Goal: Task Accomplishment & Management: Complete application form

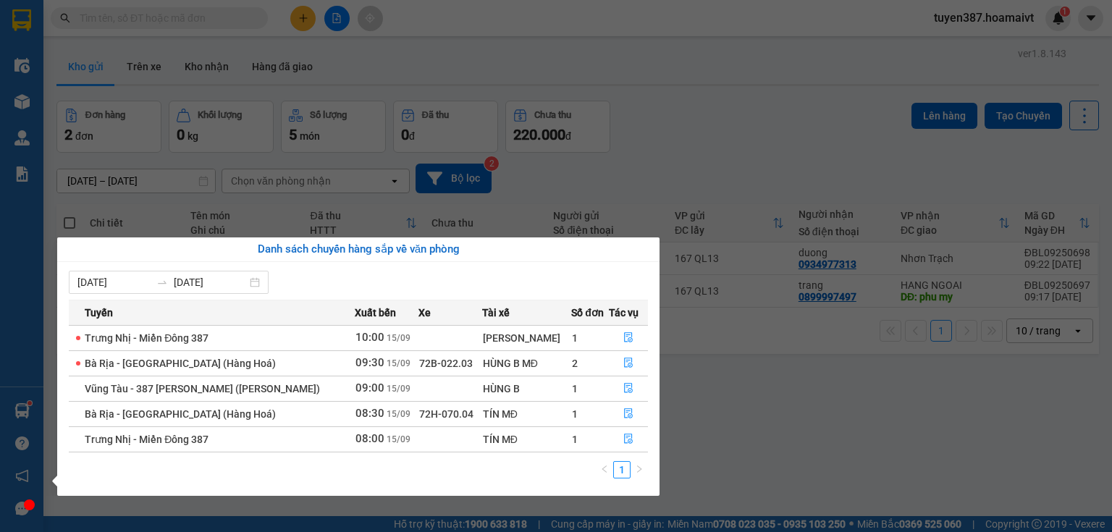
click at [574, 78] on section "Kết quả tìm kiếm ( 0 ) Bộ lọc No Data tuyen387.hoamaivt 1 Điều hành xe Kho hàng…" at bounding box center [556, 266] width 1112 height 532
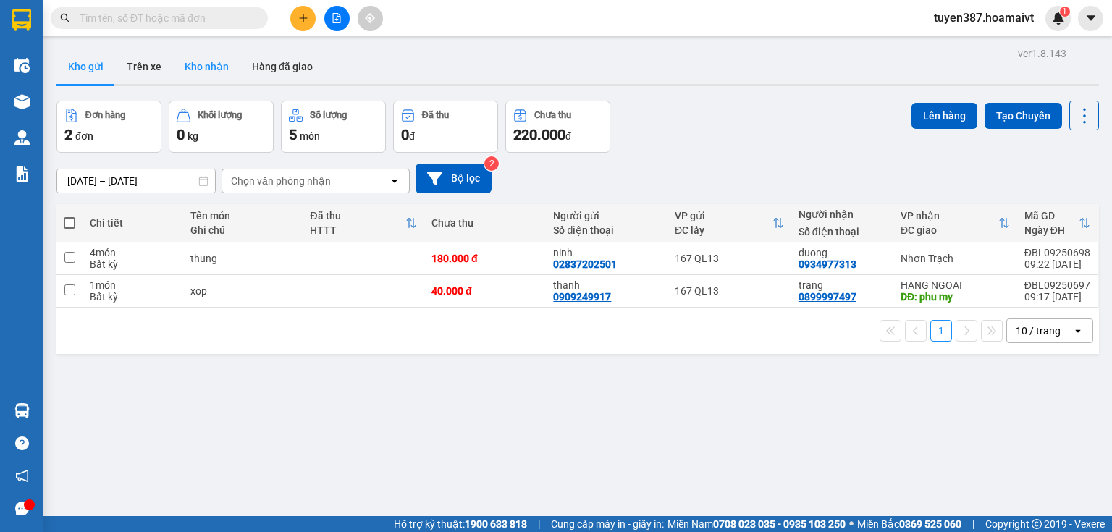
click at [209, 62] on button "Kho nhận" at bounding box center [206, 66] width 67 height 35
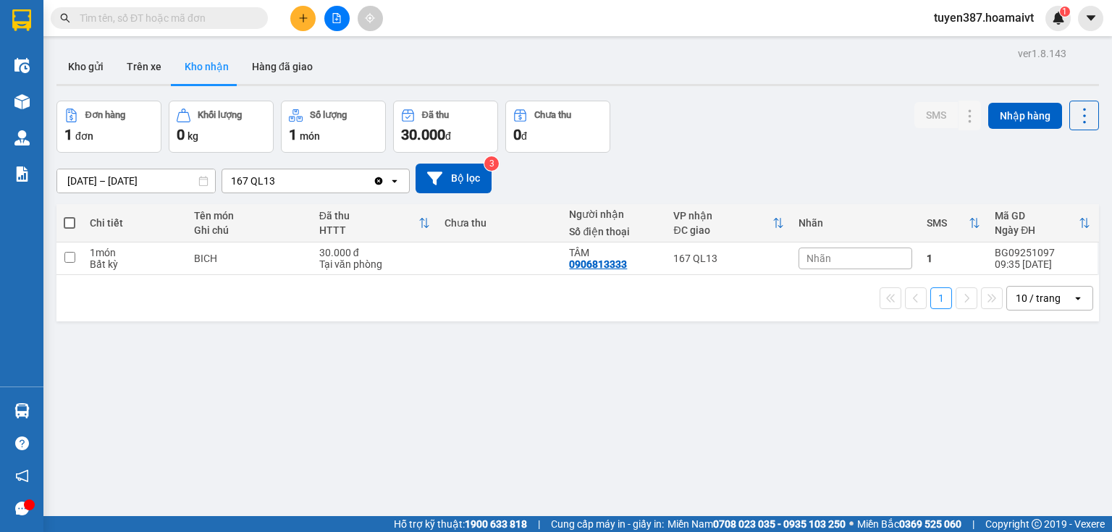
click at [209, 58] on button "Kho nhận" at bounding box center [206, 66] width 67 height 35
click at [204, 59] on button "Kho nhận" at bounding box center [206, 66] width 67 height 35
click at [216, 72] on button "Kho nhận" at bounding box center [206, 66] width 67 height 35
click at [208, 67] on button "Kho nhận" at bounding box center [206, 66] width 67 height 35
click at [140, 61] on button "Trên xe" at bounding box center [144, 66] width 58 height 35
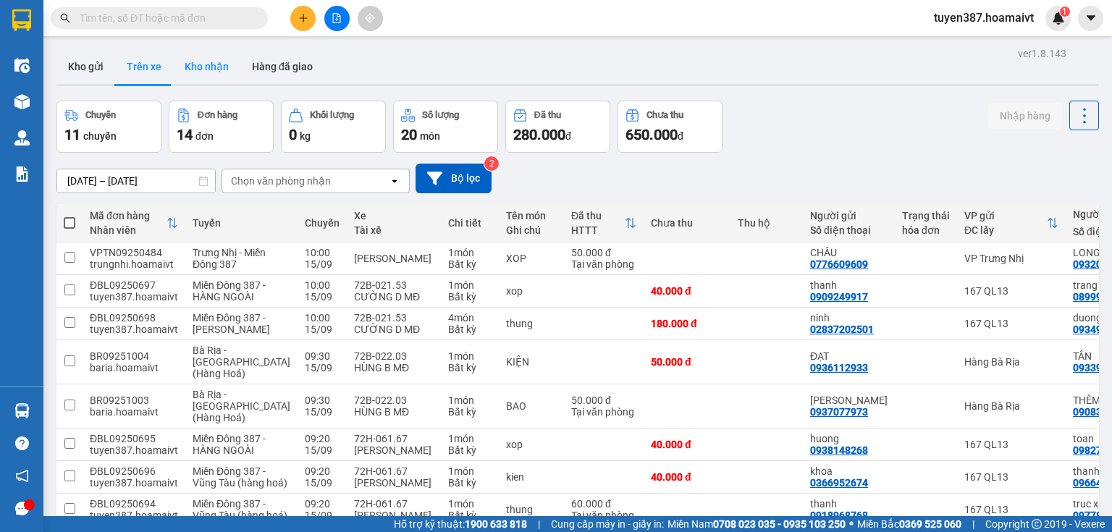
click at [216, 74] on button "Kho nhận" at bounding box center [206, 66] width 67 height 35
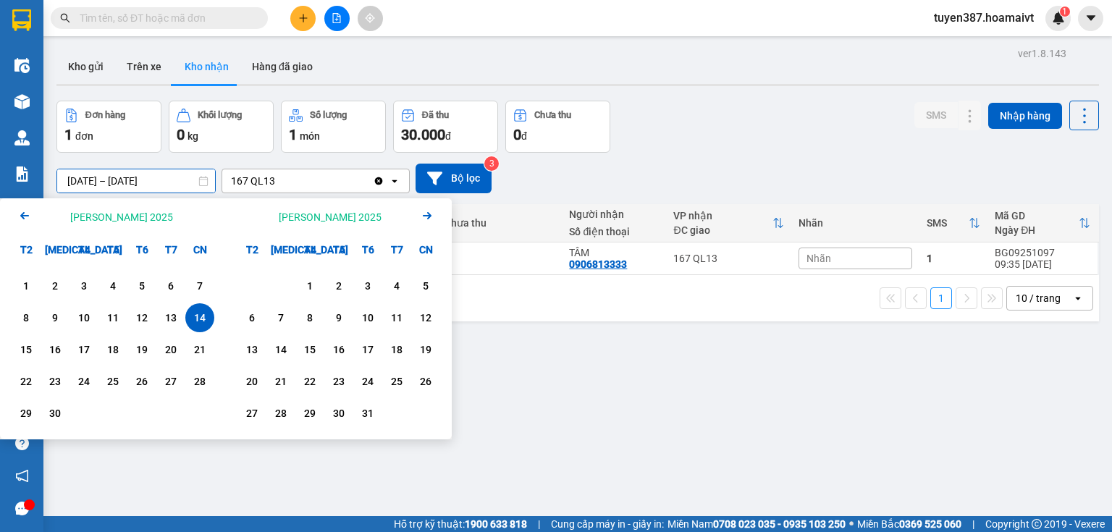
click at [127, 172] on input "14/09/2025 – 14/09/2025" at bounding box center [136, 180] width 158 height 23
click at [30, 354] on div "15" at bounding box center [26, 349] width 20 height 17
type input "[DATE] – [DATE]"
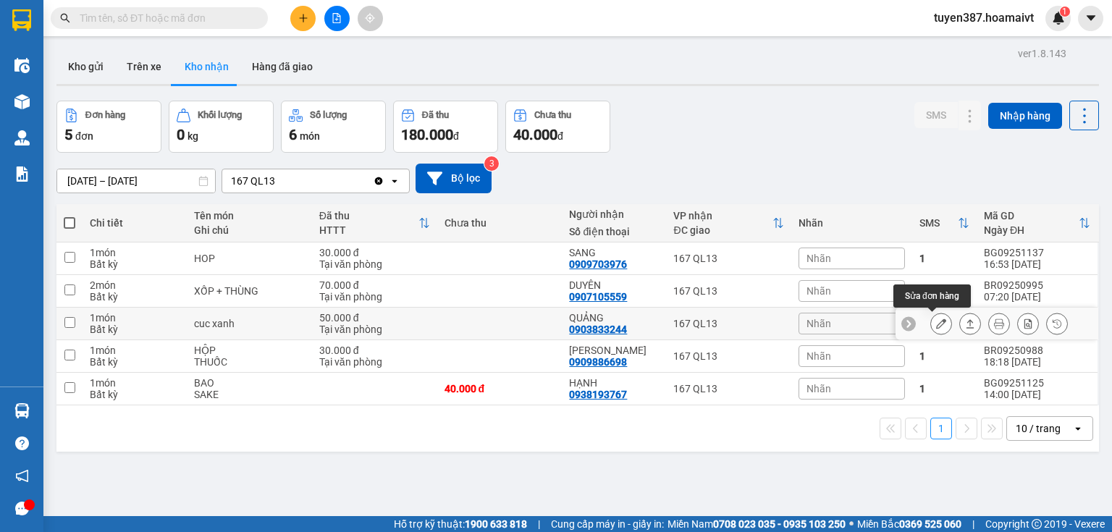
click at [936, 324] on icon at bounding box center [941, 324] width 10 height 10
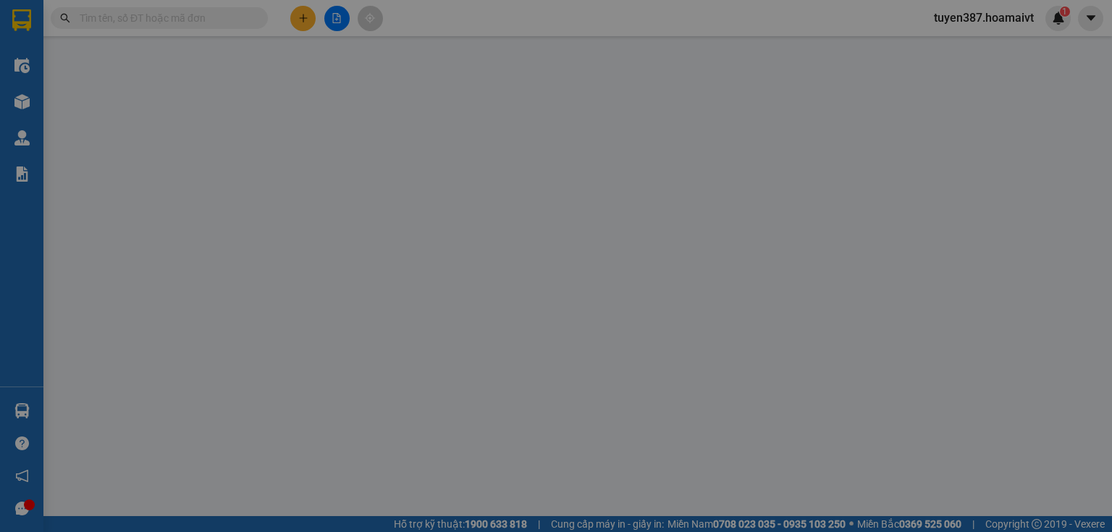
type input "0908570486"
type input "CO MAI"
type input "0903833244"
type input "QUẢNG"
type input "50.000"
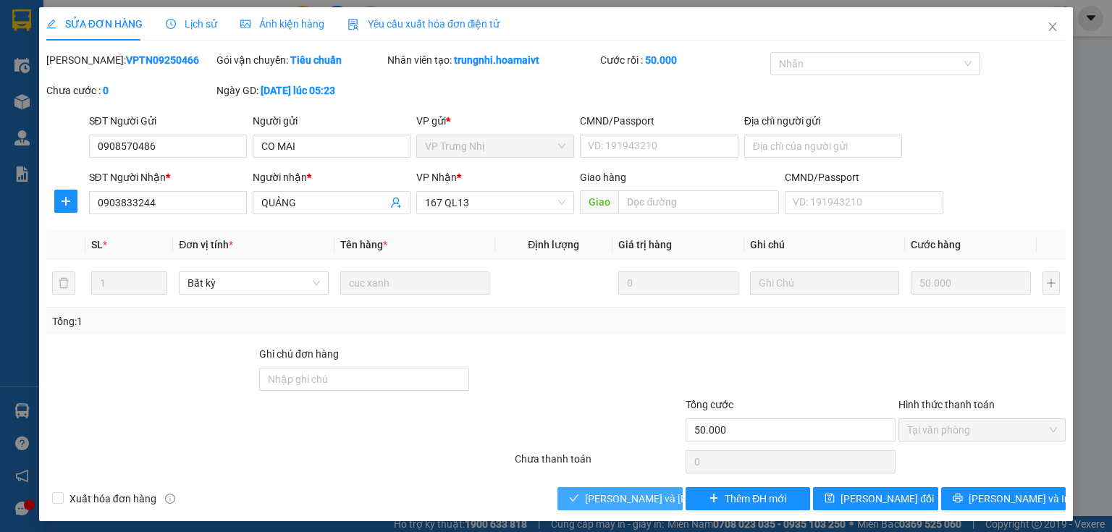
click at [610, 505] on span "[PERSON_NAME] và Giao hàng" at bounding box center [682, 499] width 195 height 16
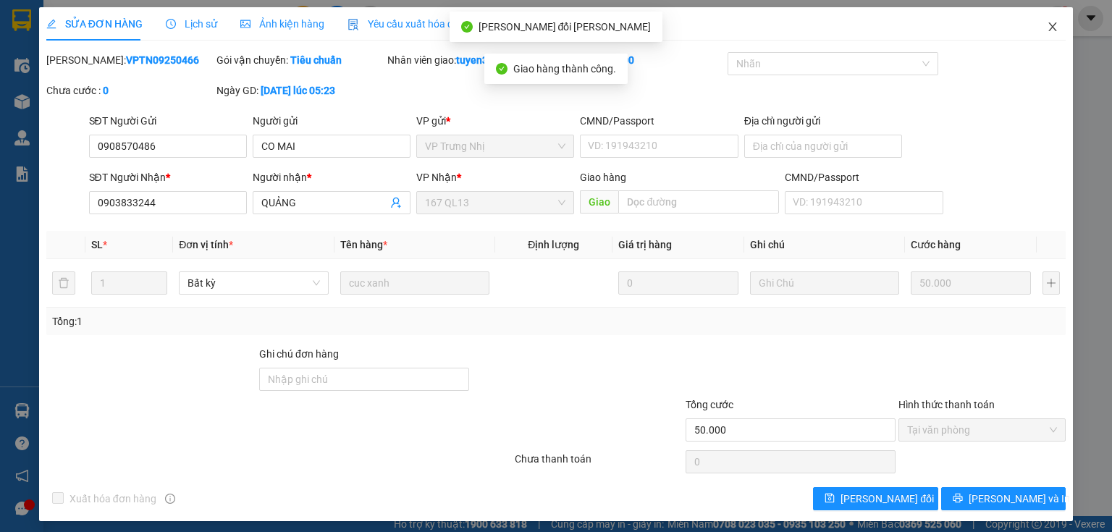
click at [1049, 30] on icon "close" at bounding box center [1053, 26] width 8 height 9
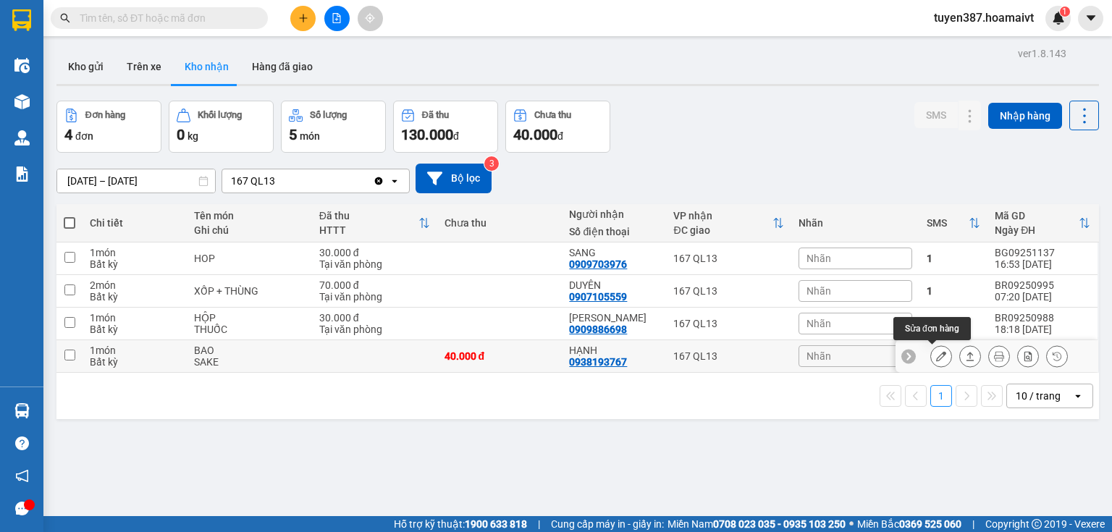
click at [936, 360] on icon at bounding box center [941, 356] width 10 height 10
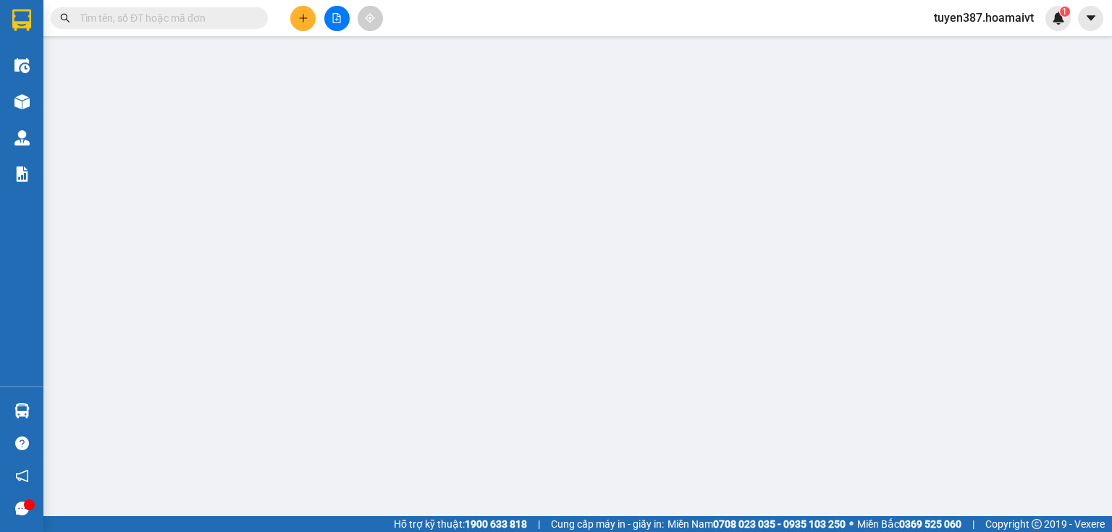
type input "0379035132"
type input "HÂN"
type input "0938193767"
type input "HẠNH"
type input "40.000"
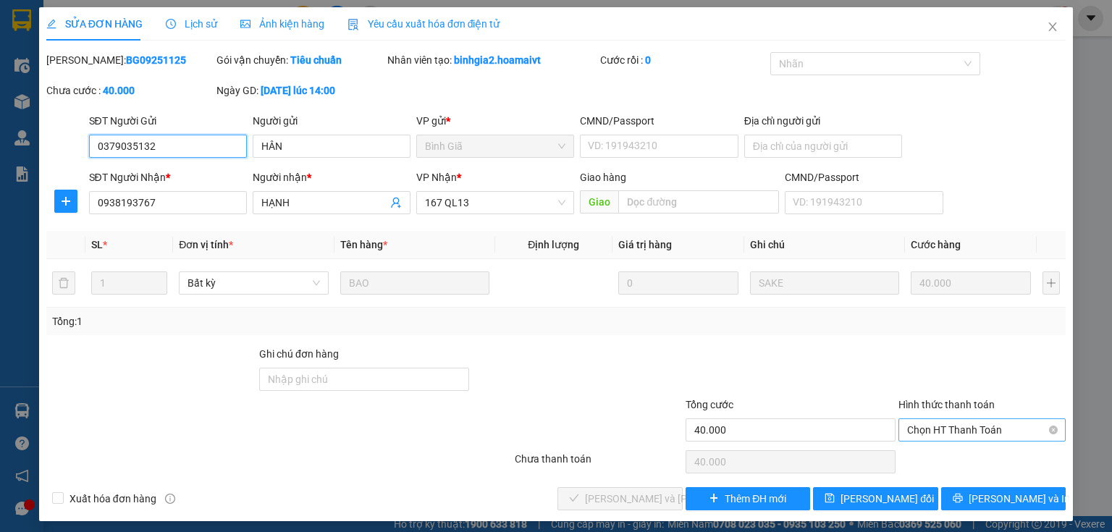
click at [943, 426] on span "Chọn HT Thanh Toán" at bounding box center [982, 430] width 150 height 22
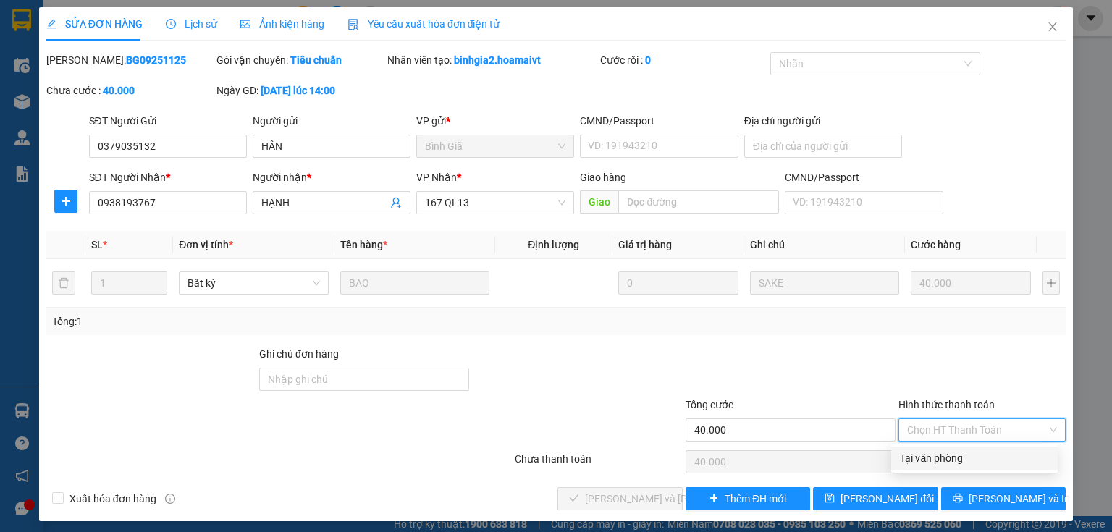
click at [933, 462] on div "Tại văn phòng" at bounding box center [974, 458] width 149 height 16
type input "0"
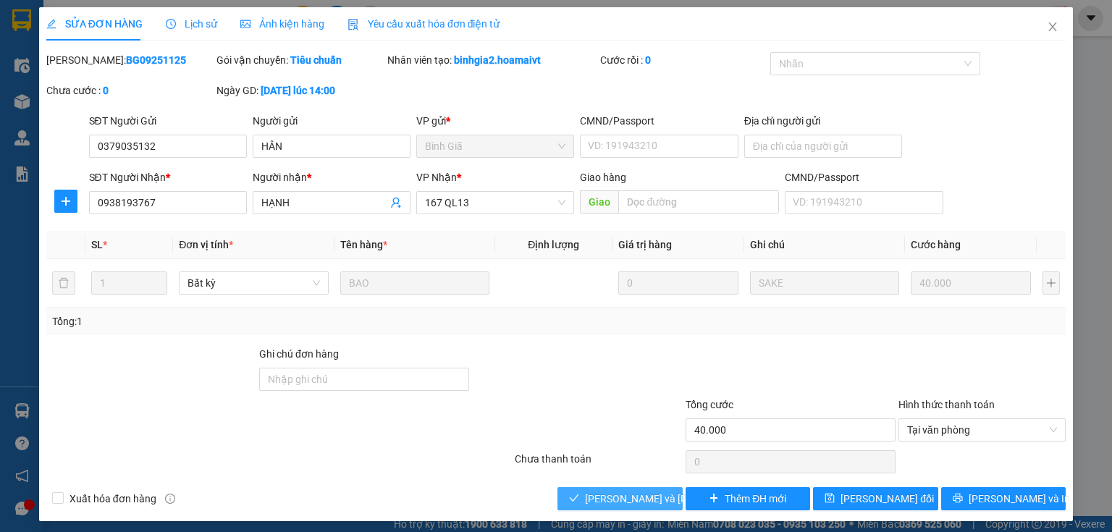
click at [617, 500] on span "[PERSON_NAME] và Giao hàng" at bounding box center [682, 499] width 195 height 16
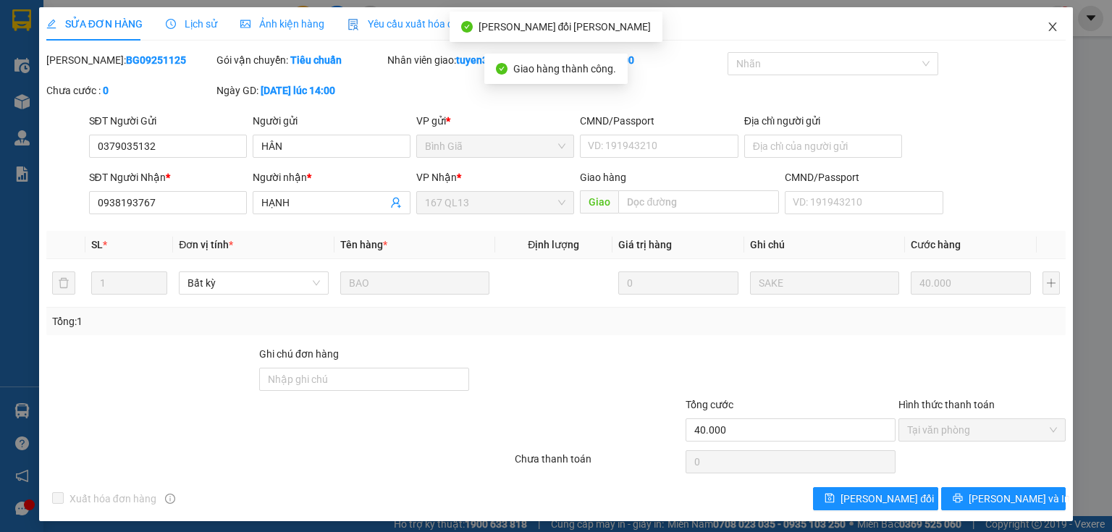
click at [1049, 29] on icon "close" at bounding box center [1053, 26] width 8 height 9
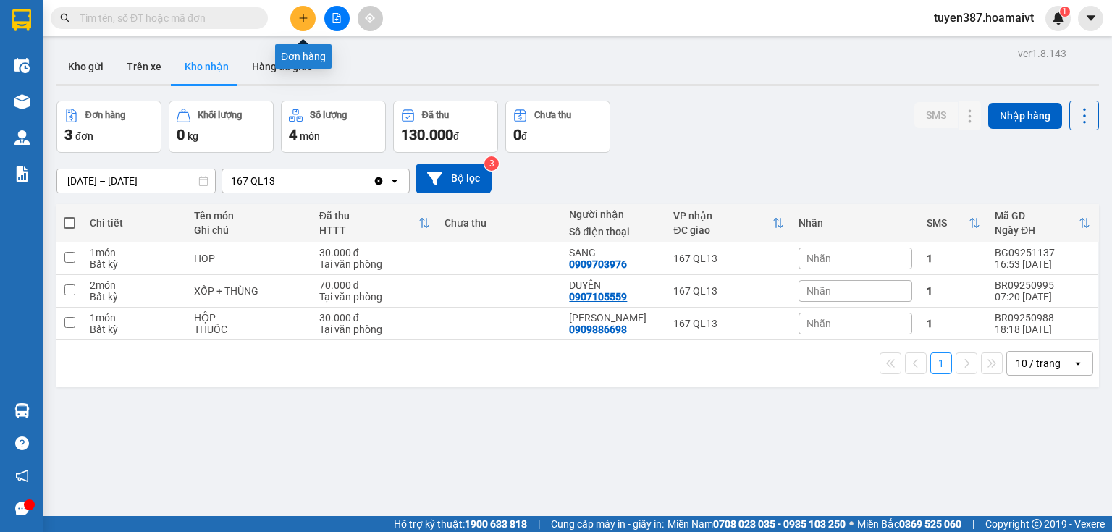
click at [297, 17] on button at bounding box center [302, 18] width 25 height 25
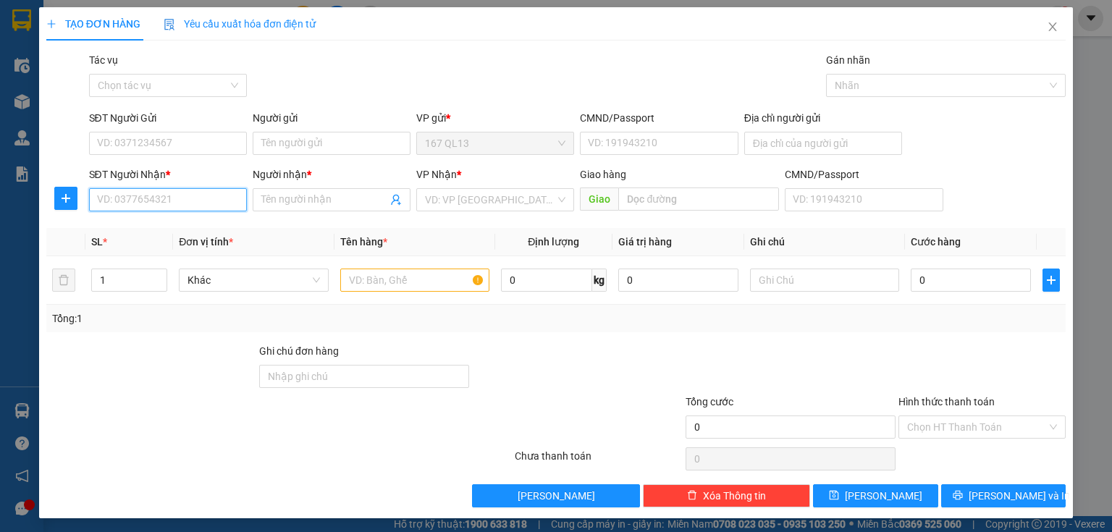
click at [139, 201] on input "SĐT Người Nhận *" at bounding box center [168, 199] width 158 height 23
type input "0"
type input "0899775908"
click at [131, 233] on div "0899775908 - Tuấn" at bounding box center [166, 229] width 139 height 16
type input "Tuấn"
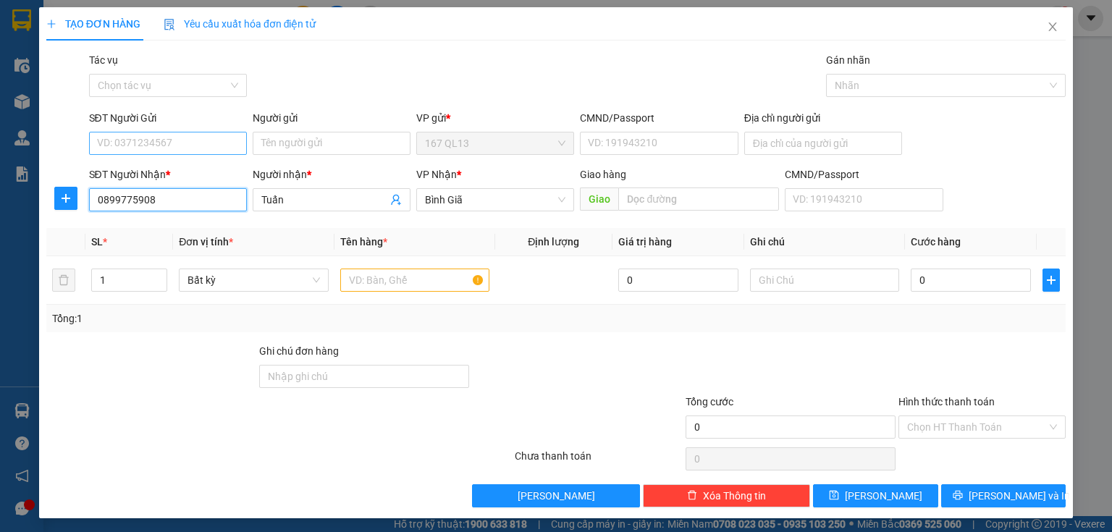
type input "0899775908"
click at [144, 142] on input "SĐT Người Gửi" at bounding box center [168, 143] width 158 height 23
click at [165, 174] on div "0903113200 - TI" at bounding box center [166, 172] width 139 height 16
type input "0903113200"
type input "TI"
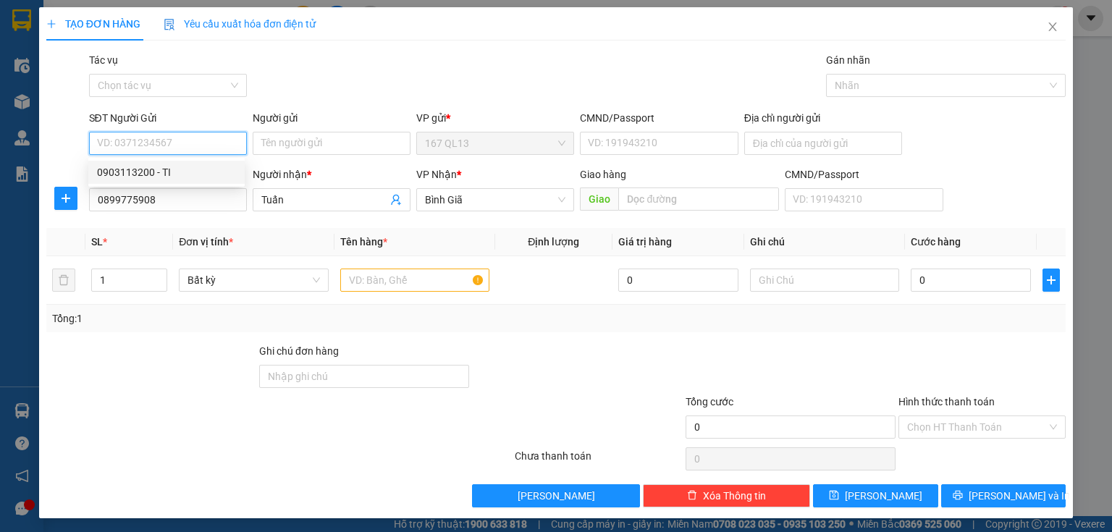
type input "077093009698"
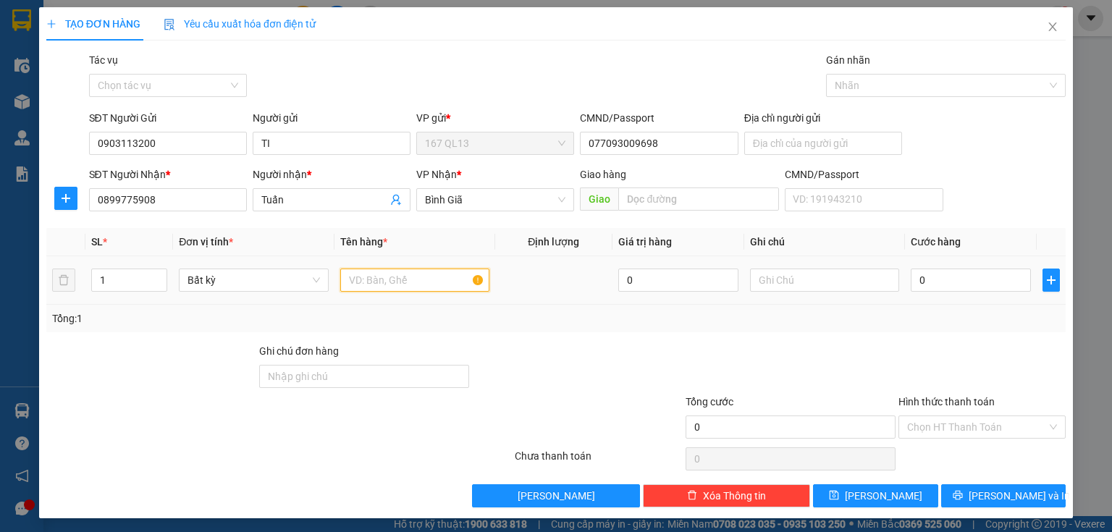
click at [396, 270] on input "text" at bounding box center [414, 280] width 149 height 23
type input "xop"
click at [911, 275] on input "0" at bounding box center [971, 280] width 120 height 23
type input "5"
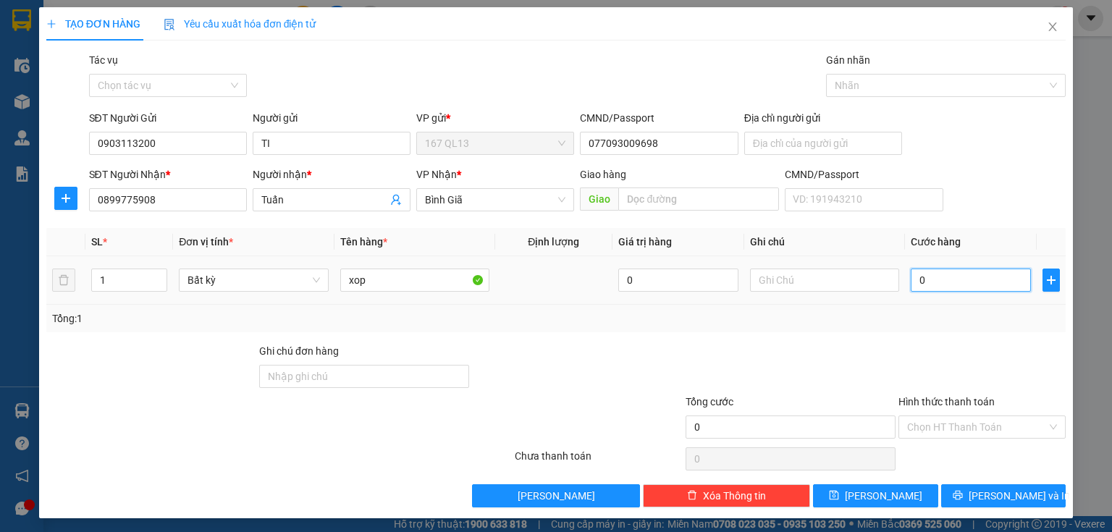
type input "5"
type input "50"
type input "50.000"
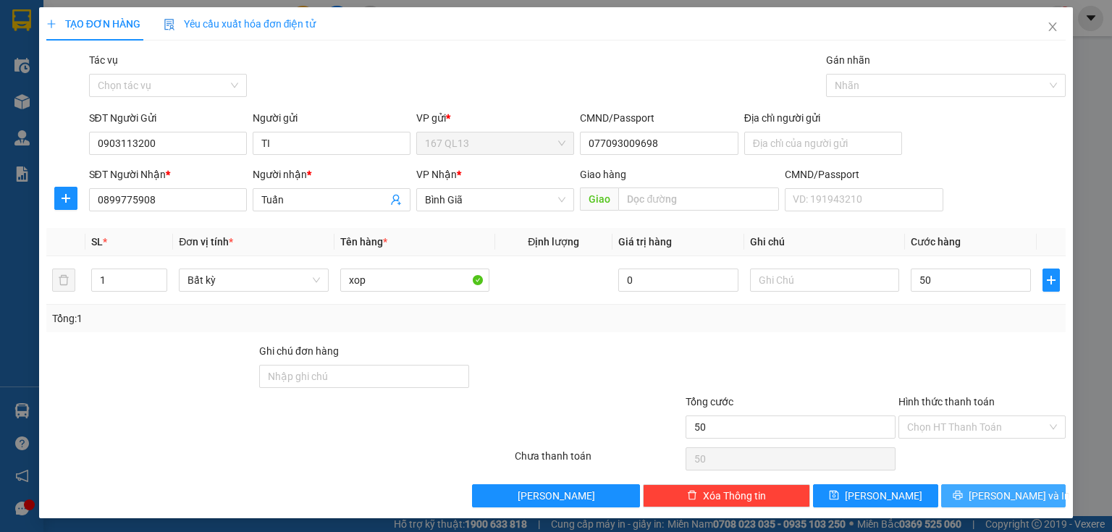
type input "50.000"
drag, startPoint x: 976, startPoint y: 497, endPoint x: 984, endPoint y: 479, distance: 19.8
click at [962, 496] on icon "printer" at bounding box center [957, 495] width 9 height 9
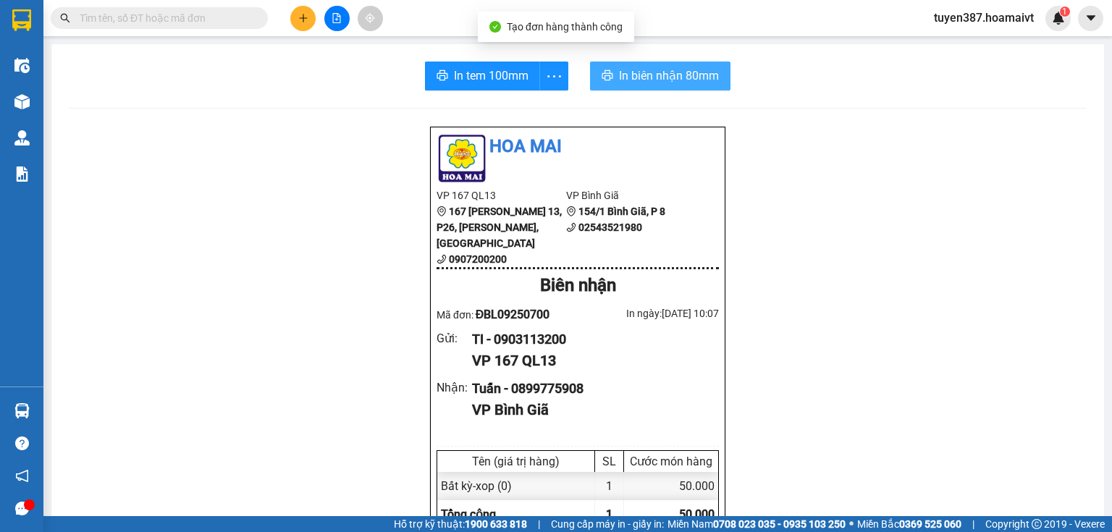
click at [644, 73] on span "In biên nhận 80mm" at bounding box center [669, 76] width 100 height 18
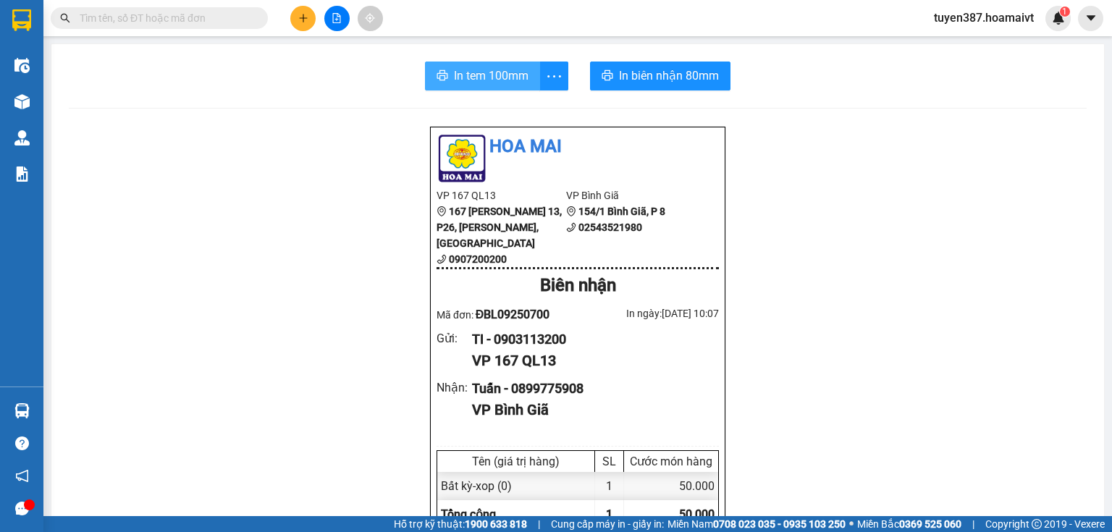
click at [493, 72] on span "In tem 100mm" at bounding box center [491, 76] width 75 height 18
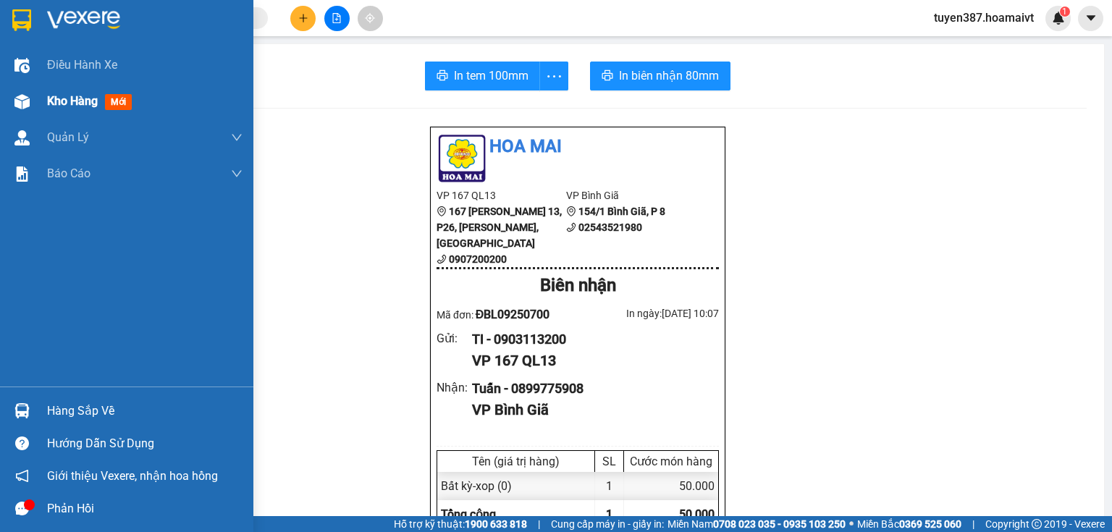
click at [122, 98] on span "mới" at bounding box center [118, 102] width 27 height 16
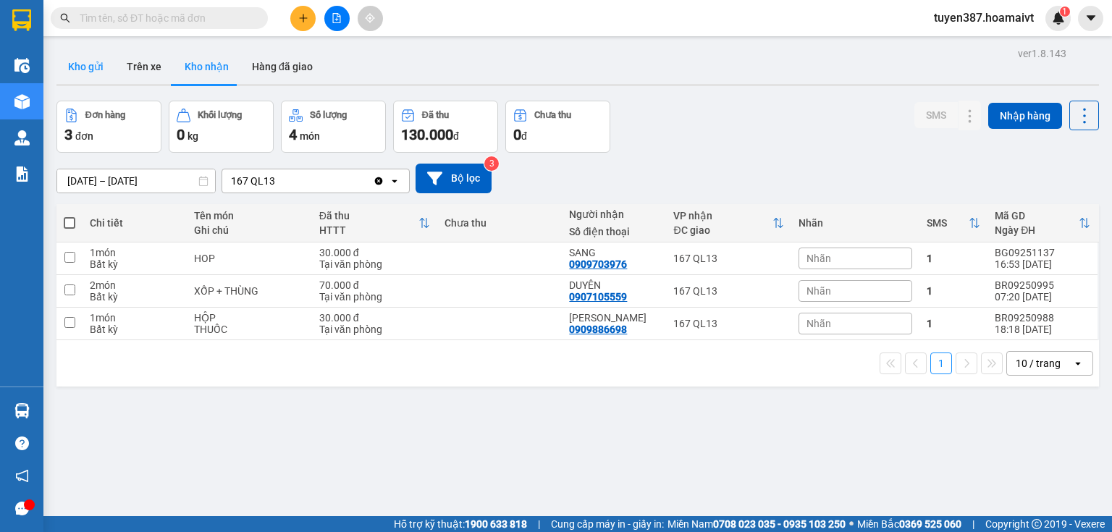
click at [83, 64] on button "Kho gửi" at bounding box center [85, 66] width 59 height 35
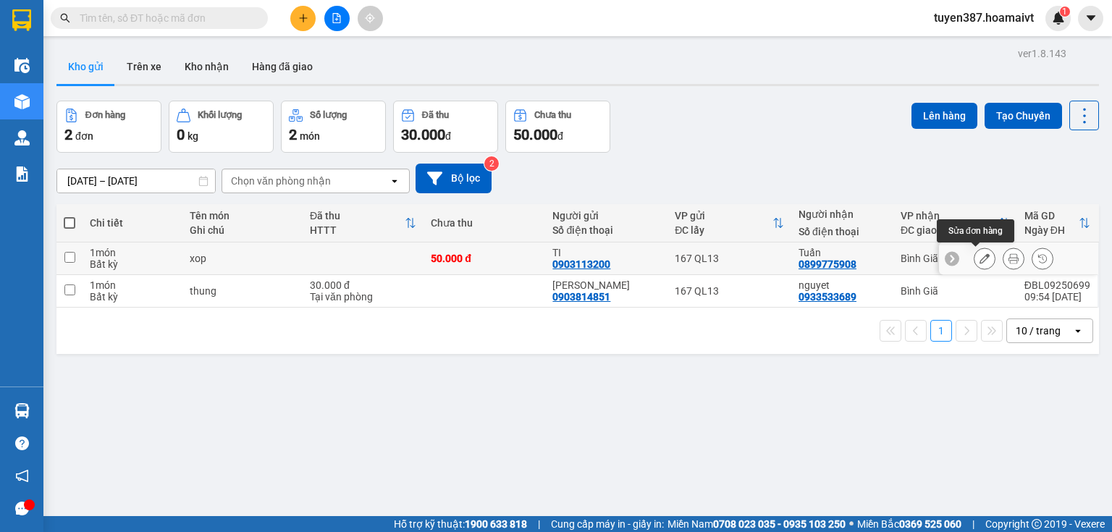
click at [975, 258] on button at bounding box center [985, 258] width 20 height 25
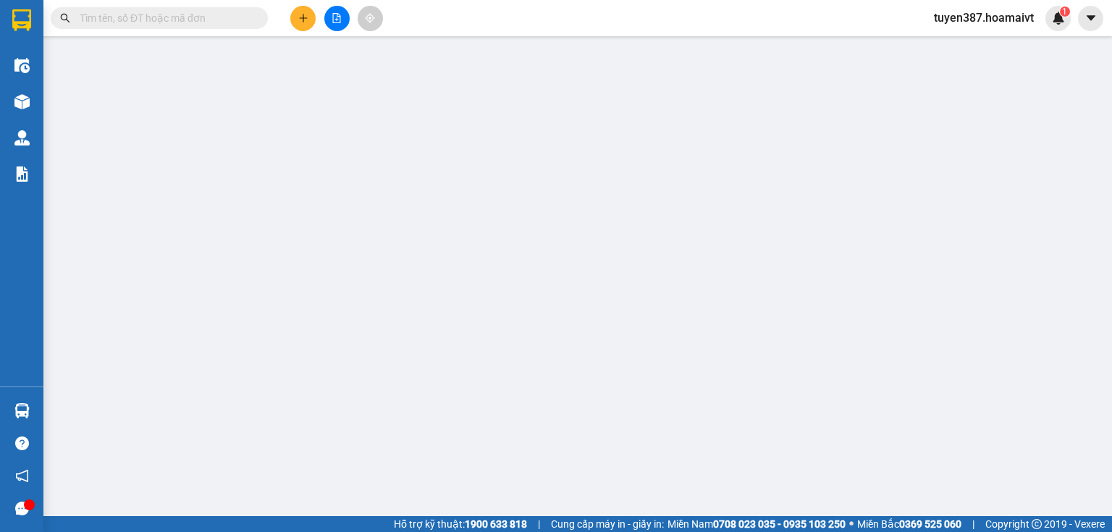
type input "0903113200"
type input "TI"
type input "077093009698"
type input "0899775908"
type input "Tuấn"
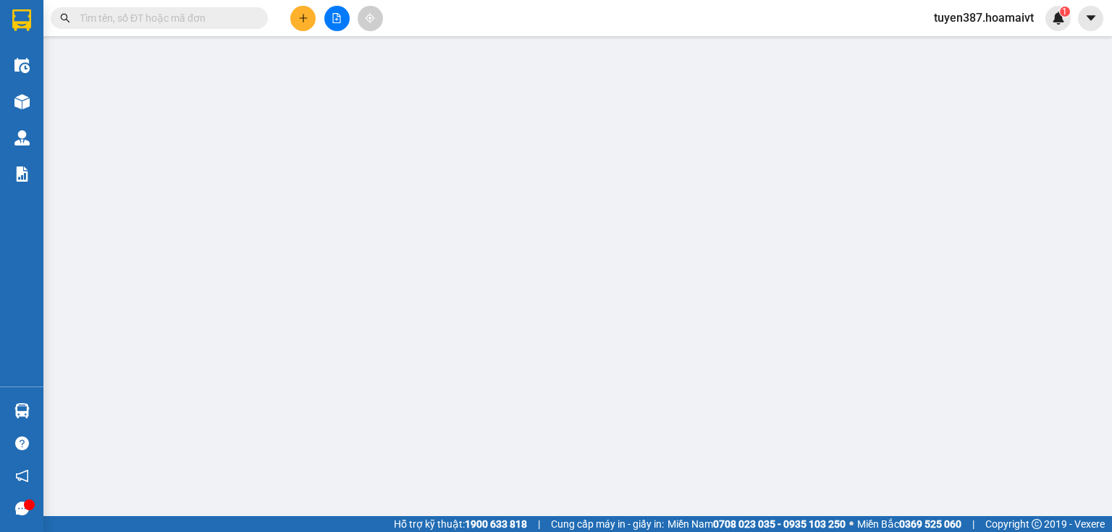
type input "50.000"
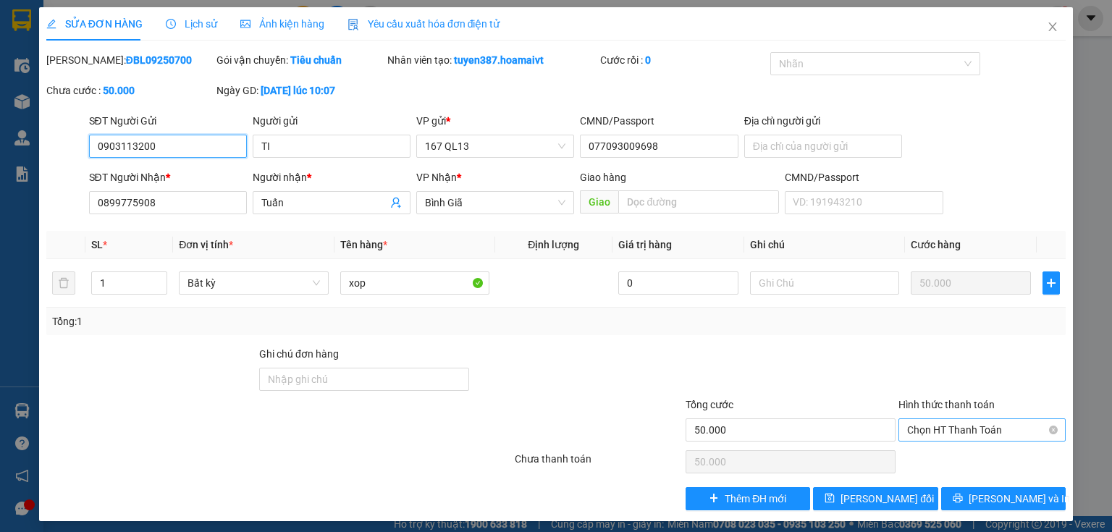
click at [929, 424] on span "Chọn HT Thanh Toán" at bounding box center [982, 430] width 150 height 22
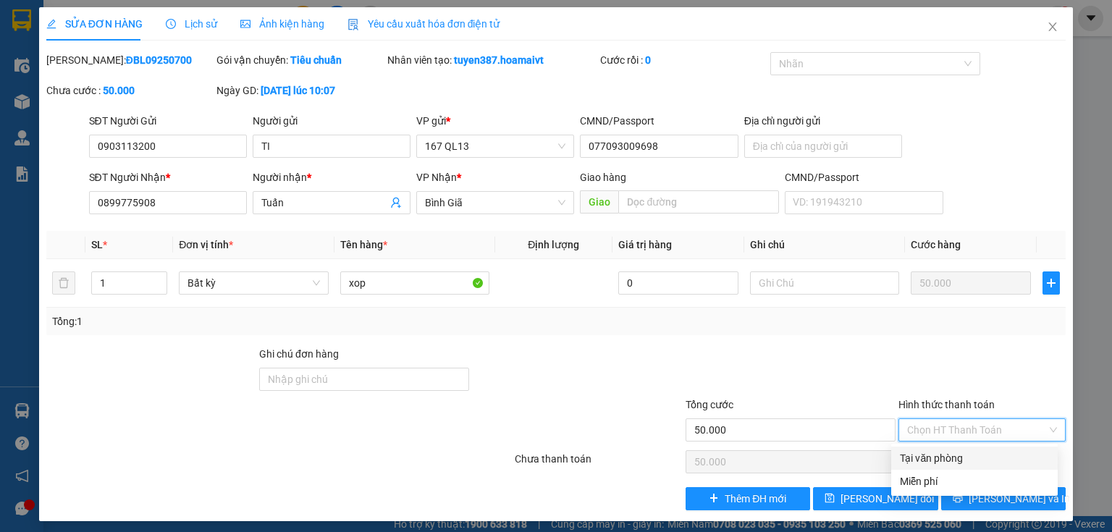
click at [922, 458] on div "Tại văn phòng" at bounding box center [974, 458] width 149 height 16
type input "0"
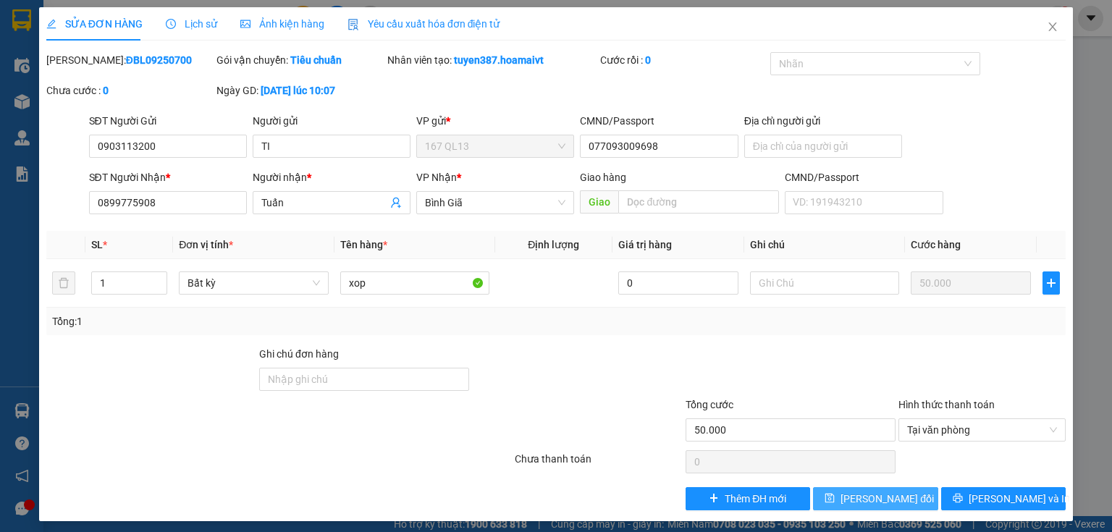
click at [869, 498] on span "[PERSON_NAME] thay đổi" at bounding box center [887, 499] width 93 height 16
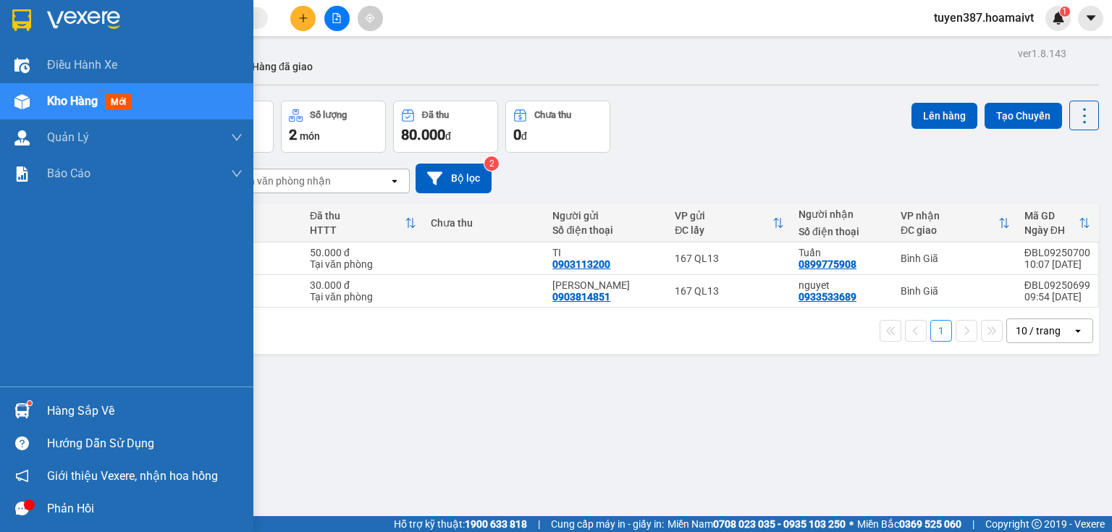
click at [76, 408] on div "Hàng sắp về" at bounding box center [144, 411] width 195 height 22
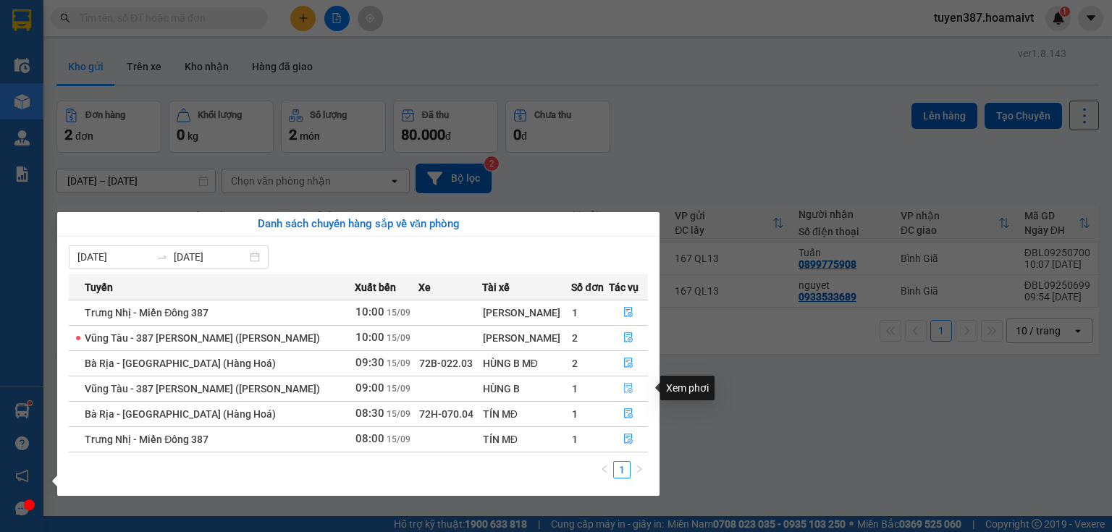
click at [626, 391] on icon "file-done" at bounding box center [628, 389] width 9 height 10
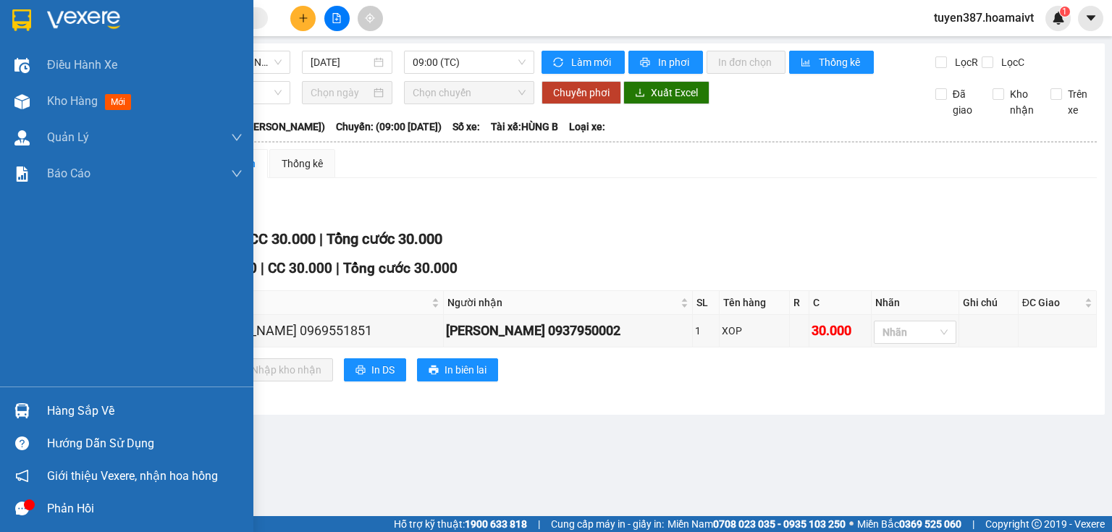
click at [77, 411] on div "Hàng sắp về" at bounding box center [144, 411] width 195 height 22
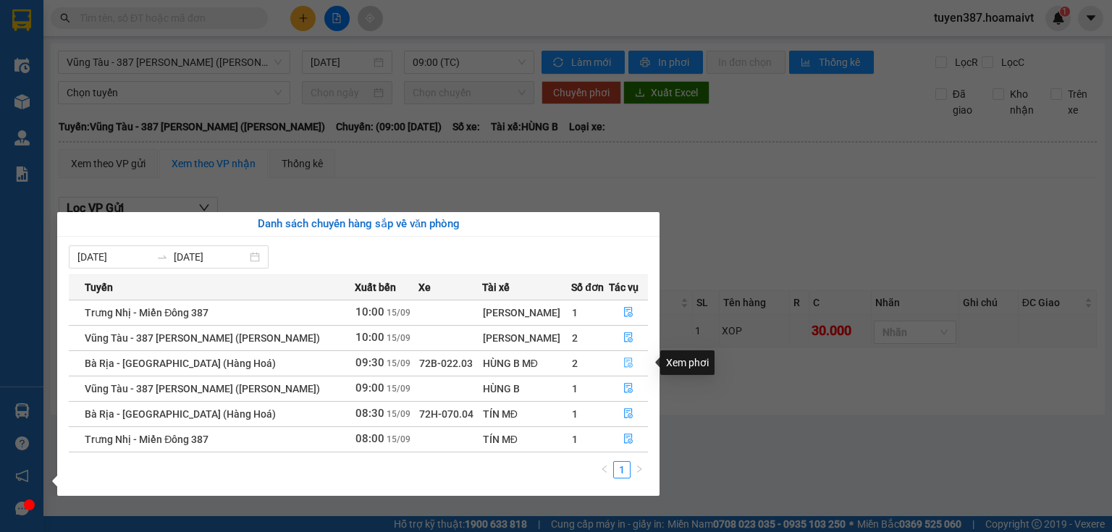
click at [623, 365] on icon "file-done" at bounding box center [628, 363] width 10 height 10
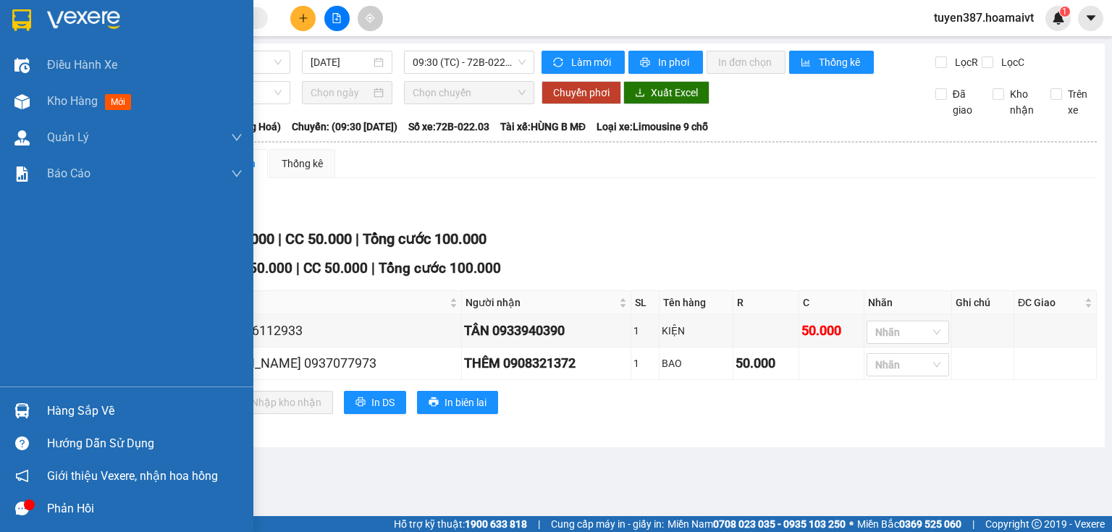
click at [90, 419] on div "Hàng sắp về" at bounding box center [144, 411] width 195 height 22
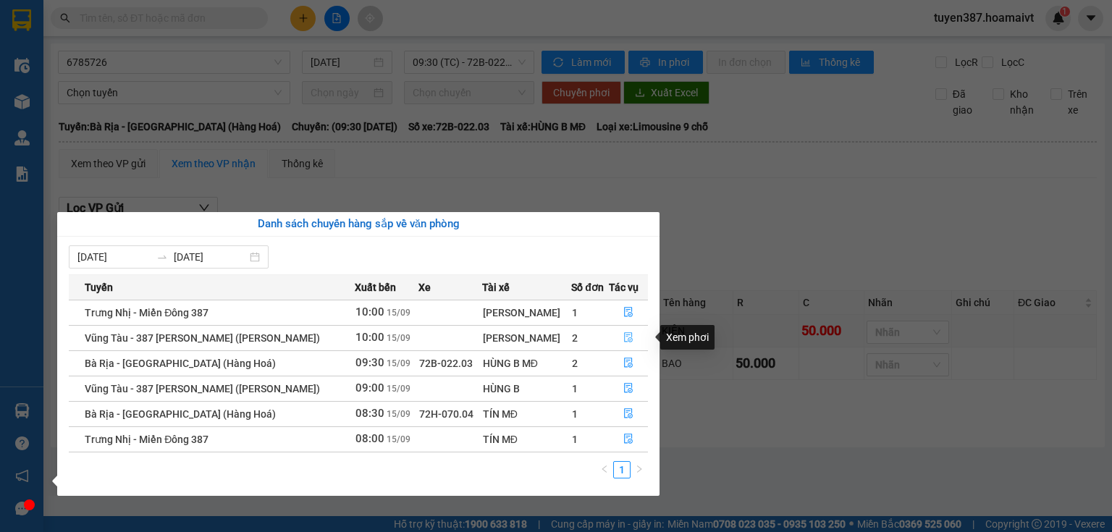
click at [626, 337] on icon "file-done" at bounding box center [628, 337] width 10 height 10
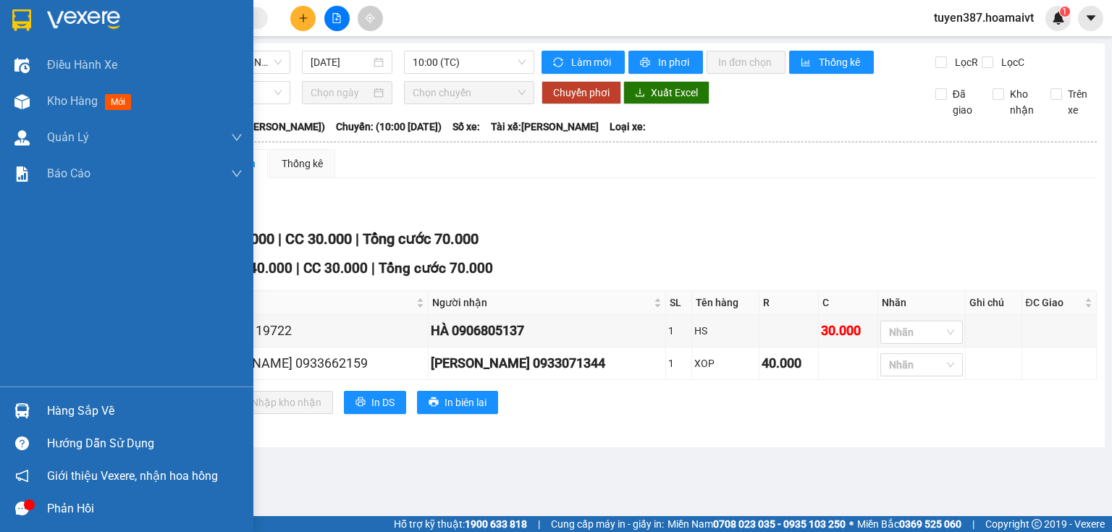
click at [126, 413] on div "Hàng sắp về" at bounding box center [144, 411] width 195 height 22
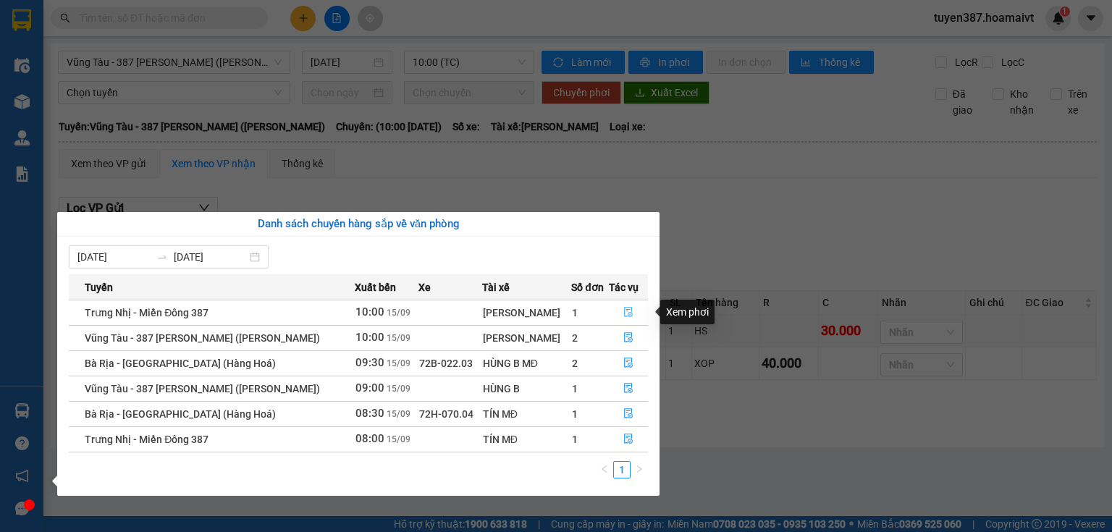
click at [631, 307] on button "button" at bounding box center [629, 312] width 38 height 23
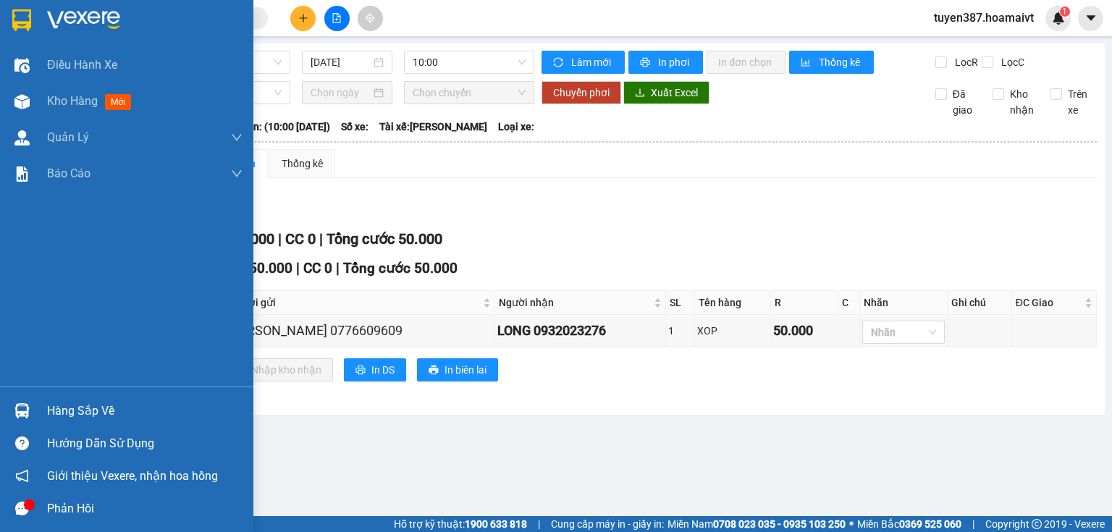
click at [79, 410] on div "Hàng sắp về" at bounding box center [144, 411] width 195 height 22
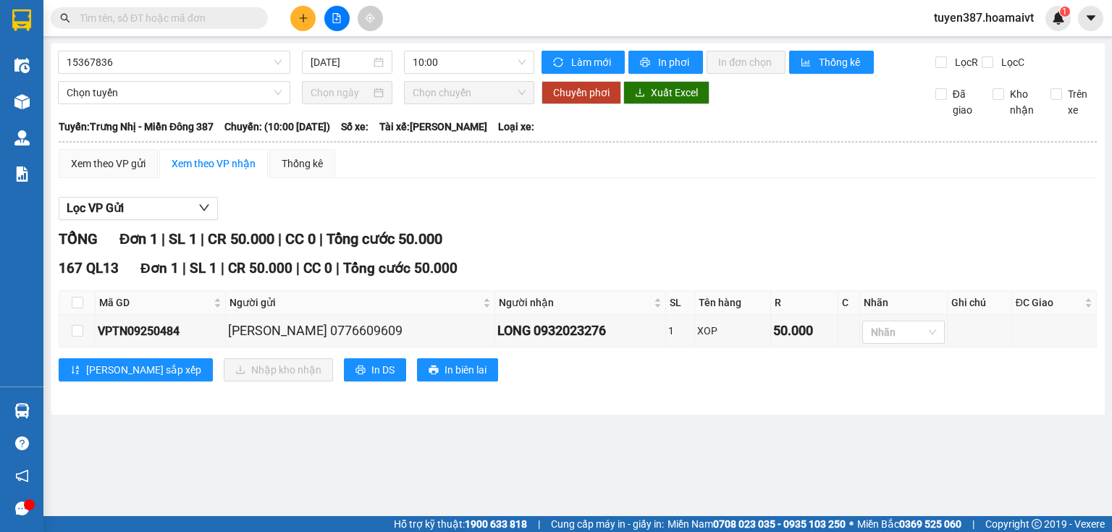
click at [835, 151] on section "Kết quả tìm kiếm ( 0 ) Bộ lọc No Data tuyen387.hoamaivt 1 Điều hành xe Kho hàng…" at bounding box center [556, 266] width 1112 height 532
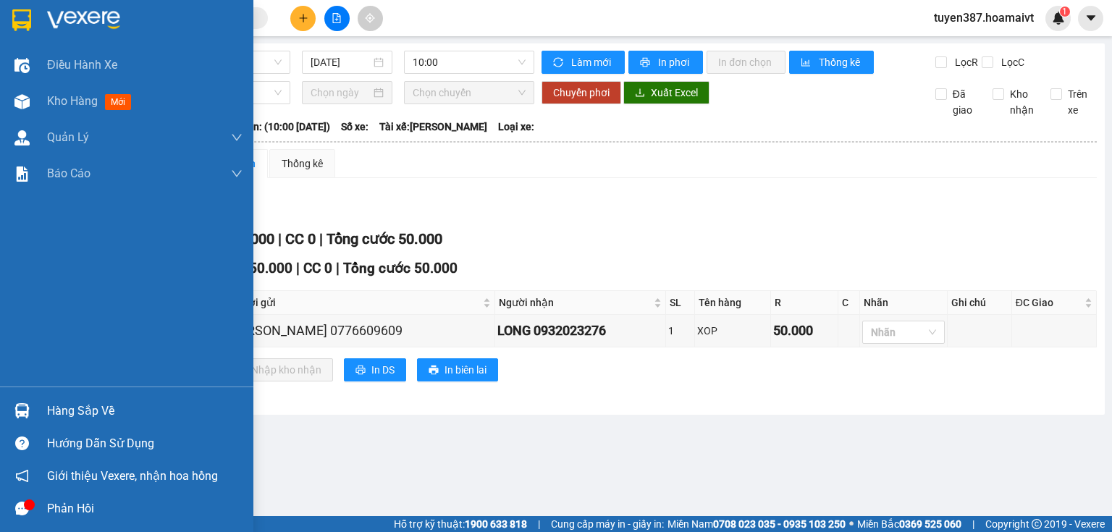
drag, startPoint x: 74, startPoint y: 411, endPoint x: 78, endPoint y: 400, distance: 11.7
click at [78, 407] on div "Hàng sắp về" at bounding box center [144, 411] width 195 height 22
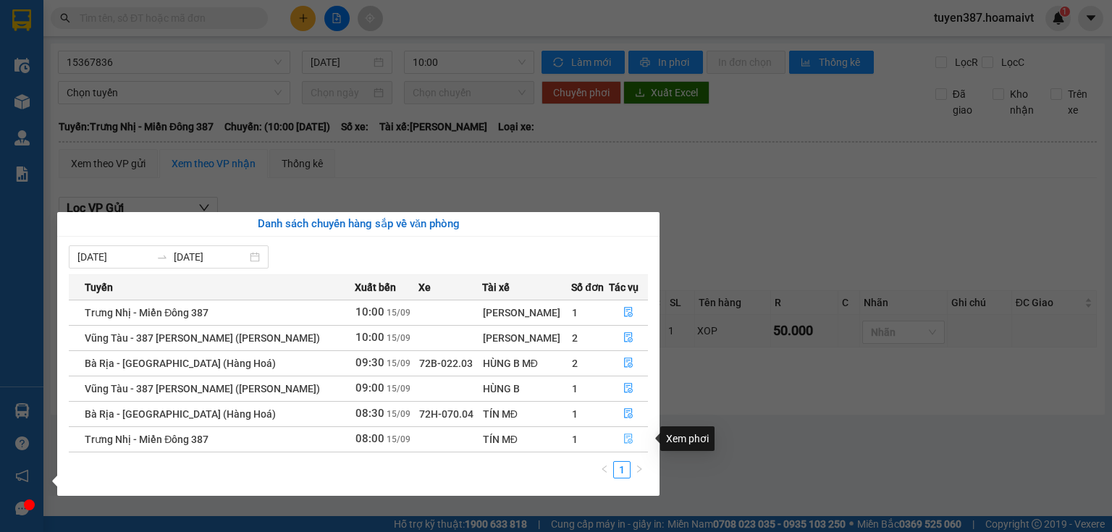
click at [626, 442] on icon "file-done" at bounding box center [628, 439] width 10 height 10
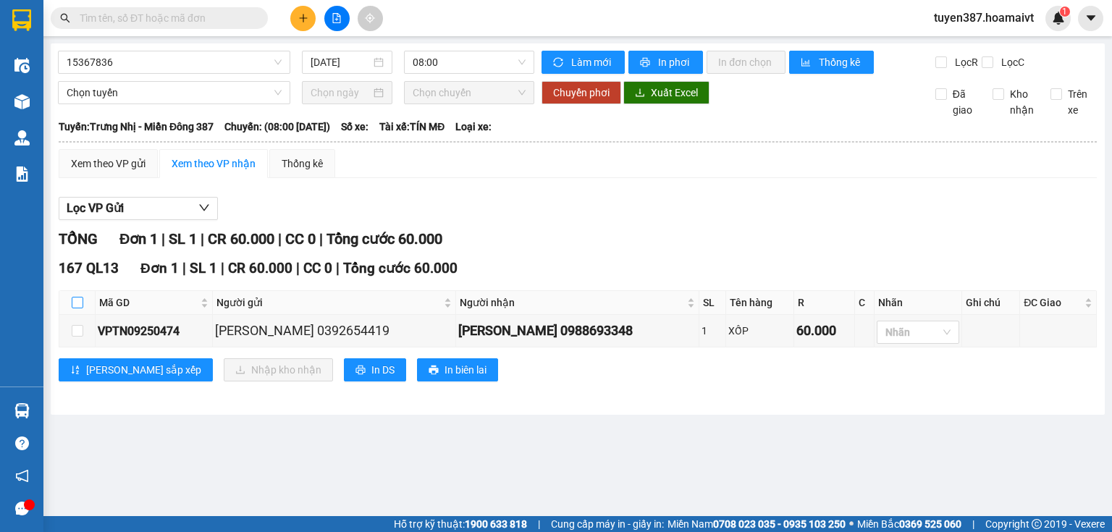
click at [75, 298] on input "checkbox" at bounding box center [78, 303] width 12 height 12
checkbox input "true"
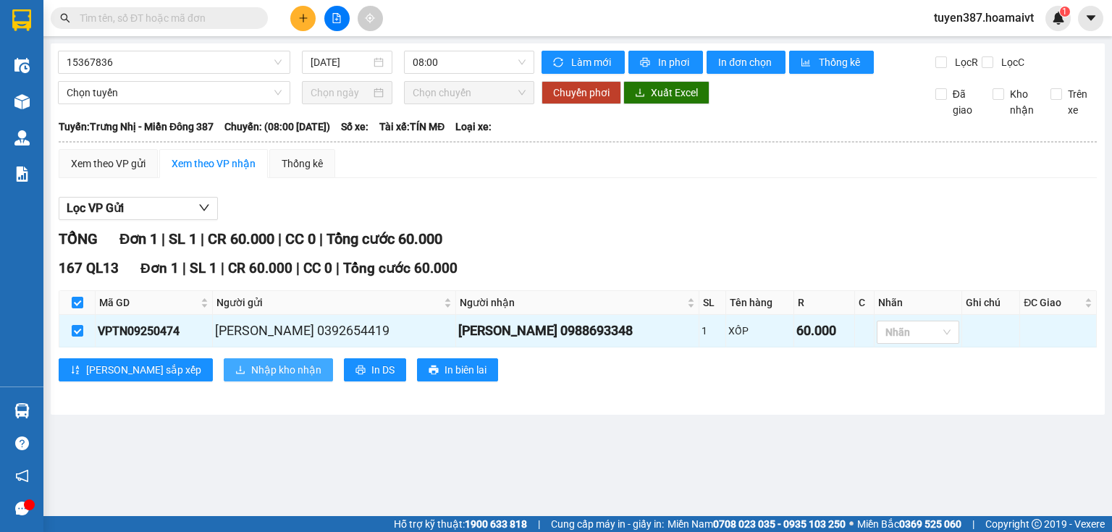
click at [251, 369] on span "Nhập kho nhận" at bounding box center [286, 370] width 70 height 16
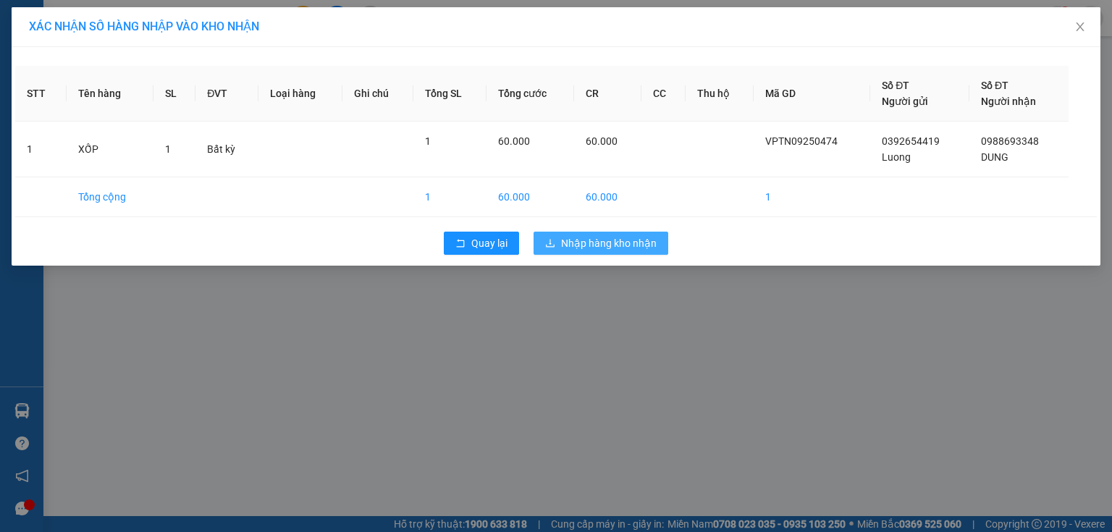
click at [620, 240] on span "Nhập hàng kho nhận" at bounding box center [609, 243] width 96 height 16
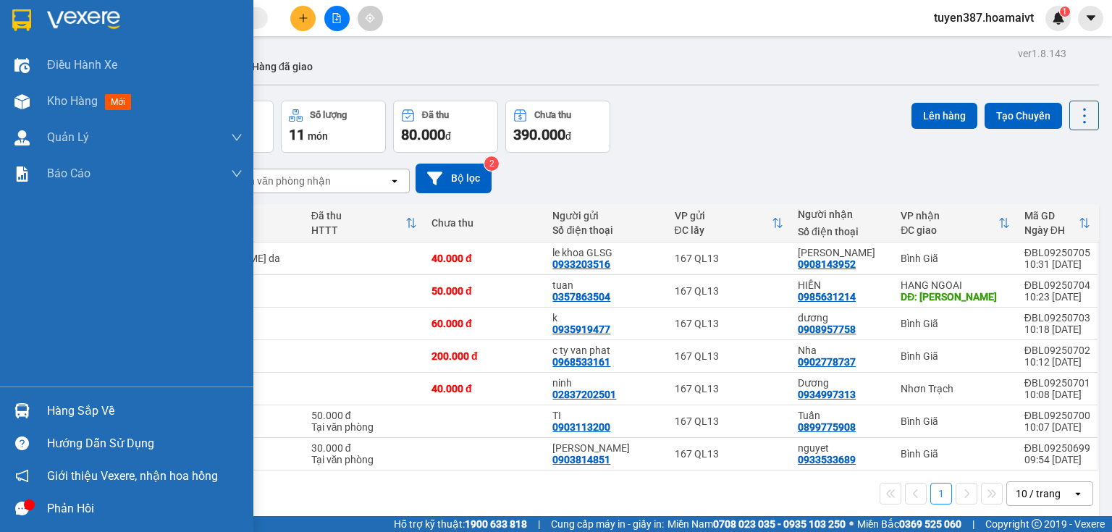
click at [84, 413] on div "Hàng sắp về" at bounding box center [144, 411] width 195 height 22
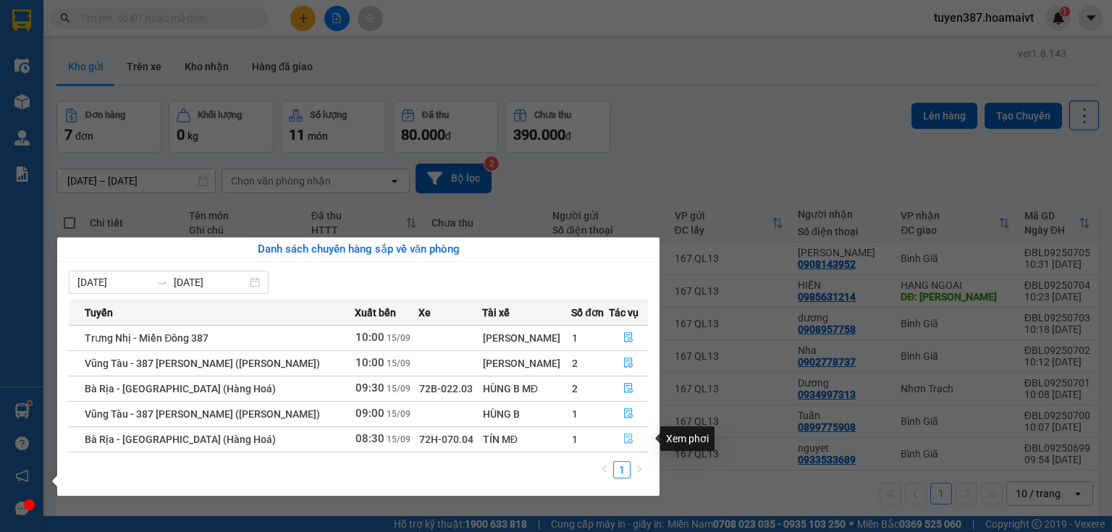
click at [629, 437] on icon "file-done" at bounding box center [628, 439] width 10 height 10
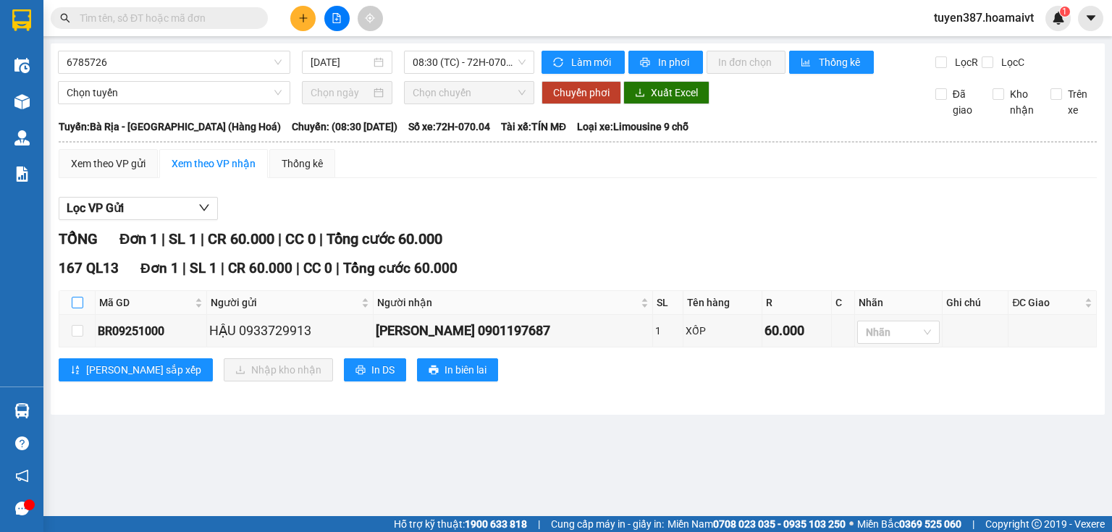
click at [77, 300] on input "checkbox" at bounding box center [78, 303] width 12 height 12
checkbox input "true"
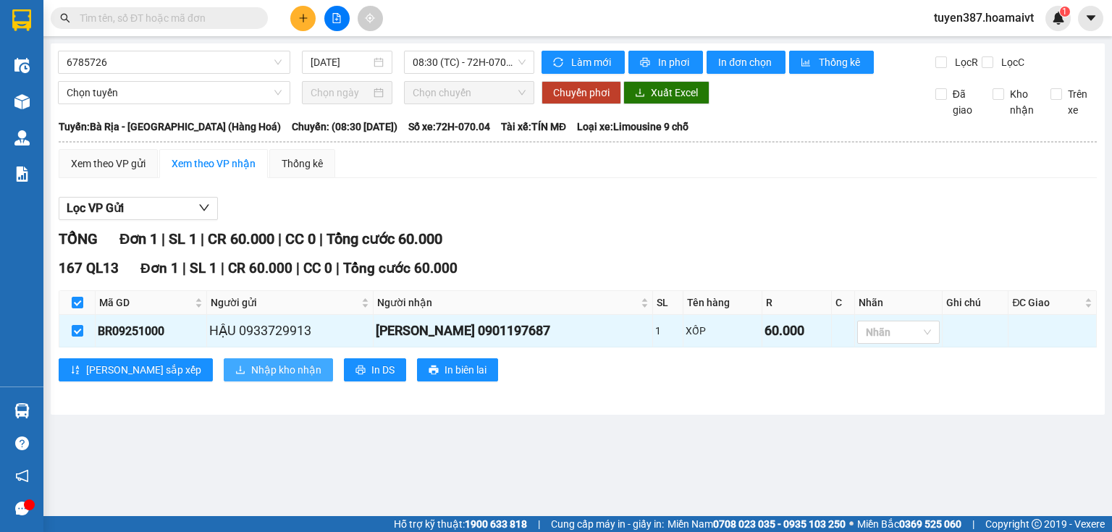
click at [251, 366] on span "Nhập kho nhận" at bounding box center [286, 370] width 70 height 16
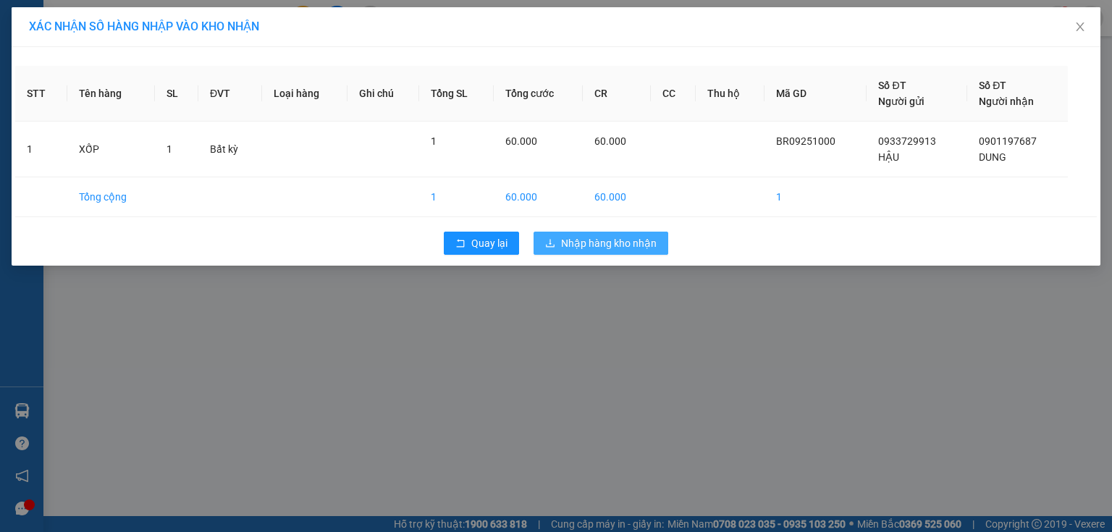
click at [605, 244] on span "Nhập hàng kho nhận" at bounding box center [609, 243] width 96 height 16
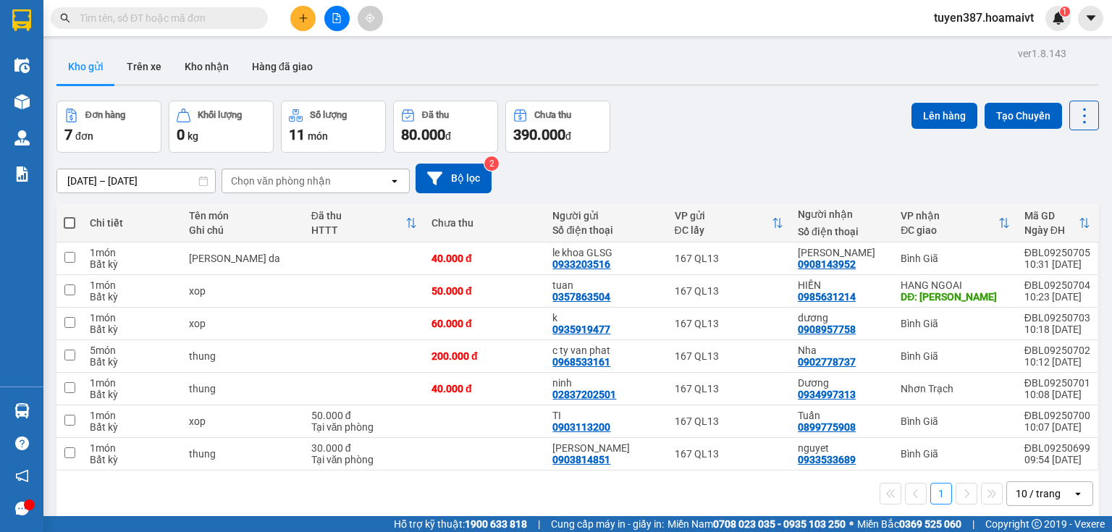
click at [1054, 492] on div "10 / trang" at bounding box center [1039, 493] width 65 height 23
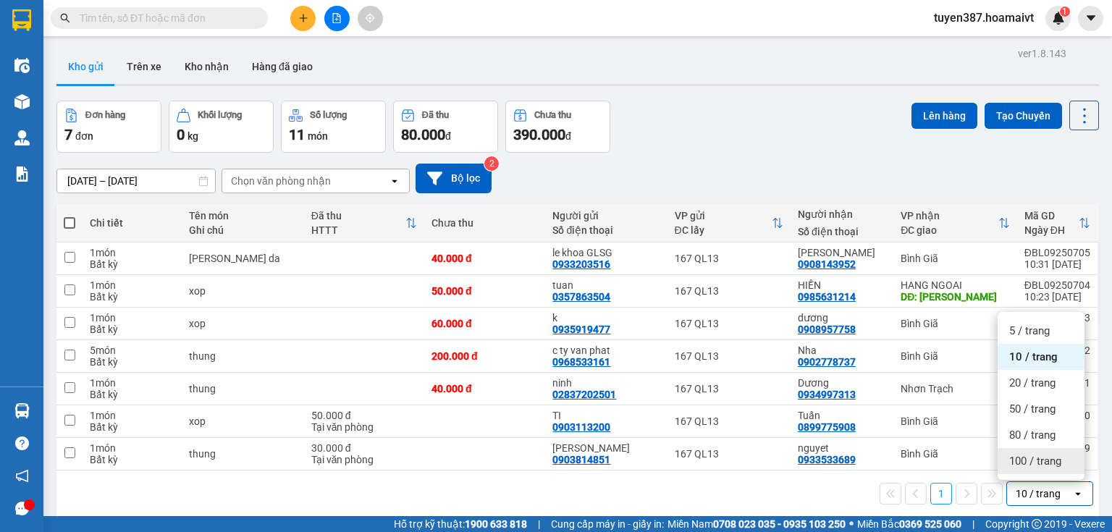
drag, startPoint x: 1044, startPoint y: 460, endPoint x: 898, endPoint y: 382, distance: 165.5
click at [1043, 460] on span "100 / trang" at bounding box center [1035, 461] width 52 height 14
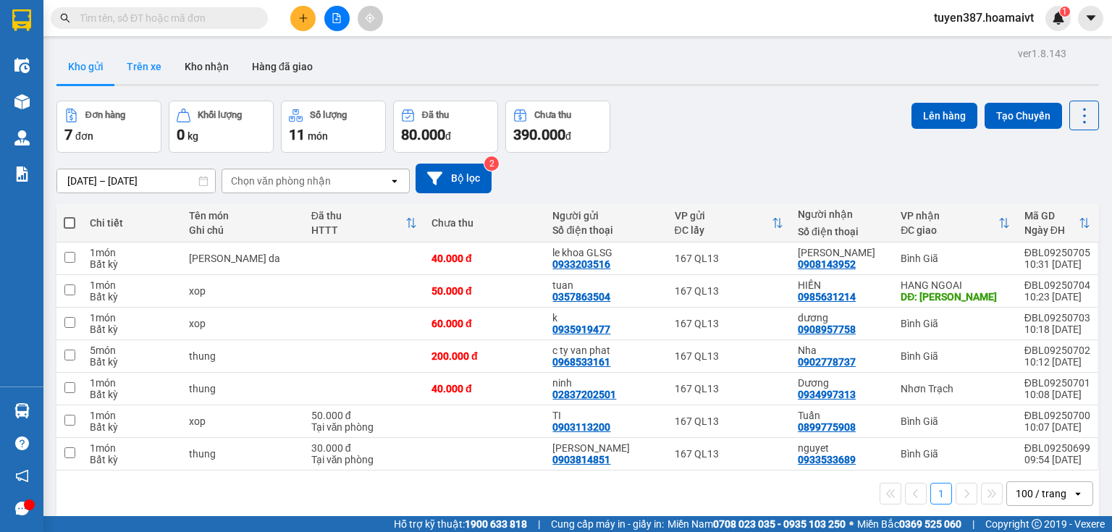
click at [156, 62] on button "Trên xe" at bounding box center [144, 66] width 58 height 35
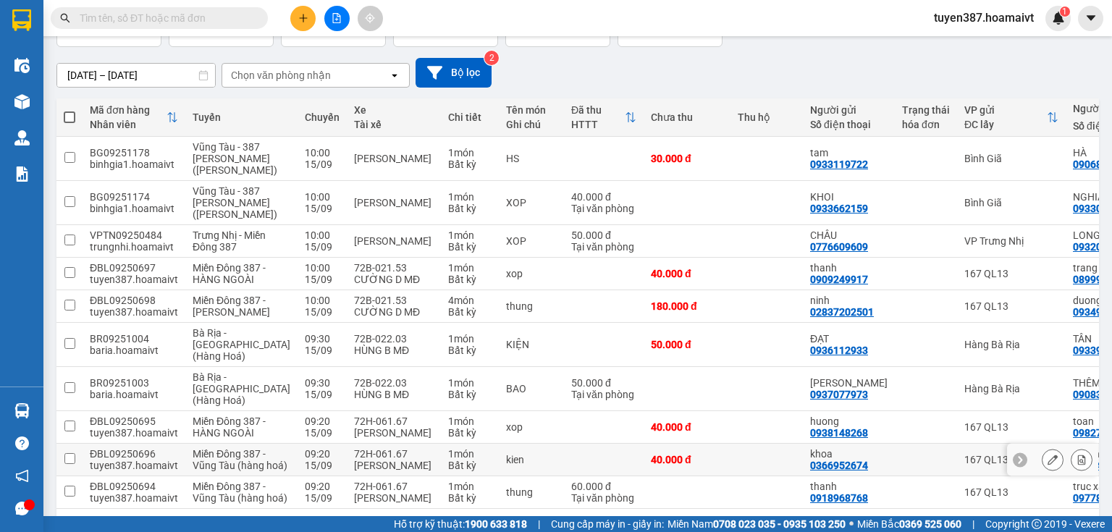
scroll to position [277, 0]
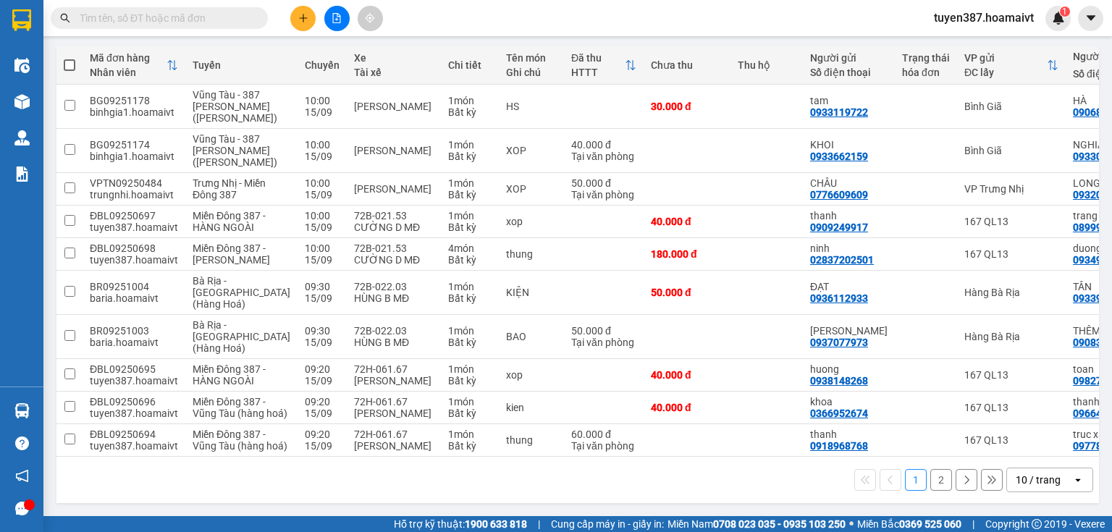
click at [1030, 481] on div "10 / trang" at bounding box center [1038, 480] width 45 height 14
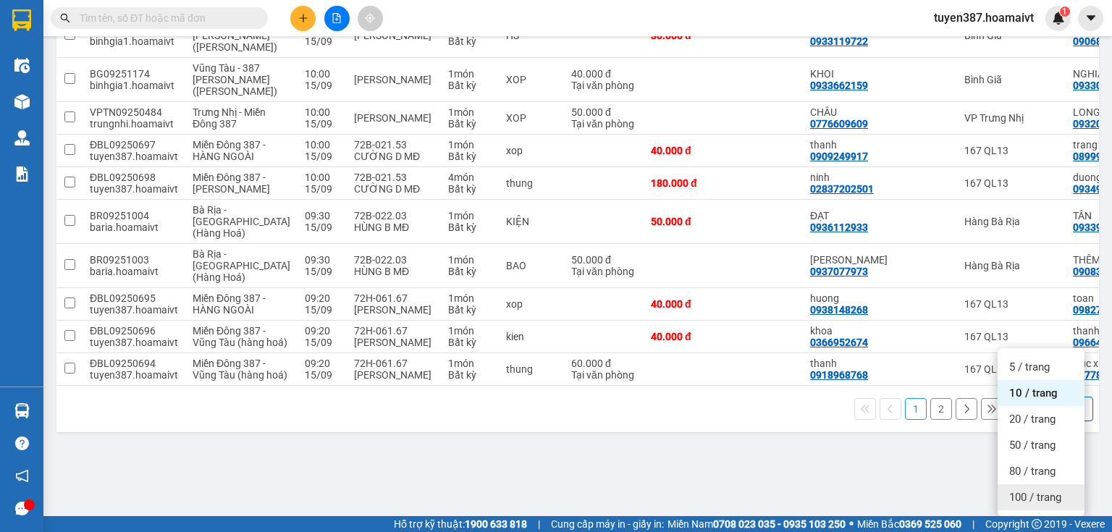
drag, startPoint x: 1021, startPoint y: 452, endPoint x: 432, endPoint y: 127, distance: 672.7
click at [1017, 490] on span "100 / trang" at bounding box center [1035, 497] width 52 height 14
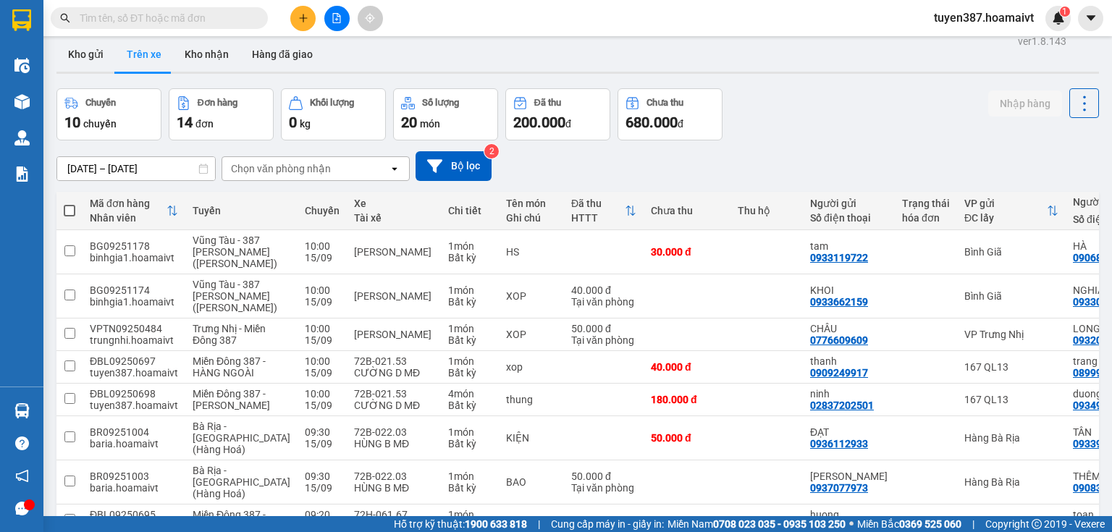
scroll to position [0, 0]
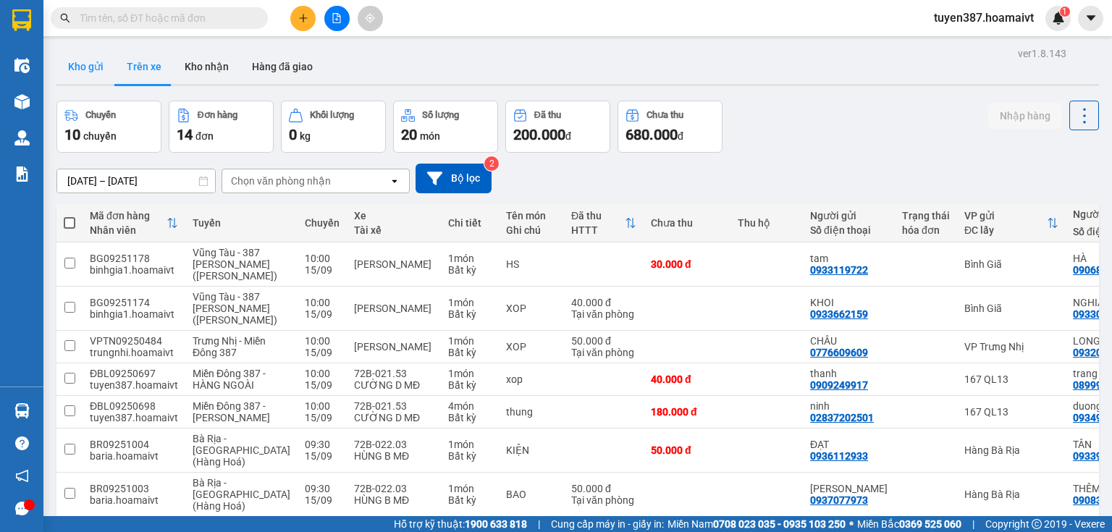
click at [84, 67] on button "Kho gửi" at bounding box center [85, 66] width 59 height 35
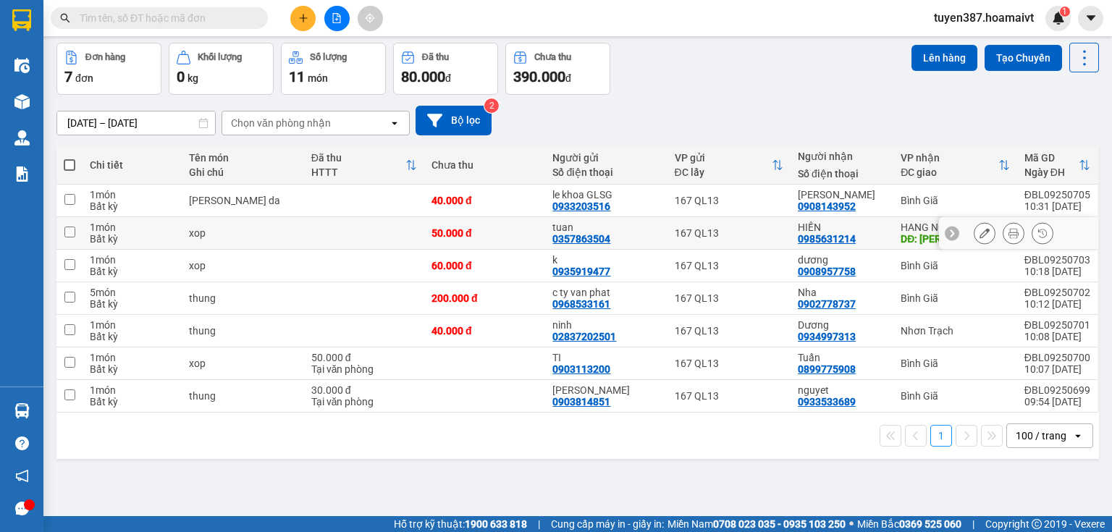
scroll to position [67, 0]
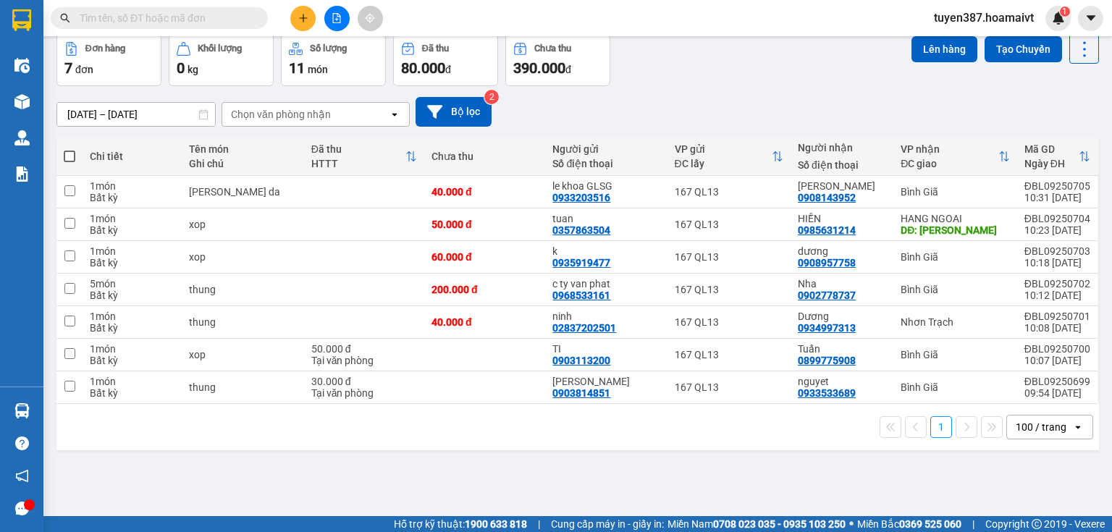
click at [1036, 425] on div "100 / trang" at bounding box center [1041, 427] width 51 height 14
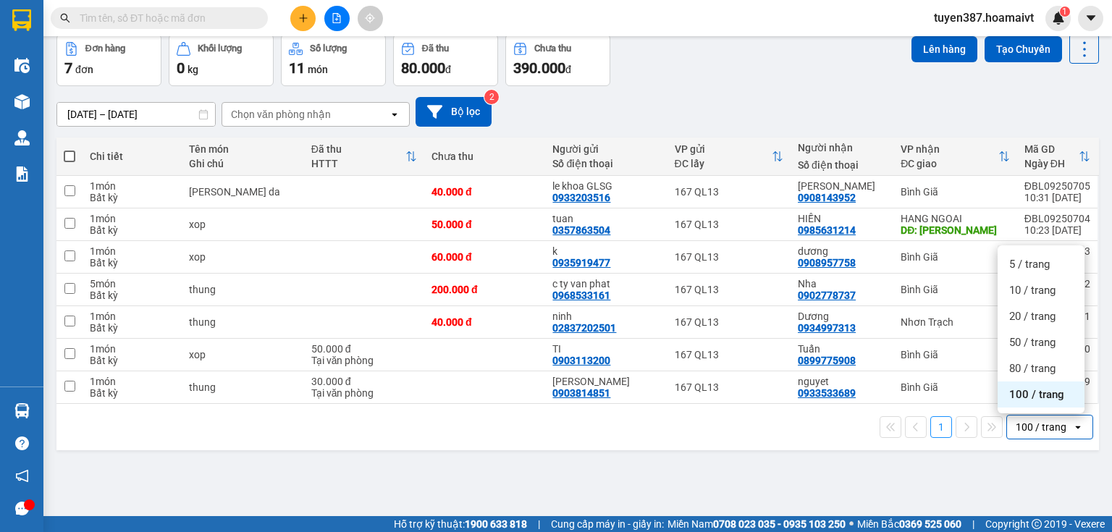
click at [1038, 397] on span "100 / trang" at bounding box center [1036, 394] width 55 height 14
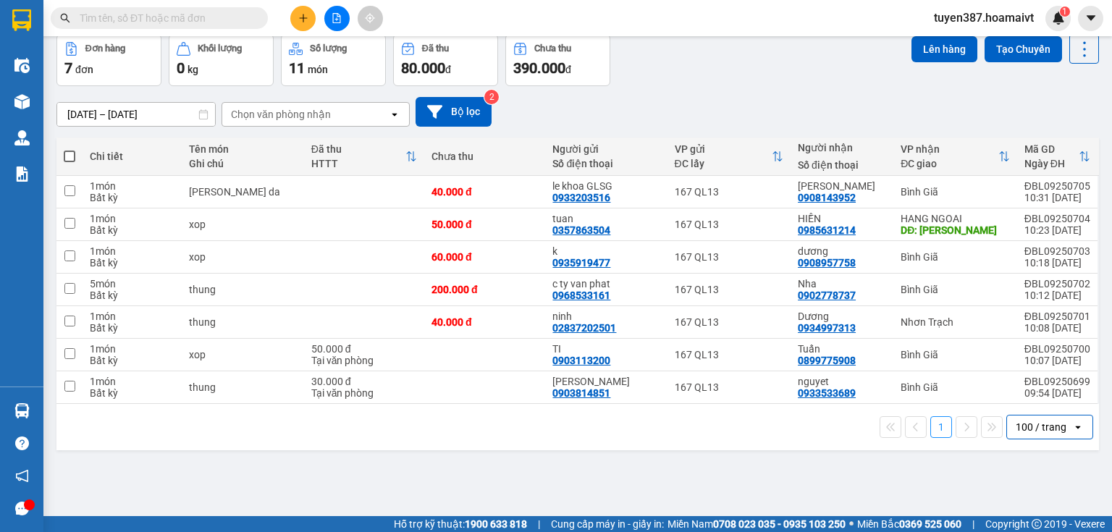
click at [1047, 431] on div "100 / trang" at bounding box center [1041, 427] width 51 height 14
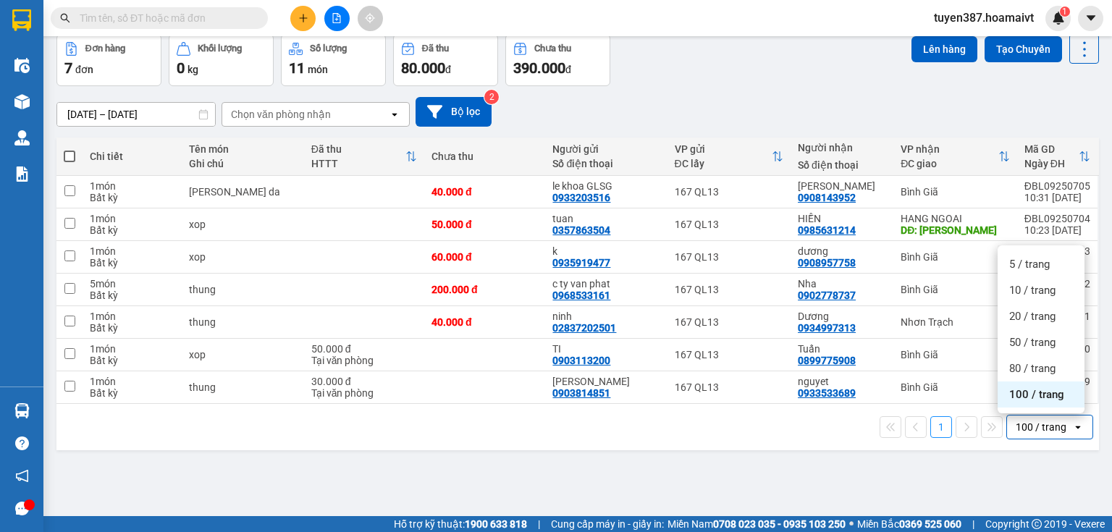
click at [1022, 397] on span "100 / trang" at bounding box center [1036, 394] width 55 height 14
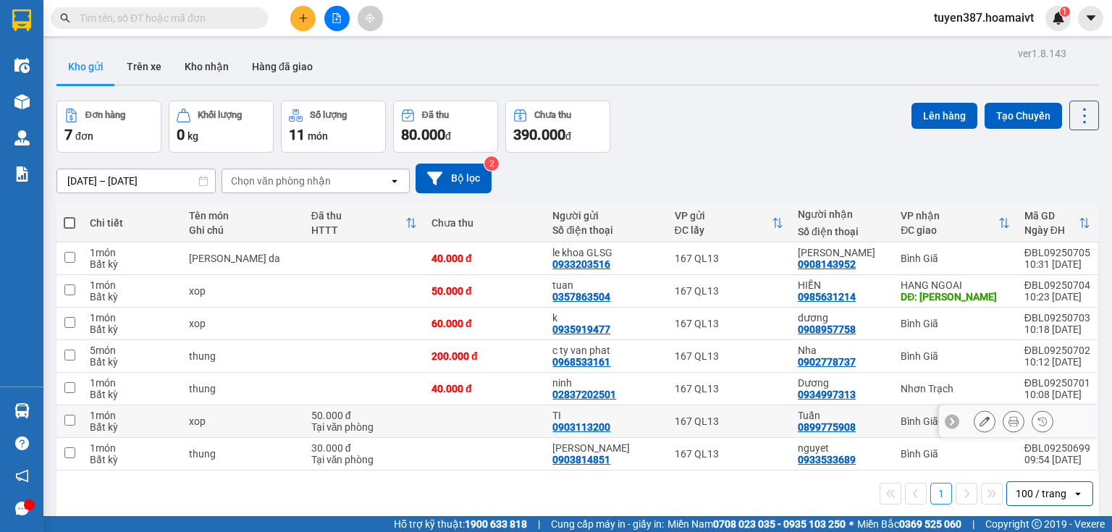
scroll to position [0, 0]
click at [93, 67] on button "Kho gửi" at bounding box center [85, 66] width 59 height 35
click at [87, 61] on button "Kho gửi" at bounding box center [85, 66] width 59 height 35
click at [219, 68] on button "Kho nhận" at bounding box center [206, 66] width 67 height 35
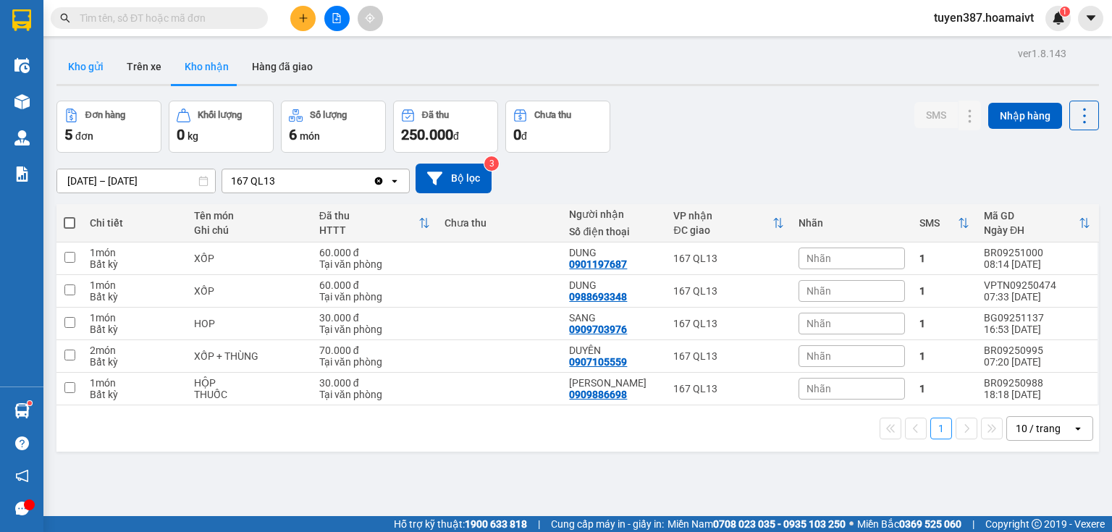
click at [95, 54] on button "Kho gửi" at bounding box center [85, 66] width 59 height 35
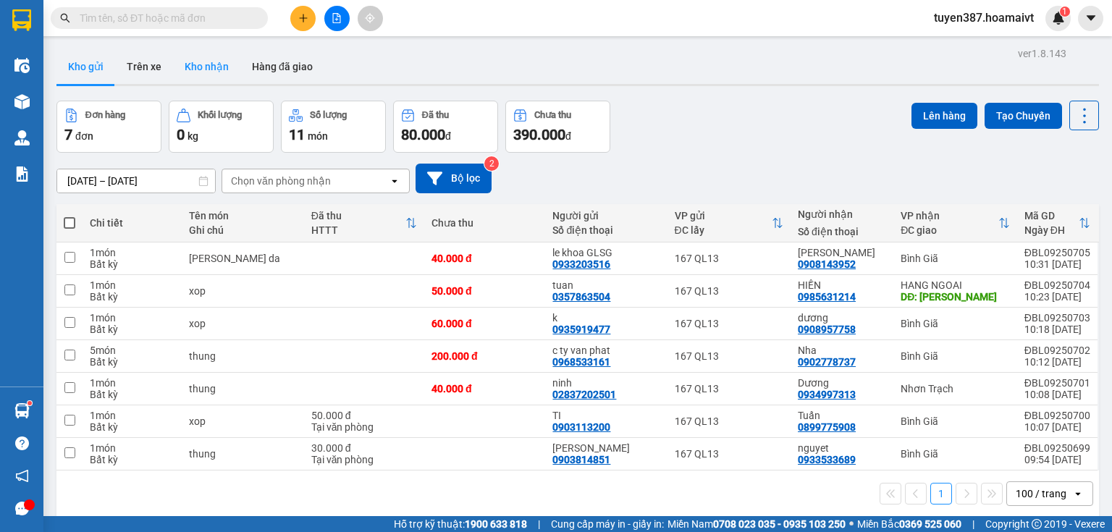
click at [216, 69] on button "Kho nhận" at bounding box center [206, 66] width 67 height 35
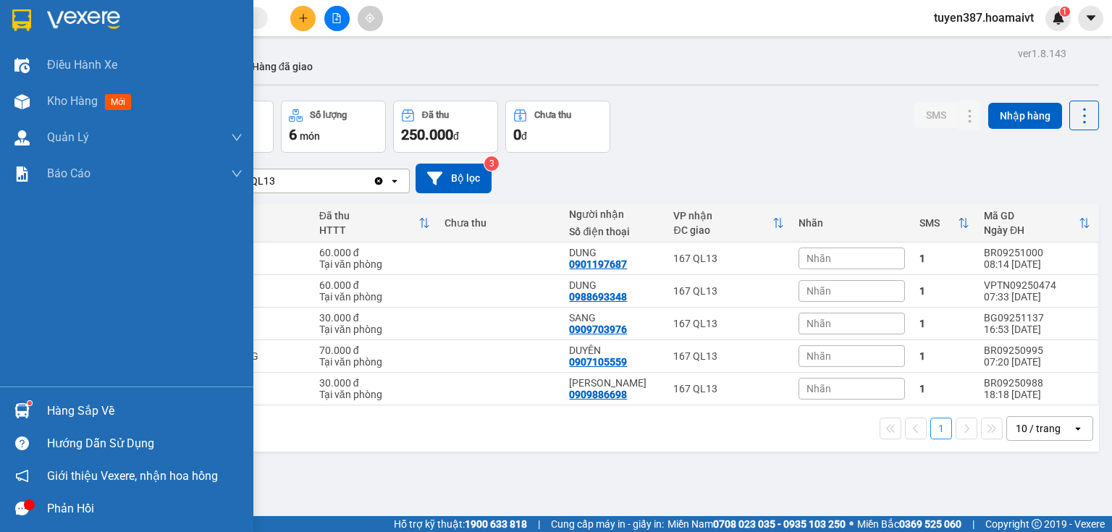
click at [74, 406] on div "Hàng sắp về" at bounding box center [144, 411] width 195 height 22
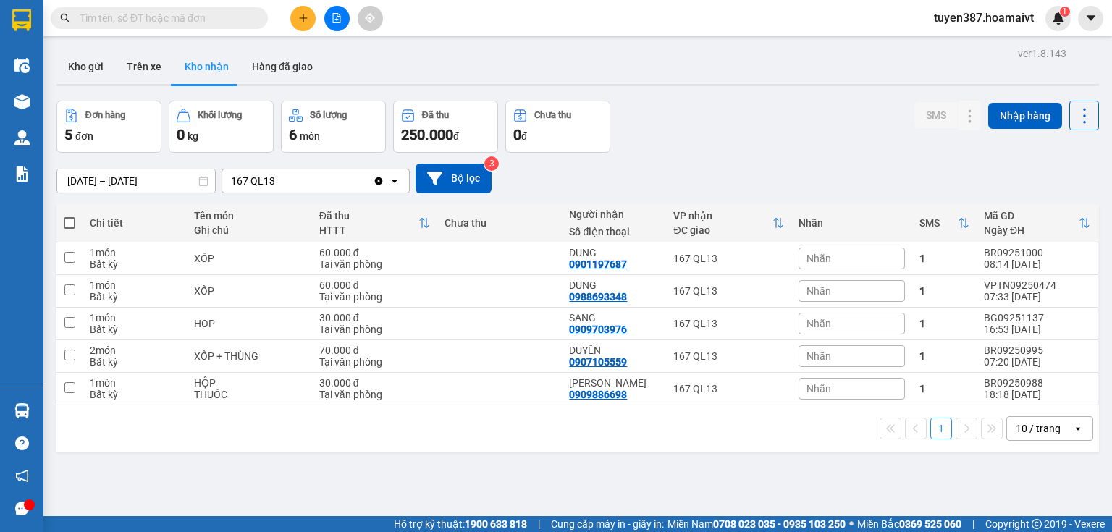
click at [730, 116] on section "Kết quả tìm kiếm ( 0 ) Bộ lọc No Data tuyen387.hoamaivt 1 Điều hành xe Kho hàng…" at bounding box center [556, 266] width 1112 height 532
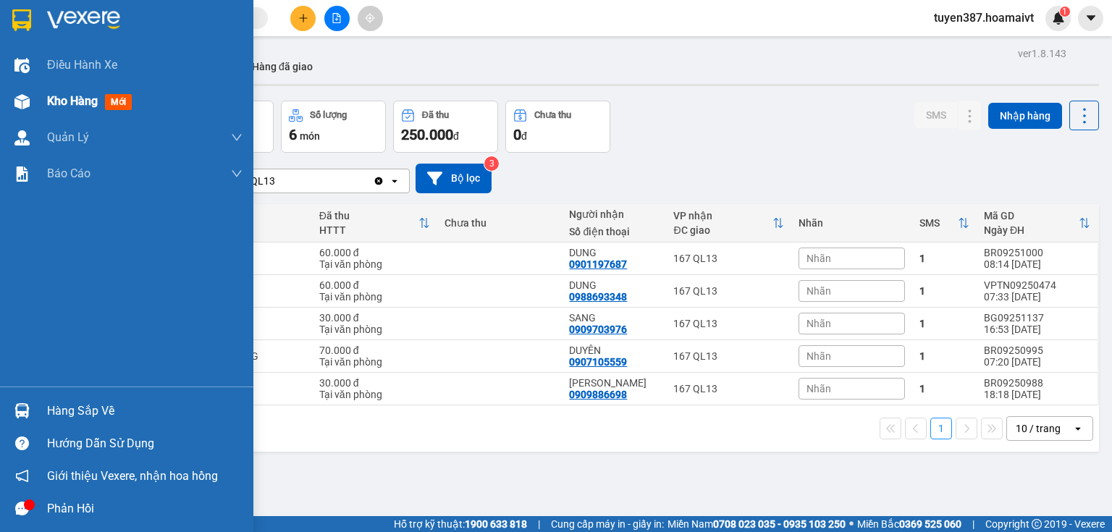
click at [123, 103] on span "mới" at bounding box center [118, 102] width 27 height 16
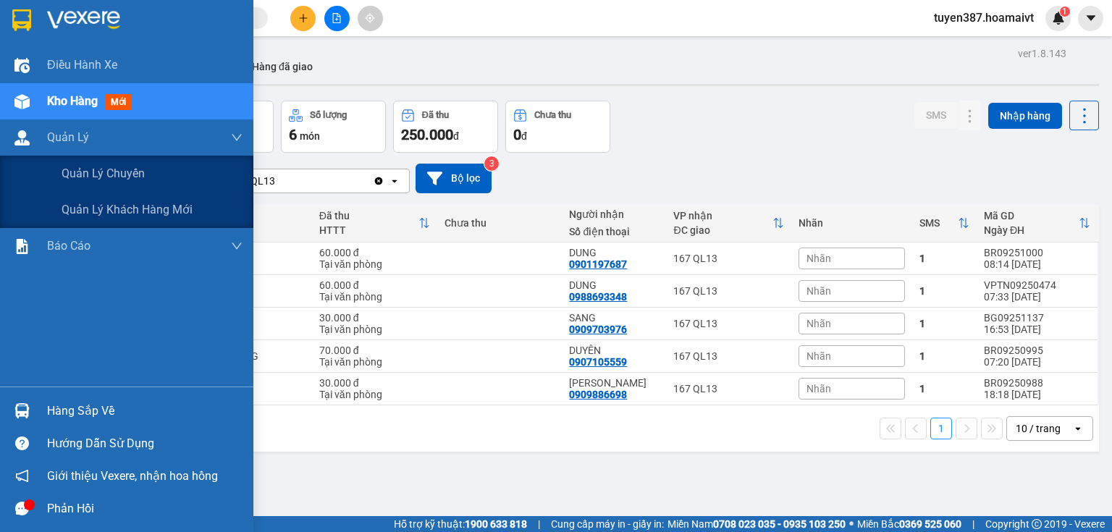
drag, startPoint x: 123, startPoint y: 225, endPoint x: 134, endPoint y: 327, distance: 102.7
click at [125, 255] on div "Điều hành xe Kho hàng mới Quản [PERSON_NAME] lý chuyến Quản lý khách hàng mới B…" at bounding box center [126, 217] width 253 height 340
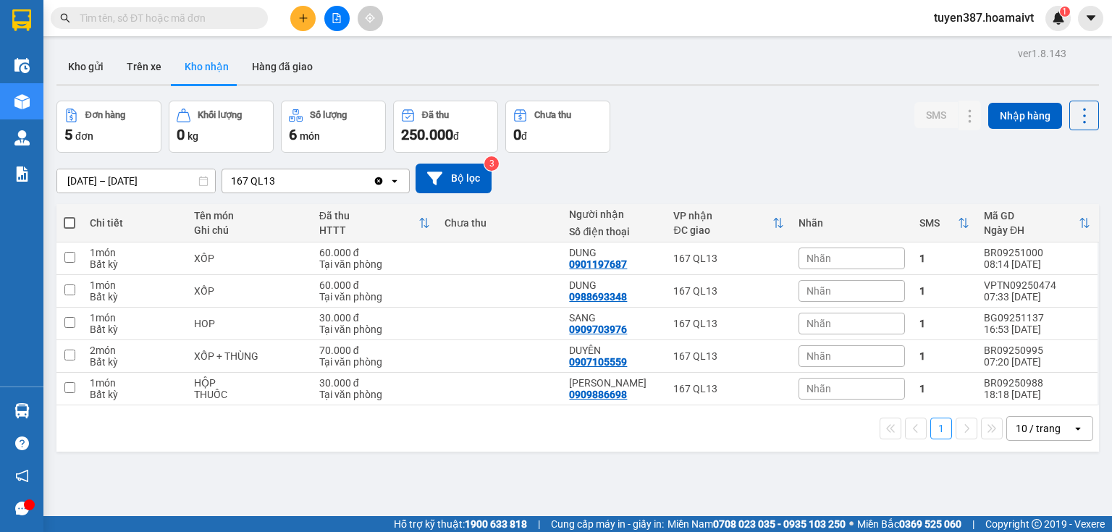
click at [197, 18] on input "text" at bounding box center [165, 18] width 171 height 16
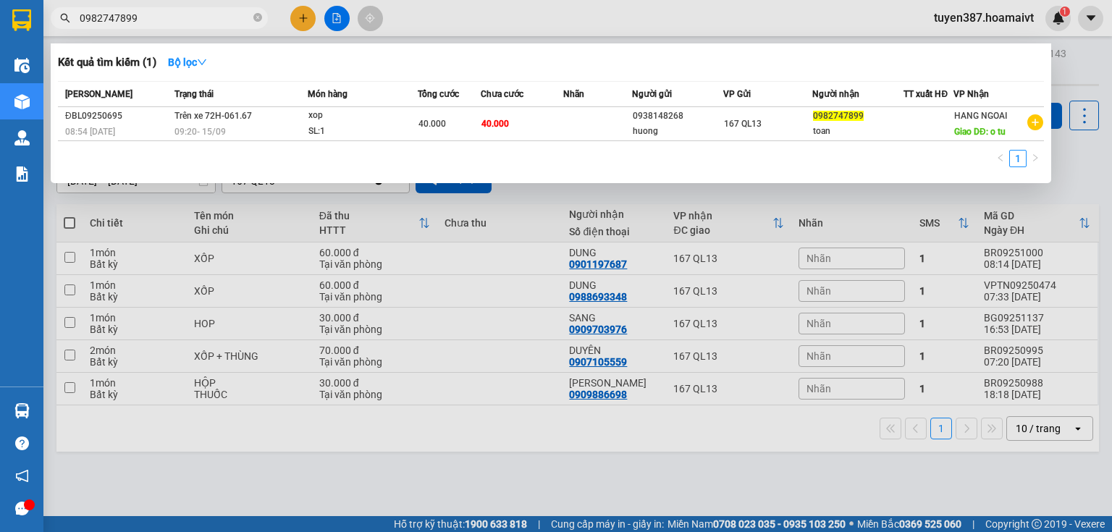
click at [185, 23] on input "0982747899" at bounding box center [165, 18] width 171 height 16
type input "0"
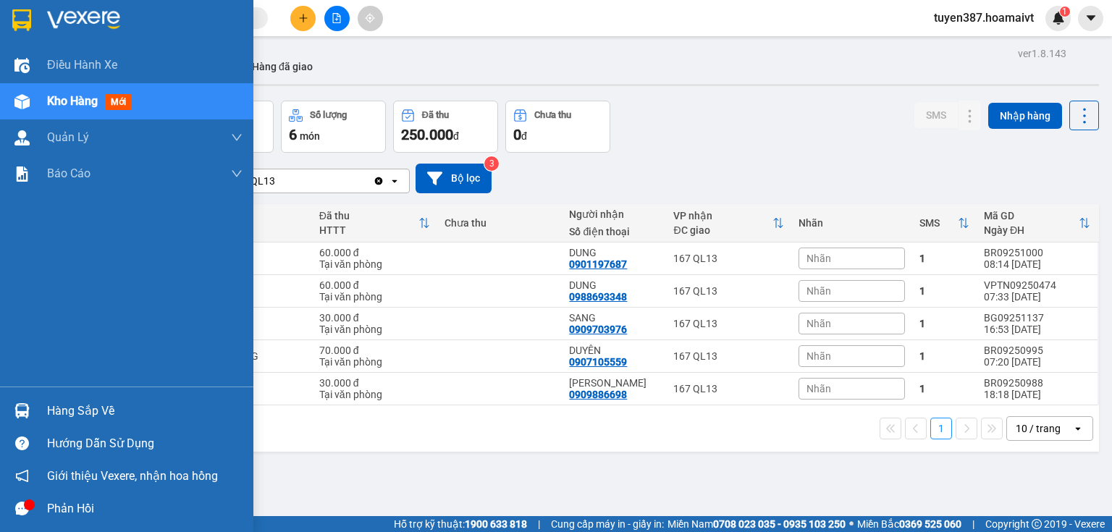
click at [122, 104] on span "mới" at bounding box center [118, 102] width 27 height 16
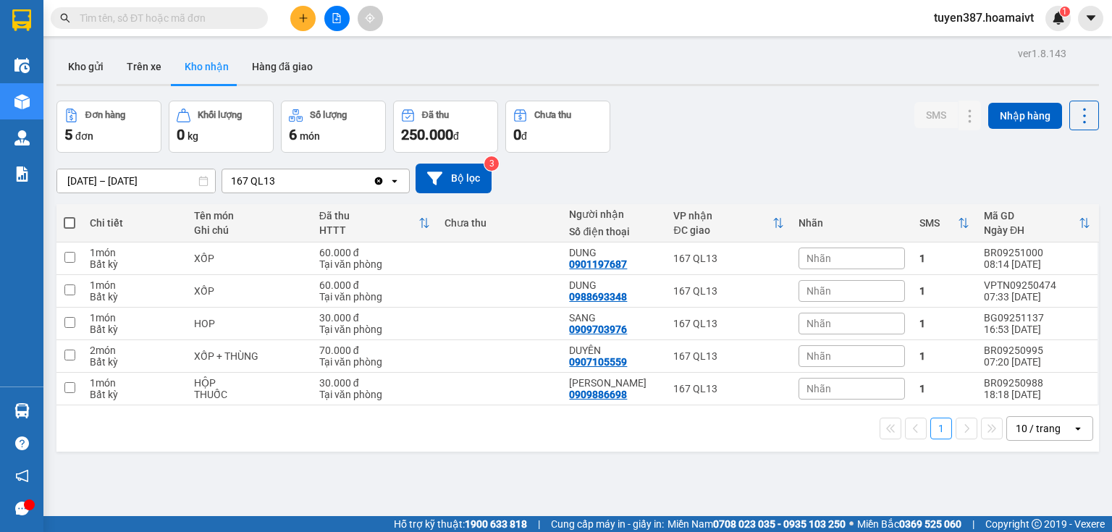
click at [203, 67] on button "Kho nhận" at bounding box center [206, 66] width 67 height 35
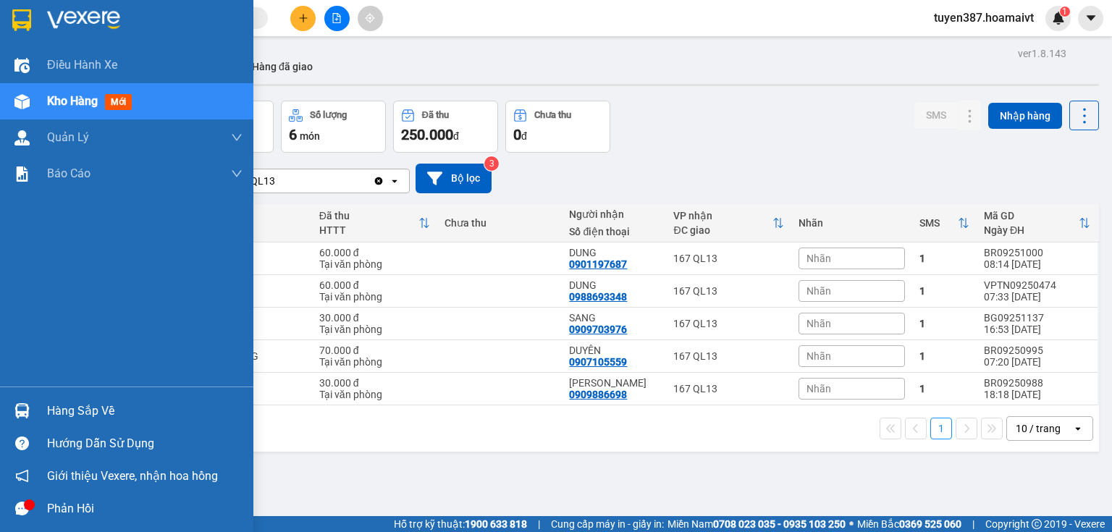
click at [111, 416] on div "Hàng sắp về" at bounding box center [144, 411] width 195 height 22
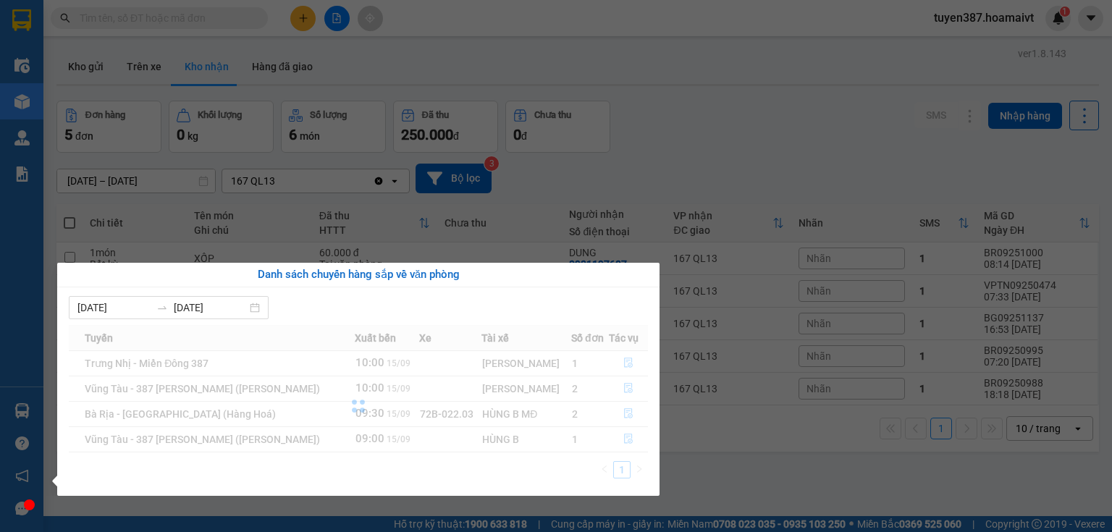
click at [623, 437] on div at bounding box center [358, 406] width 579 height 162
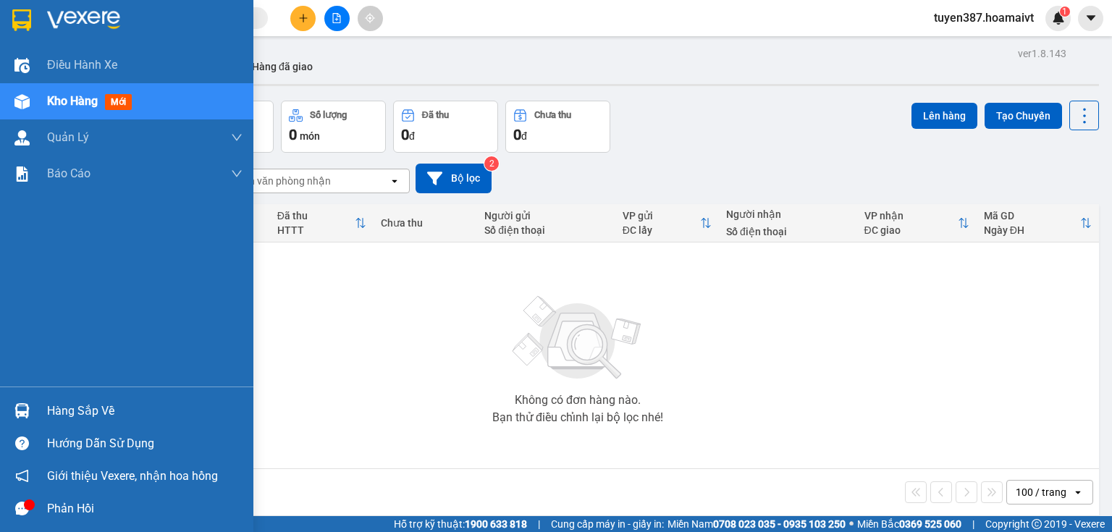
click at [90, 416] on div "Hàng sắp về" at bounding box center [144, 411] width 195 height 22
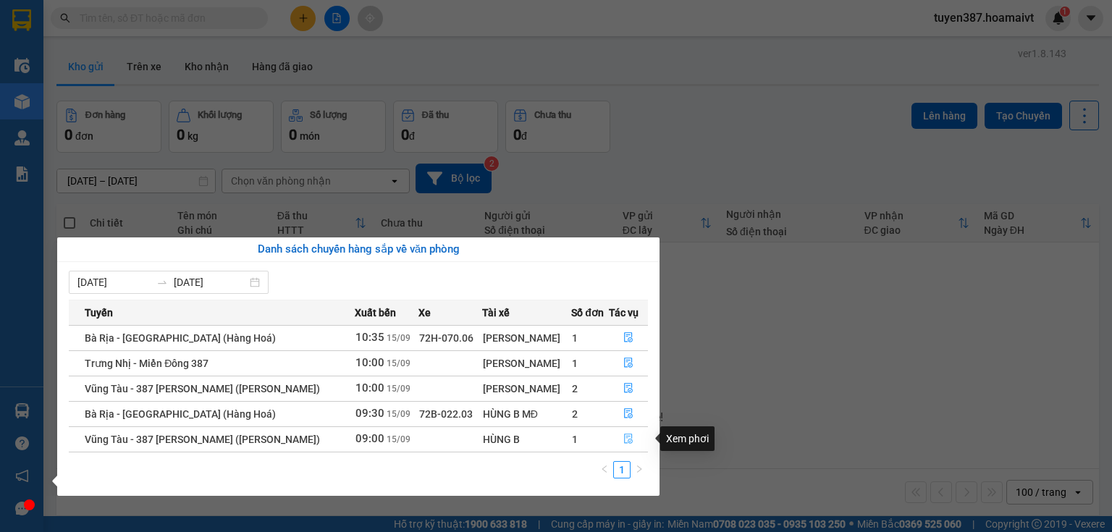
click at [623, 436] on icon "file-done" at bounding box center [628, 439] width 10 height 10
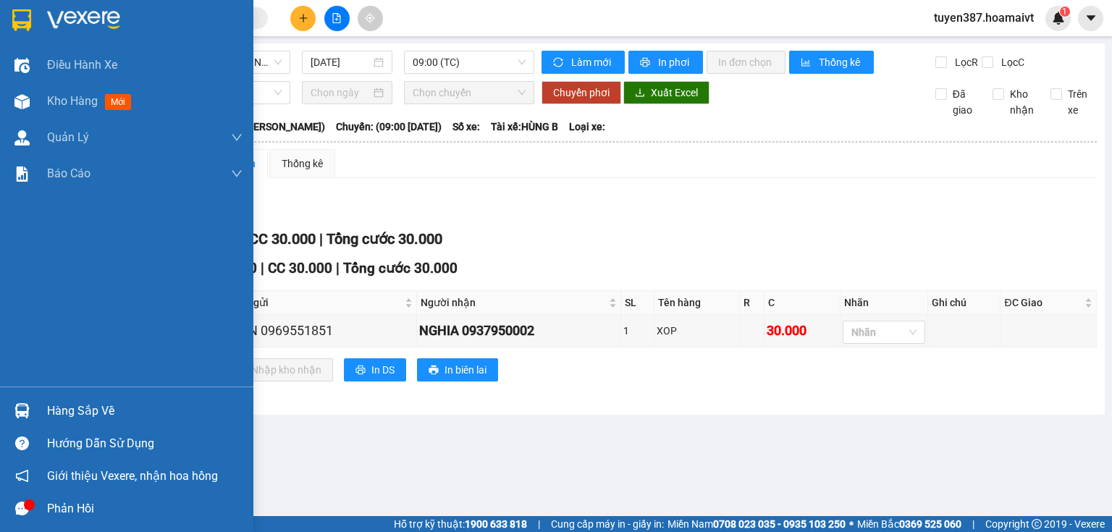
click at [101, 412] on div "Hàng sắp về" at bounding box center [144, 411] width 195 height 22
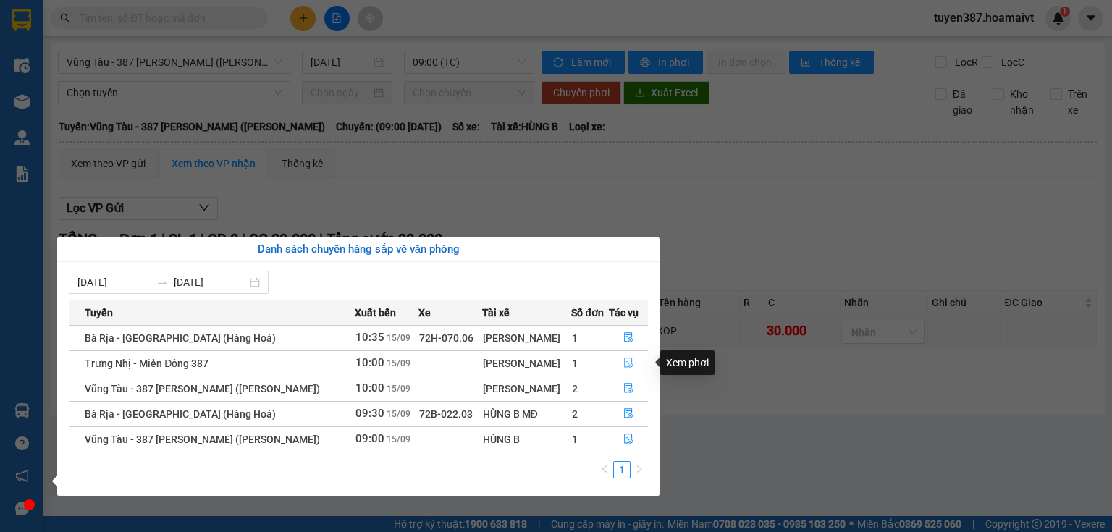
click at [623, 356] on button "button" at bounding box center [629, 363] width 38 height 23
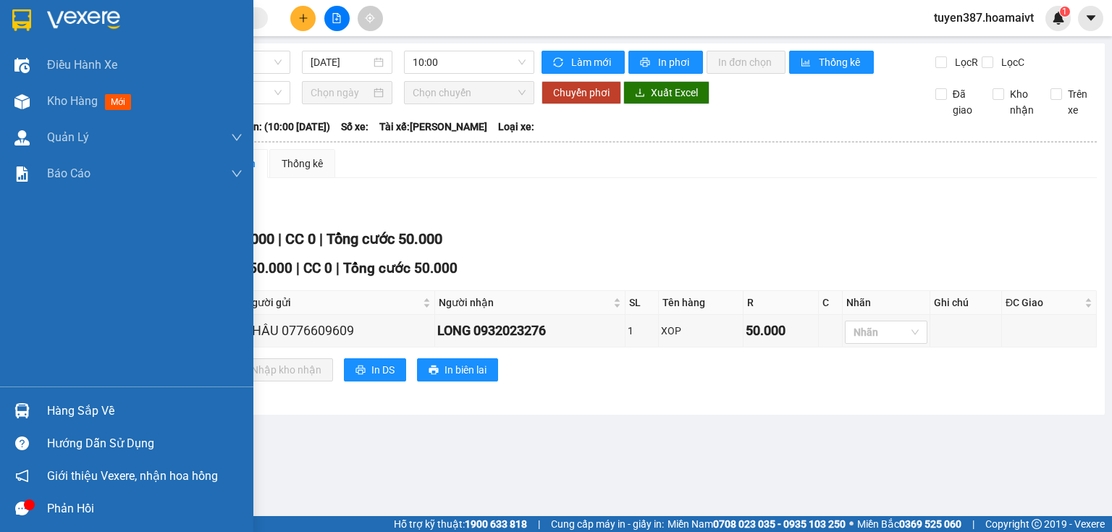
click at [122, 411] on div "Hàng sắp về" at bounding box center [144, 411] width 195 height 22
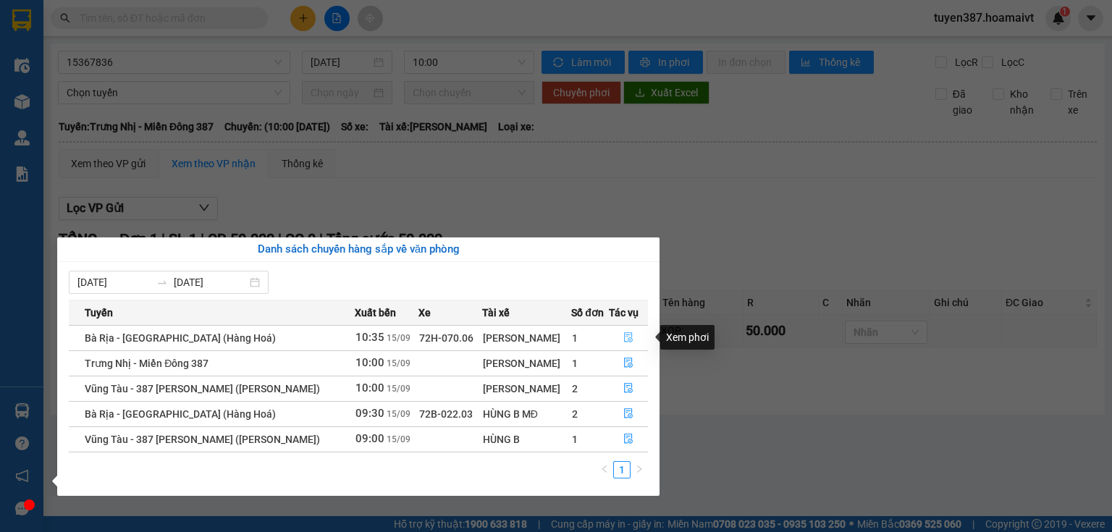
click at [626, 336] on icon "file-done" at bounding box center [628, 337] width 10 height 10
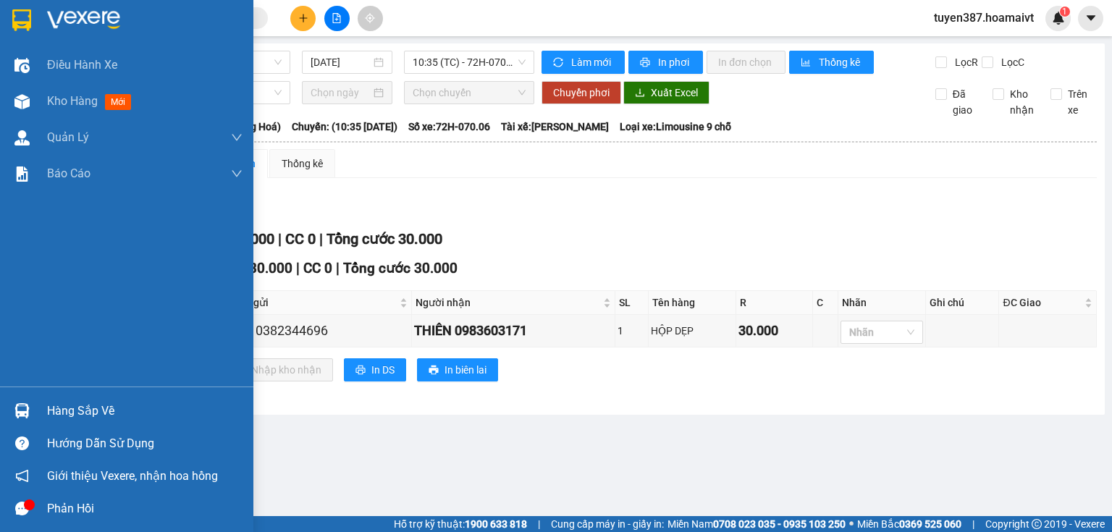
click at [26, 513] on div at bounding box center [21, 508] width 25 height 25
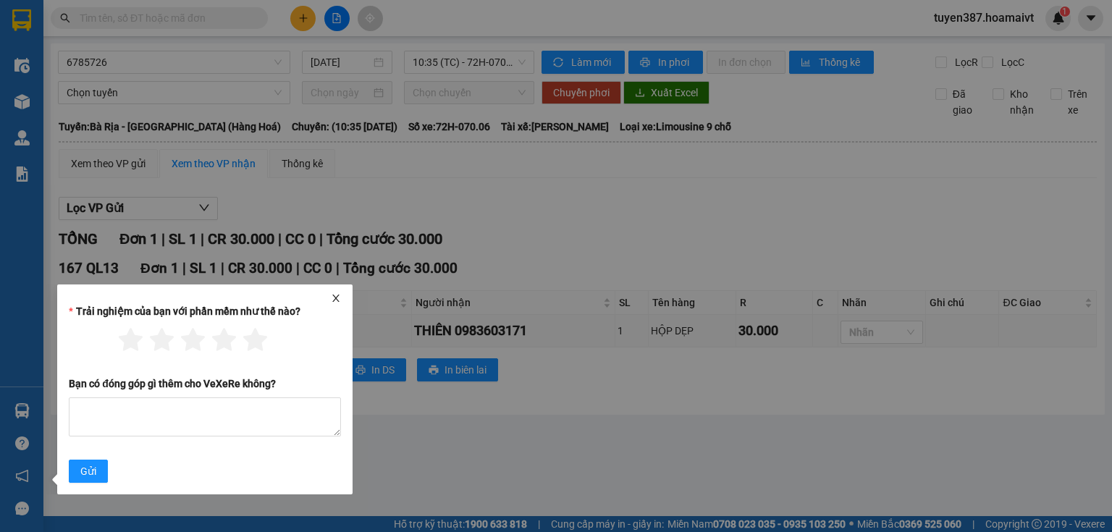
click at [342, 296] on div at bounding box center [205, 298] width 284 height 10
click at [334, 293] on div "Trải nghiệm của bạn với phần mềm như thế nào? Bạn có đóng góp gì thêm cho VeXeR…" at bounding box center [204, 390] width 295 height 210
click at [336, 294] on icon "close" at bounding box center [336, 298] width 10 height 10
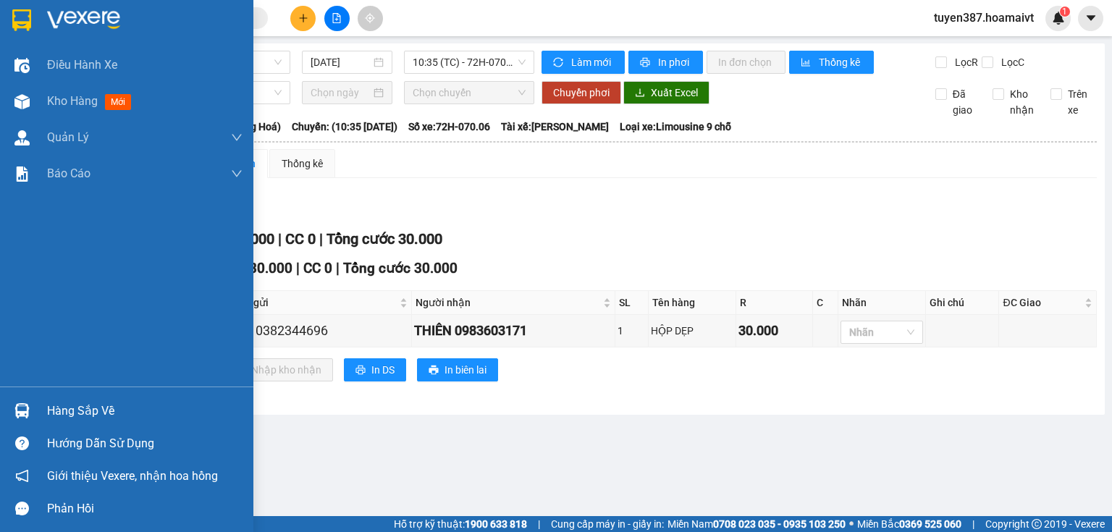
click at [81, 410] on div "Hàng sắp về" at bounding box center [144, 411] width 195 height 22
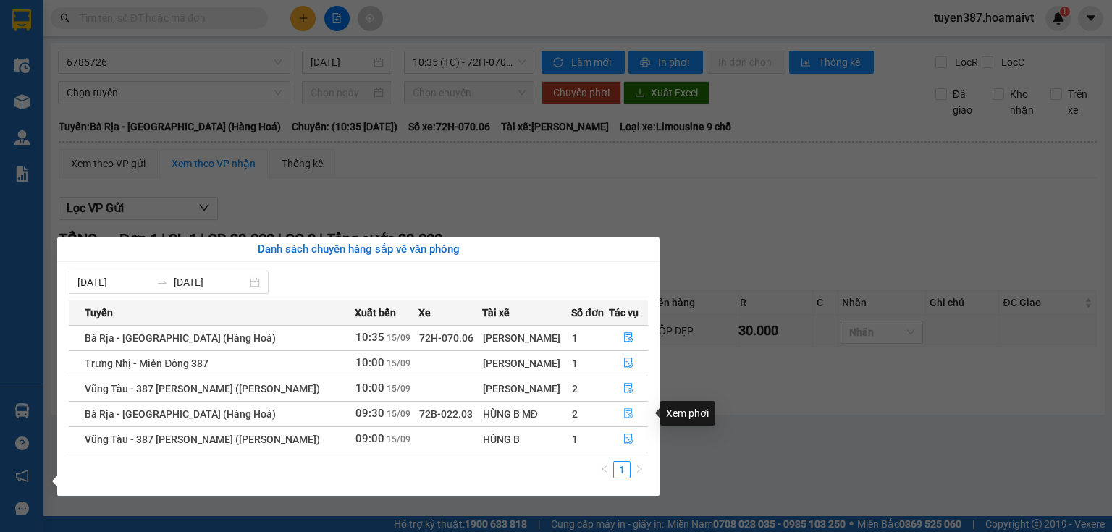
click at [625, 417] on icon "file-done" at bounding box center [628, 413] width 10 height 10
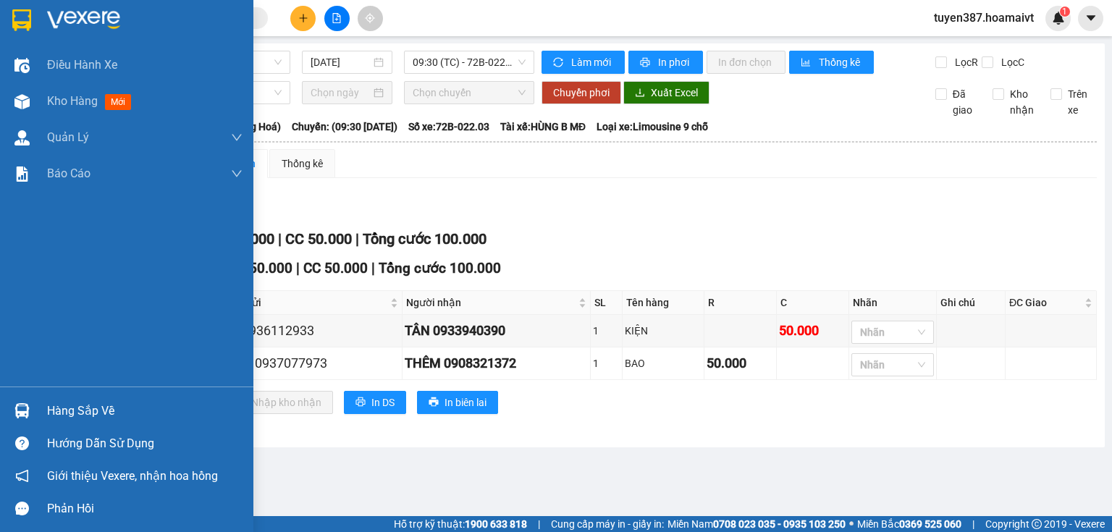
drag, startPoint x: 98, startPoint y: 408, endPoint x: 96, endPoint y: 398, distance: 10.5
click at [98, 408] on div "Hàng sắp về" at bounding box center [144, 411] width 195 height 22
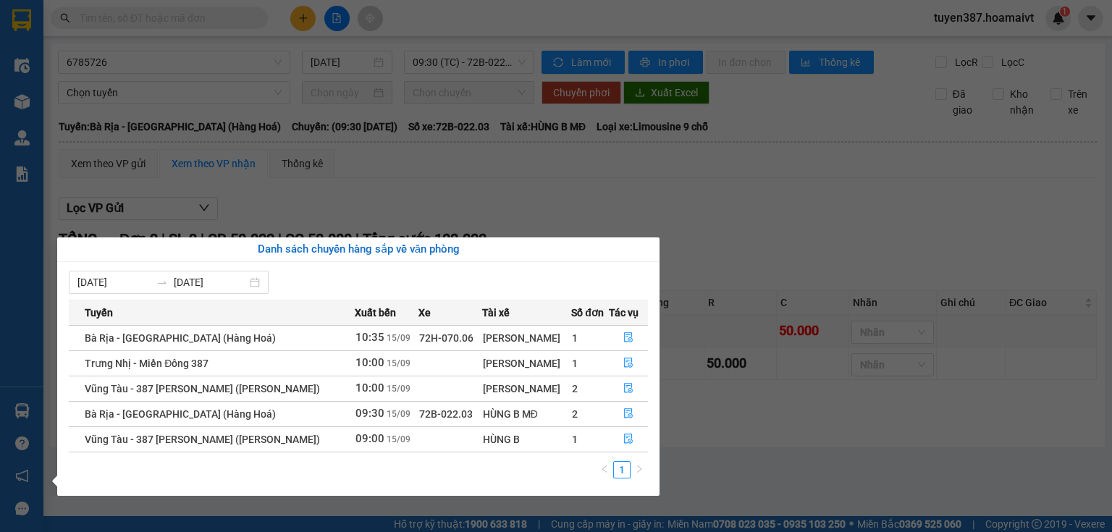
click at [839, 292] on section "Kết quả tìm kiếm ( 0 ) Bộ lọc No Data tuyen387.hoamaivt 1 Điều hành xe Kho hàng…" at bounding box center [556, 266] width 1112 height 532
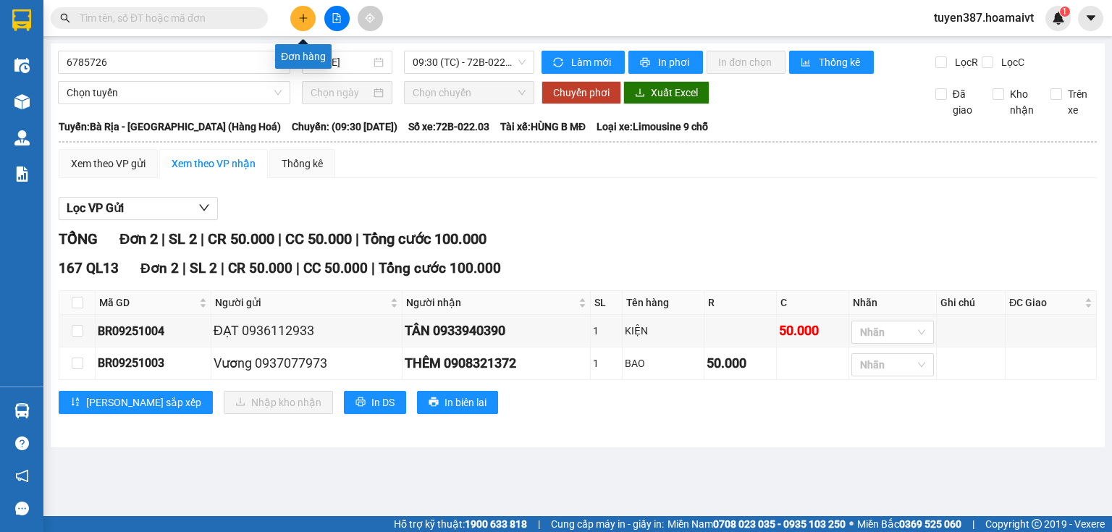
click at [301, 20] on icon "plus" at bounding box center [303, 18] width 10 height 10
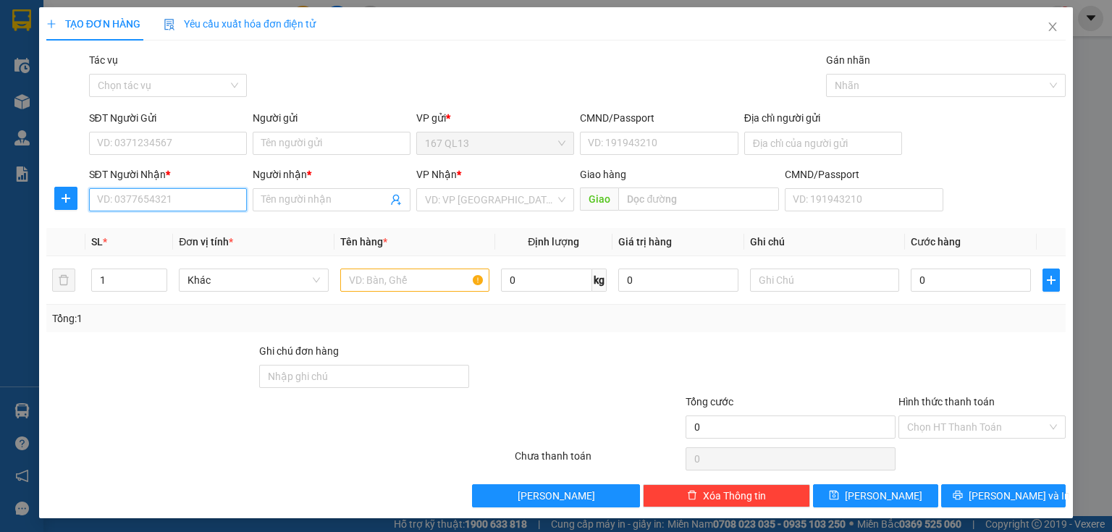
click at [198, 200] on input "SĐT Người Nhận *" at bounding box center [168, 199] width 158 height 23
click at [185, 201] on input "SĐT Người Nhận *" at bounding box center [168, 199] width 158 height 23
type input "0918652141"
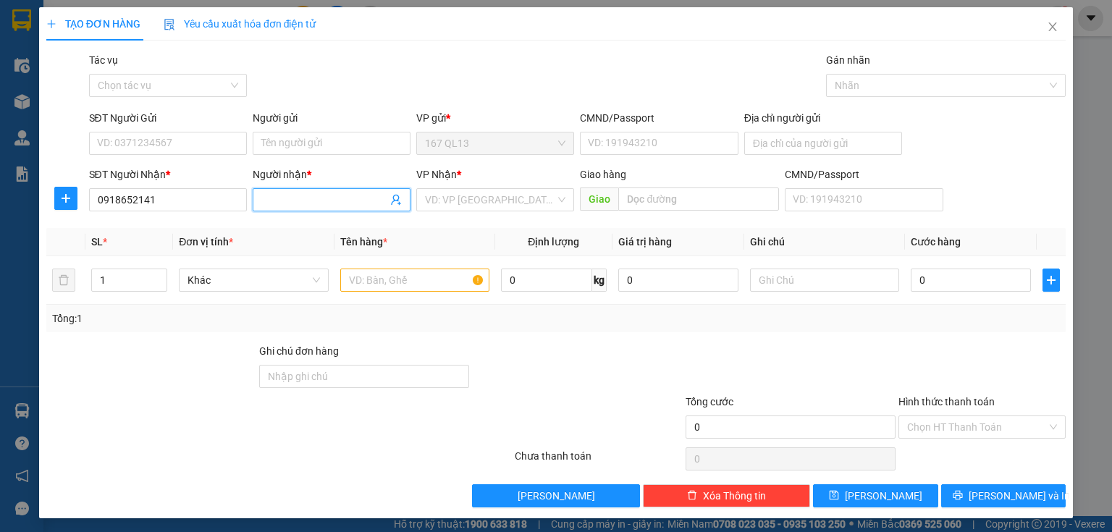
click at [314, 194] on input "Người nhận *" at bounding box center [324, 200] width 126 height 16
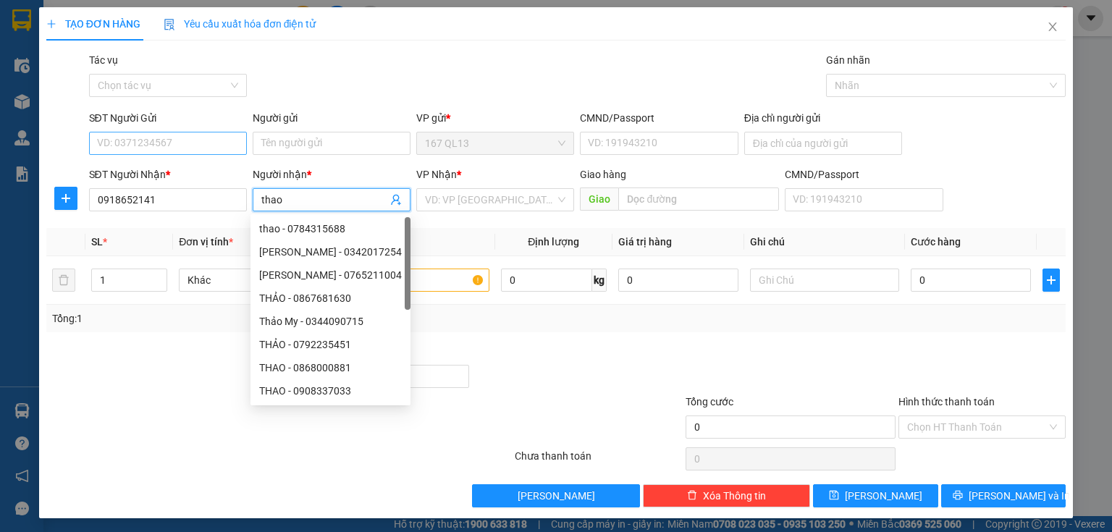
type input "thao"
click at [151, 147] on input "SĐT Người Gửi" at bounding box center [168, 143] width 158 height 23
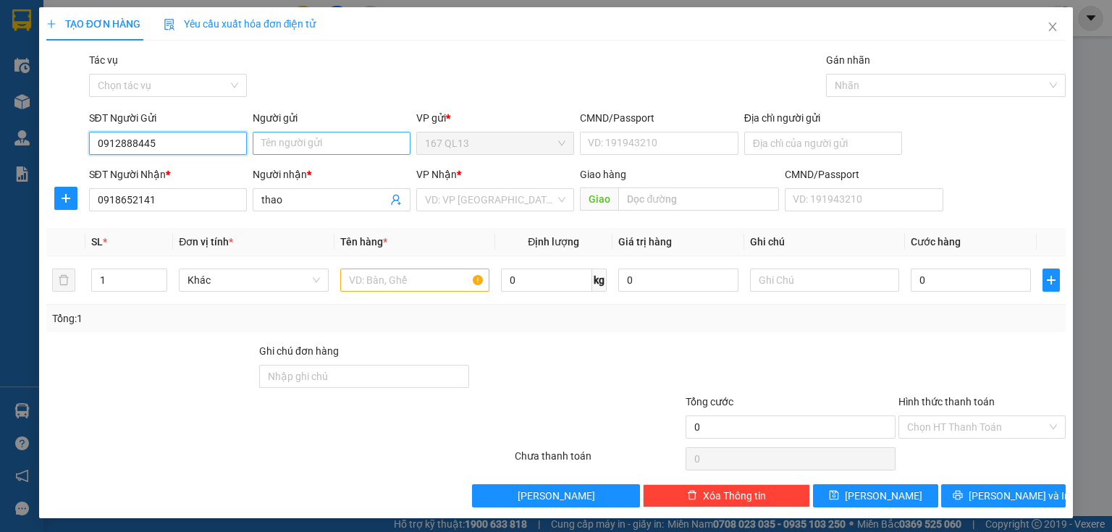
type input "0912888445"
click at [303, 139] on input "Người gửi" at bounding box center [332, 143] width 158 height 23
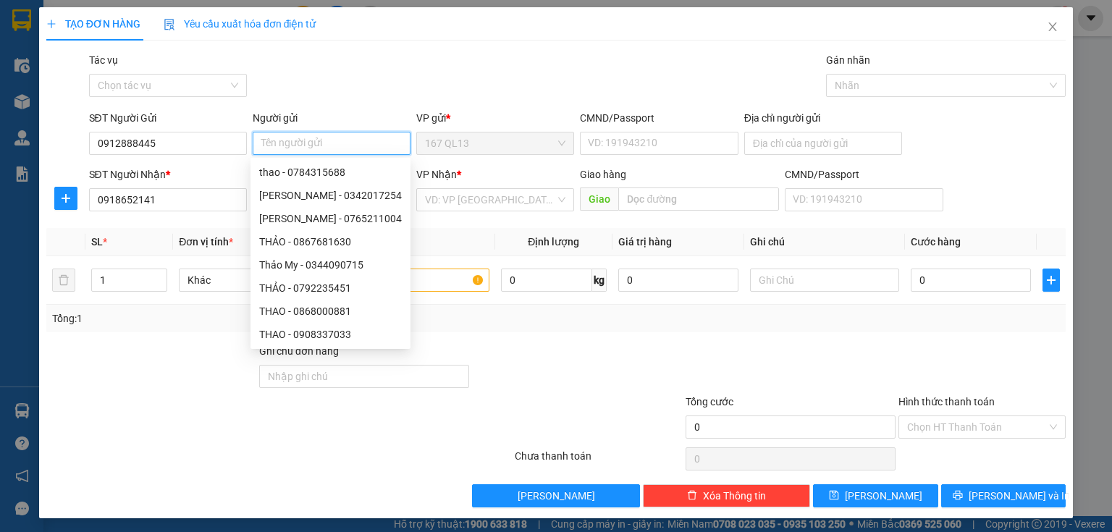
type input "o"
type input "yen"
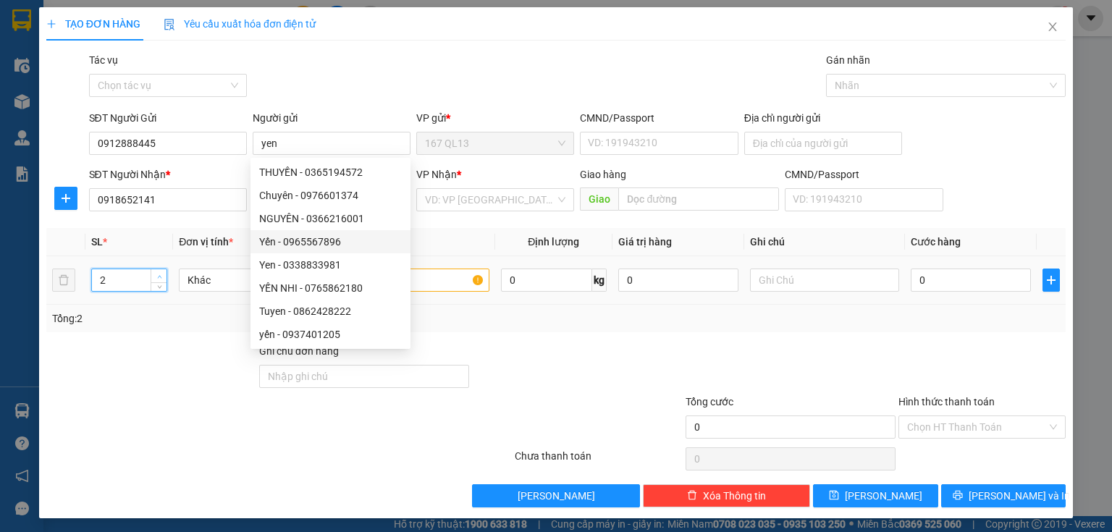
click at [159, 274] on icon "up" at bounding box center [159, 276] width 5 height 5
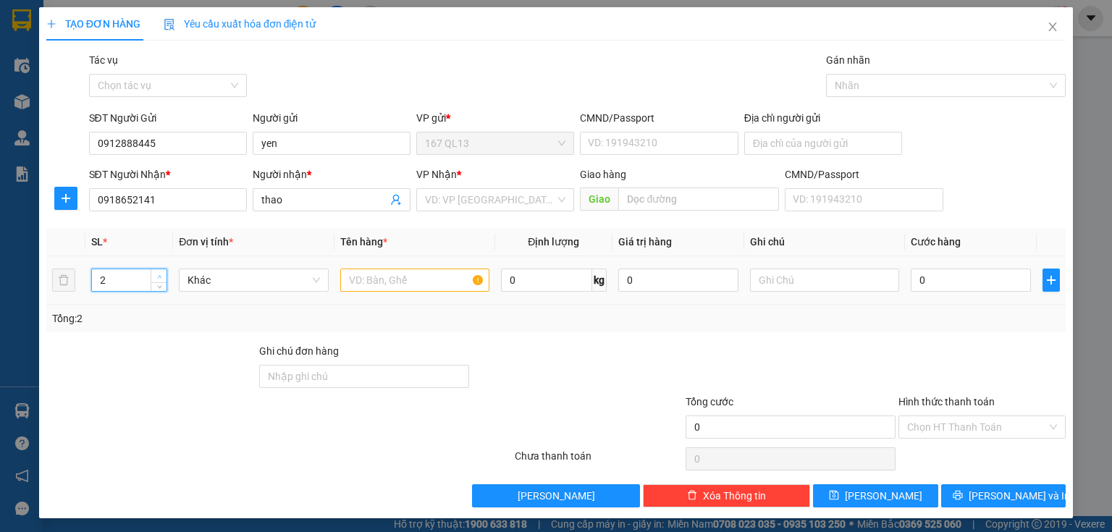
type input "3"
click at [159, 274] on icon "up" at bounding box center [159, 276] width 5 height 5
click at [465, 198] on input "search" at bounding box center [490, 200] width 130 height 22
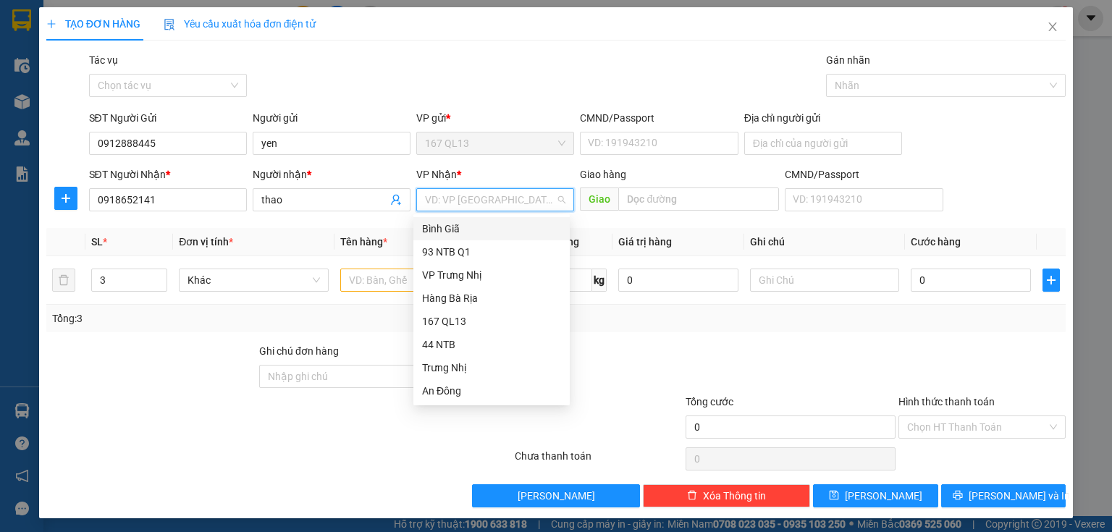
click at [455, 233] on div "Bình Giã" at bounding box center [491, 229] width 139 height 16
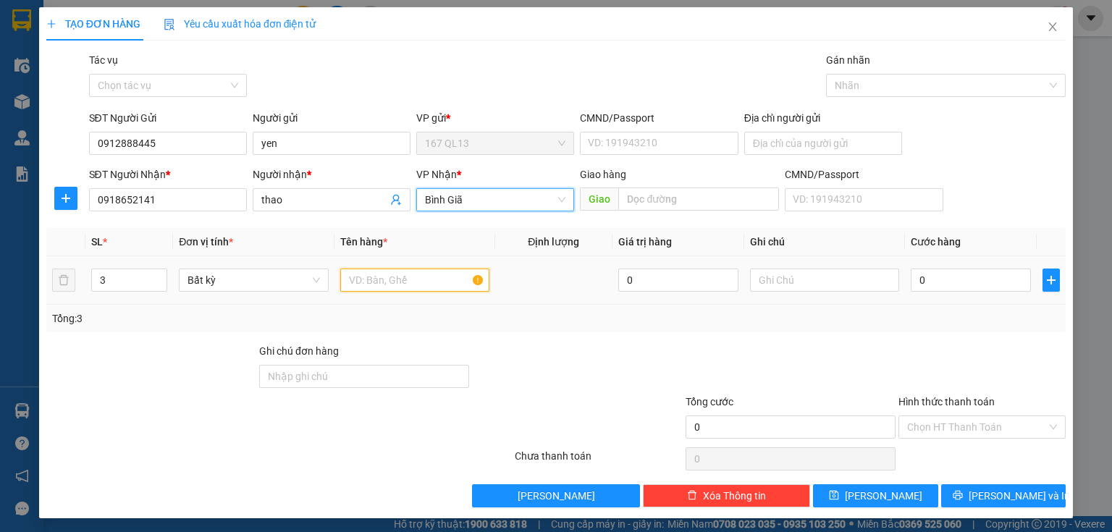
click at [388, 277] on input "text" at bounding box center [414, 280] width 149 height 23
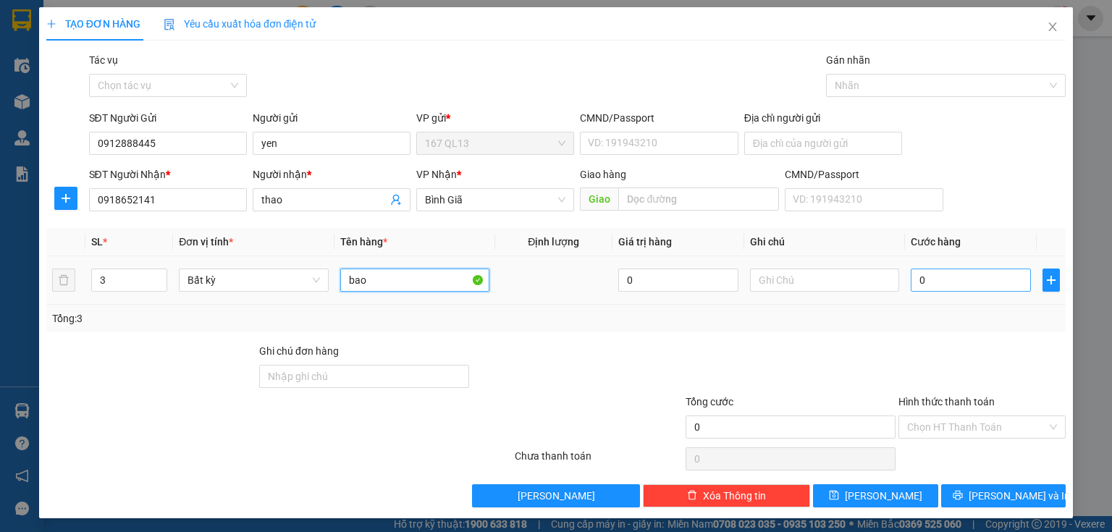
type input "bao"
click at [911, 281] on input "0" at bounding box center [971, 280] width 120 height 23
type input "1"
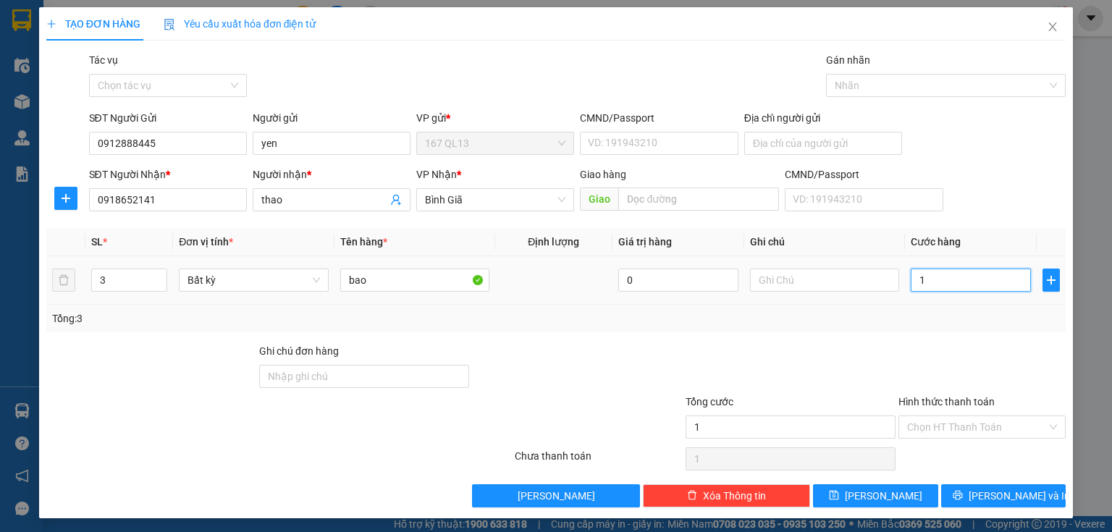
type input "17"
type input "170"
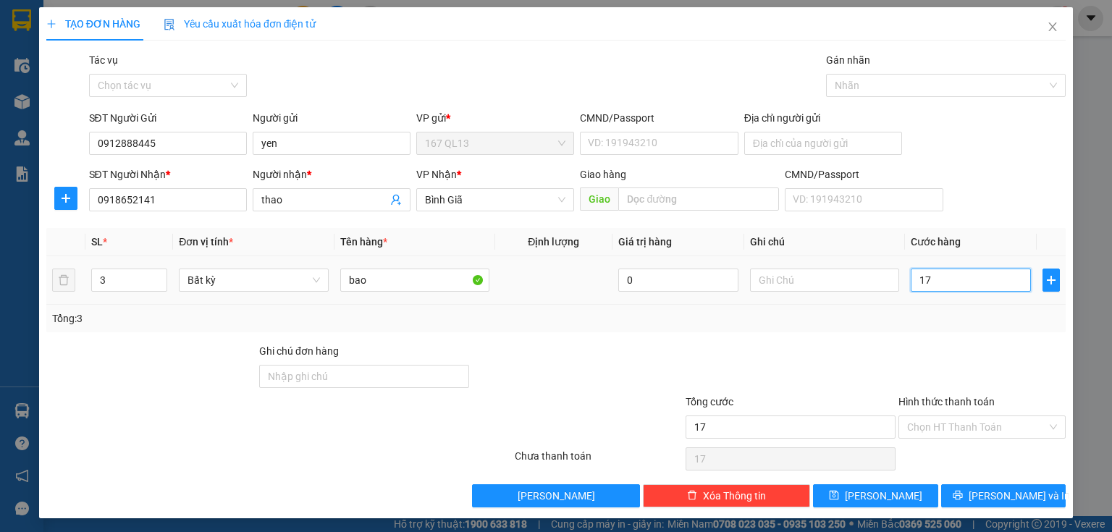
type input "170"
type input "170.000"
click at [1009, 494] on span "[PERSON_NAME] và In" at bounding box center [1019, 496] width 101 height 16
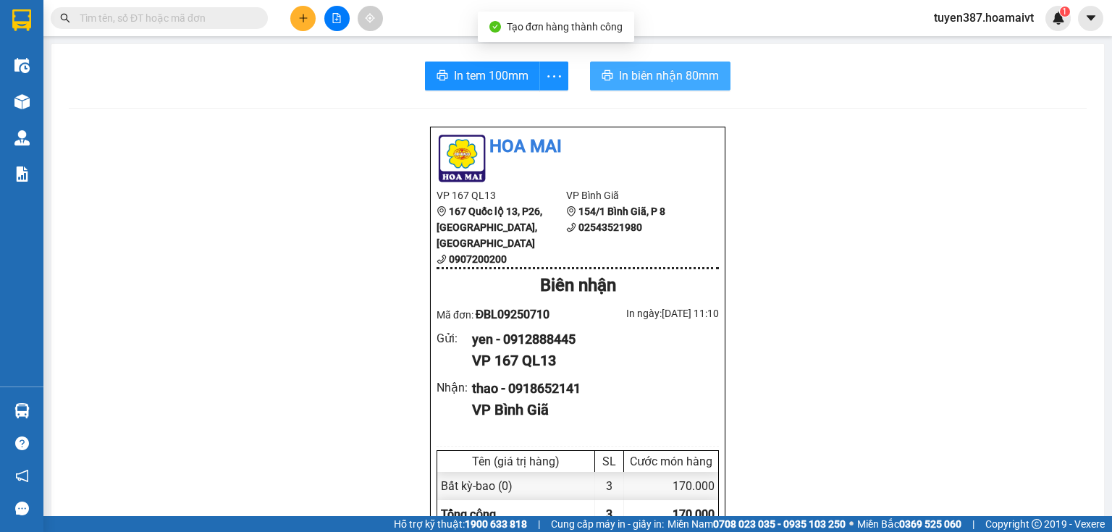
click at [657, 75] on span "In biên nhận 80mm" at bounding box center [669, 76] width 100 height 18
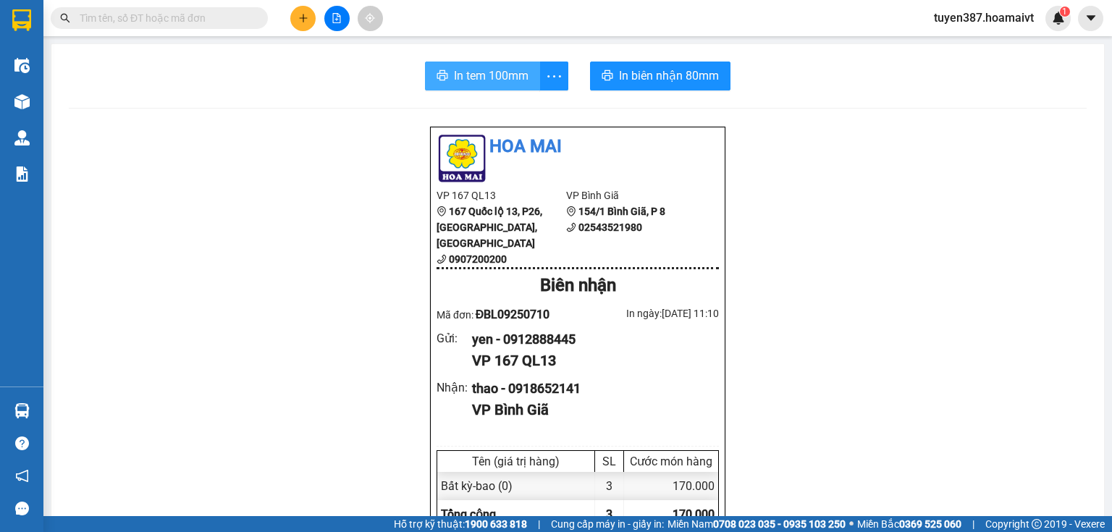
click at [492, 78] on span "In tem 100mm" at bounding box center [491, 76] width 75 height 18
click at [523, 71] on span "In tem 100mm" at bounding box center [491, 76] width 75 height 18
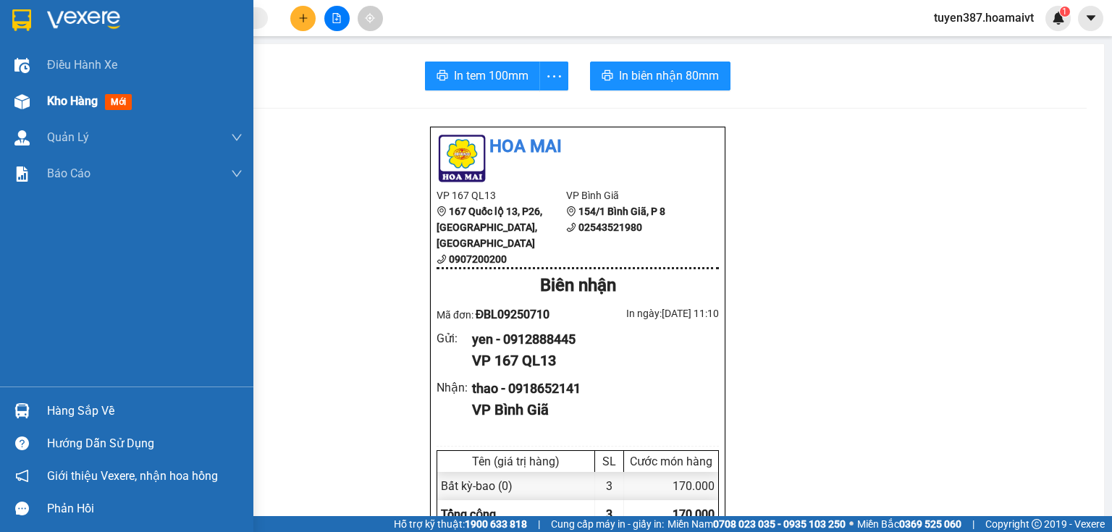
click at [118, 100] on span "mới" at bounding box center [118, 102] width 27 height 16
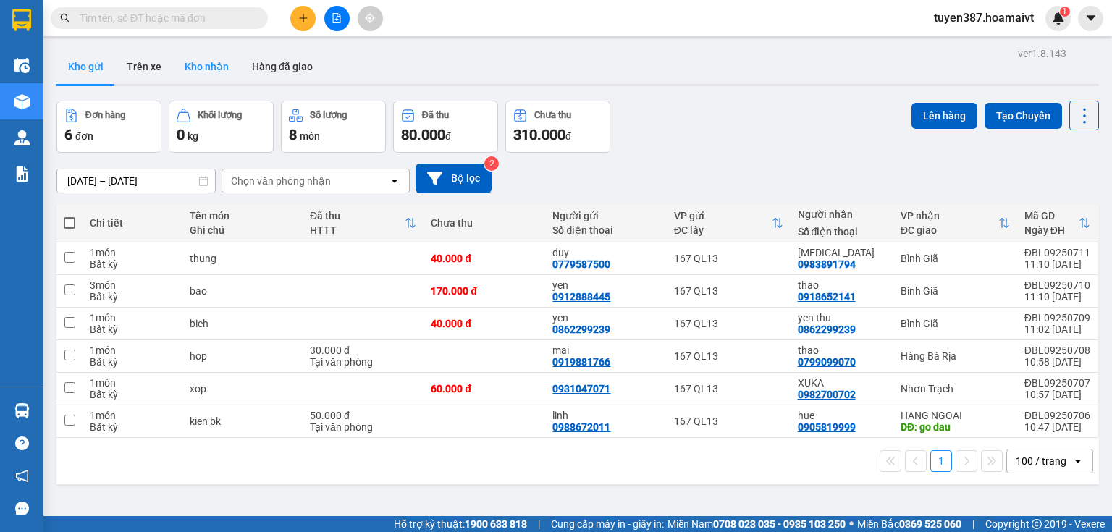
click at [217, 63] on button "Kho nhận" at bounding box center [206, 66] width 67 height 35
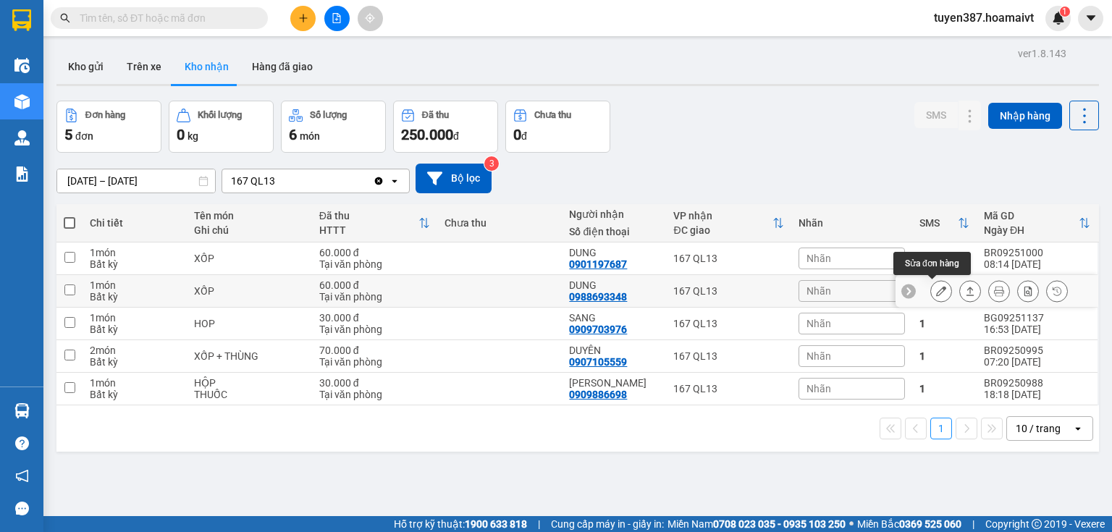
click at [936, 293] on icon at bounding box center [941, 291] width 10 height 10
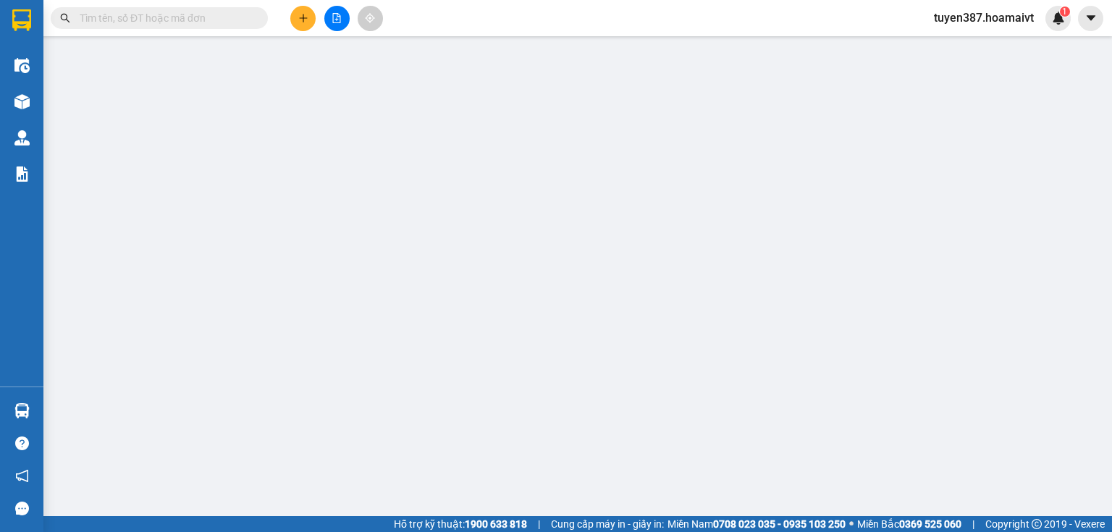
type input "0392654419"
type input "Luong"
type input "0988693348"
type input "DUNG"
type input "60.000"
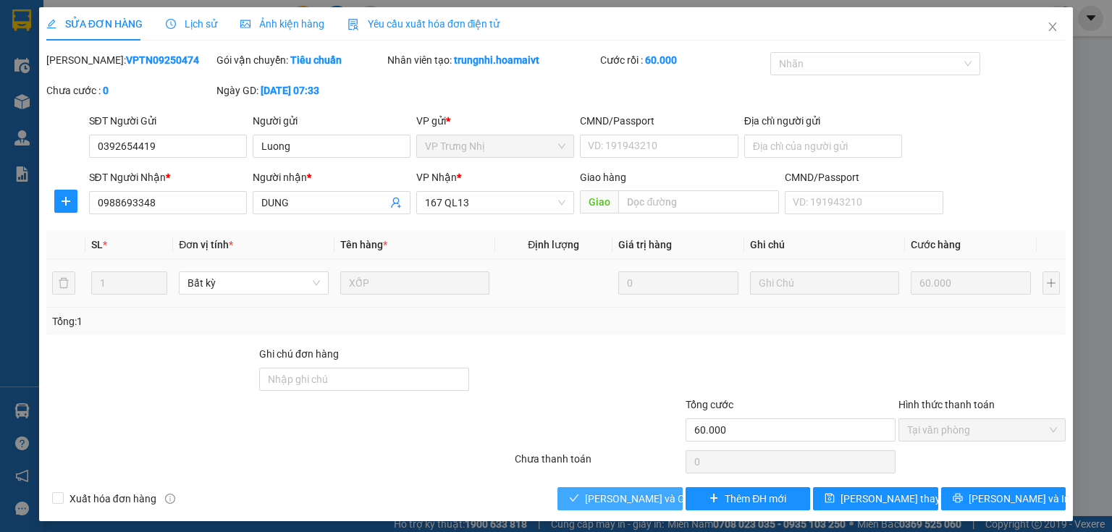
click at [625, 491] on span "[PERSON_NAME] và Giao hàng" at bounding box center [654, 499] width 139 height 16
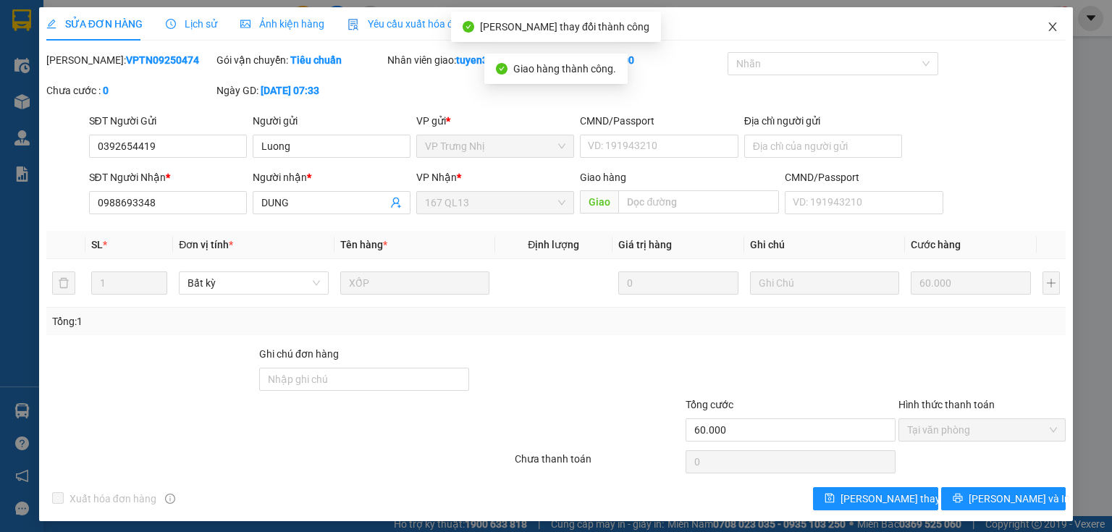
click at [1049, 26] on icon "close" at bounding box center [1053, 26] width 8 height 9
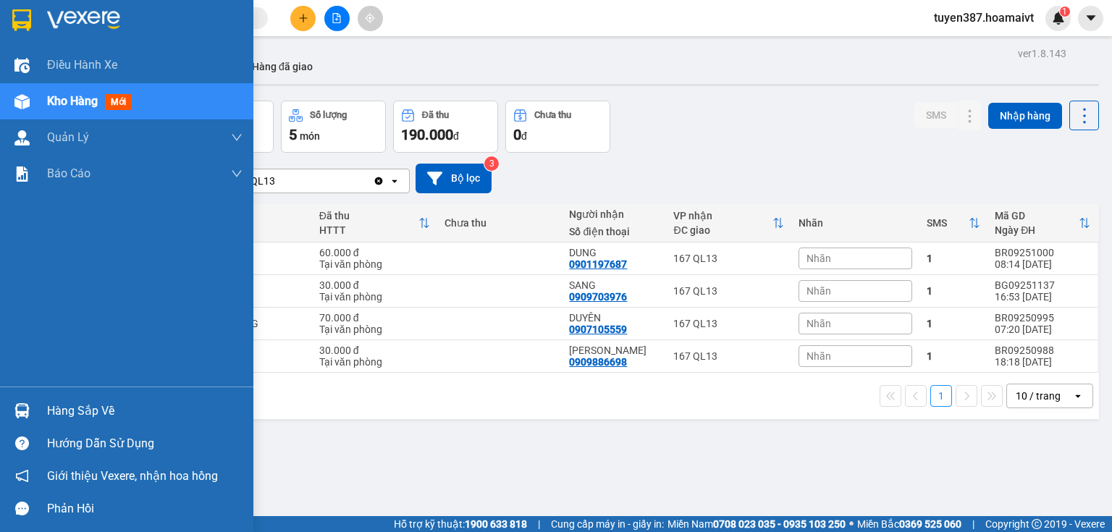
click at [97, 420] on div "Hàng sắp về" at bounding box center [144, 411] width 195 height 22
click at [110, 417] on div "Hàng sắp về" at bounding box center [144, 411] width 195 height 22
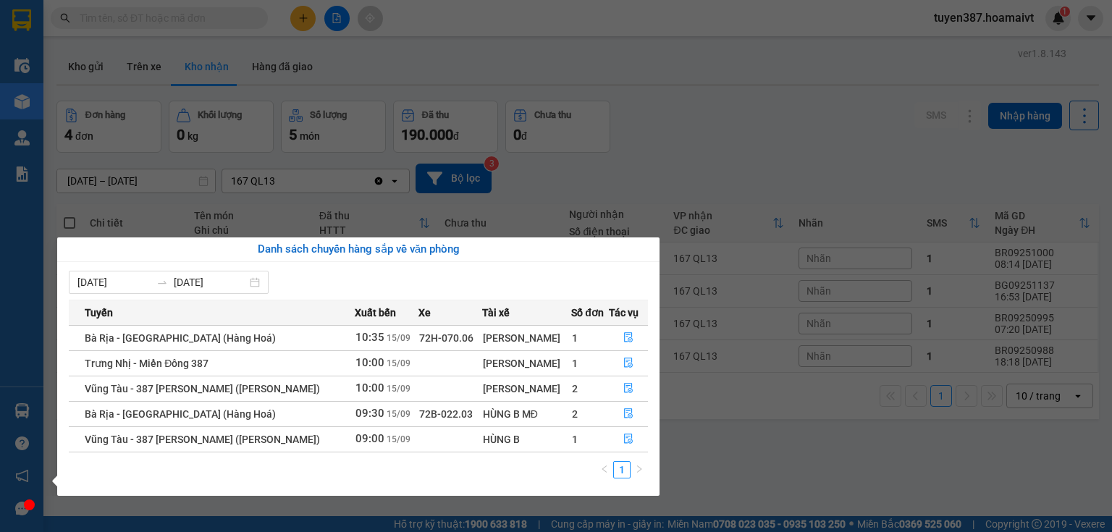
drag, startPoint x: 677, startPoint y: 146, endPoint x: 536, endPoint y: 125, distance: 142.7
click at [571, 131] on section "Kết quả tìm kiếm ( 0 ) Bộ lọc No Data tuyen387.hoamaivt 1 Điều hành xe Kho hàng…" at bounding box center [556, 266] width 1112 height 532
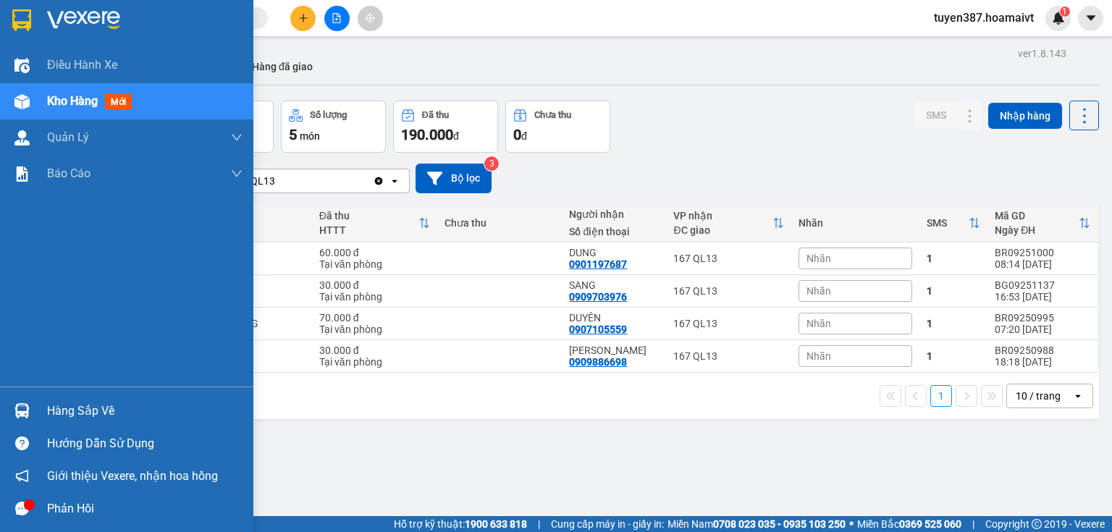
click at [121, 97] on span "mới" at bounding box center [118, 102] width 27 height 16
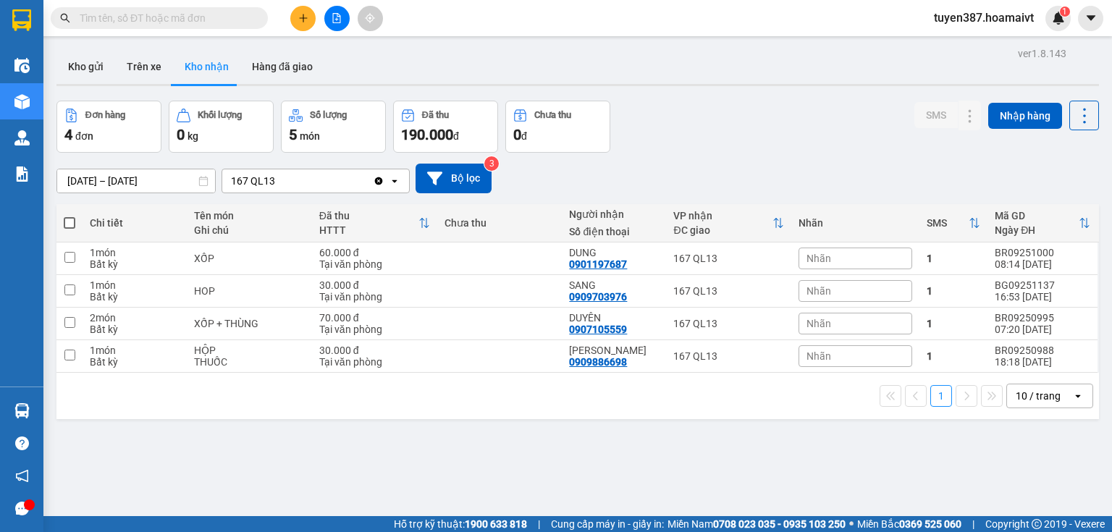
click at [205, 64] on button "Kho nhận" at bounding box center [206, 66] width 67 height 35
click at [936, 324] on icon at bounding box center [941, 324] width 10 height 10
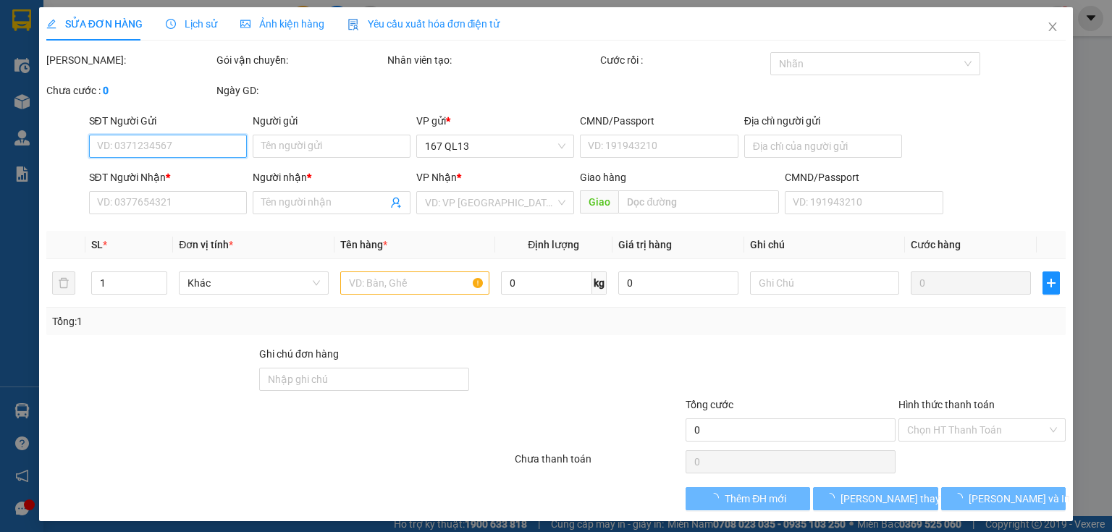
type input "0816449466"
type input "tú"
type input "077175006150"
type input "0907105559"
type input "DUYÊN"
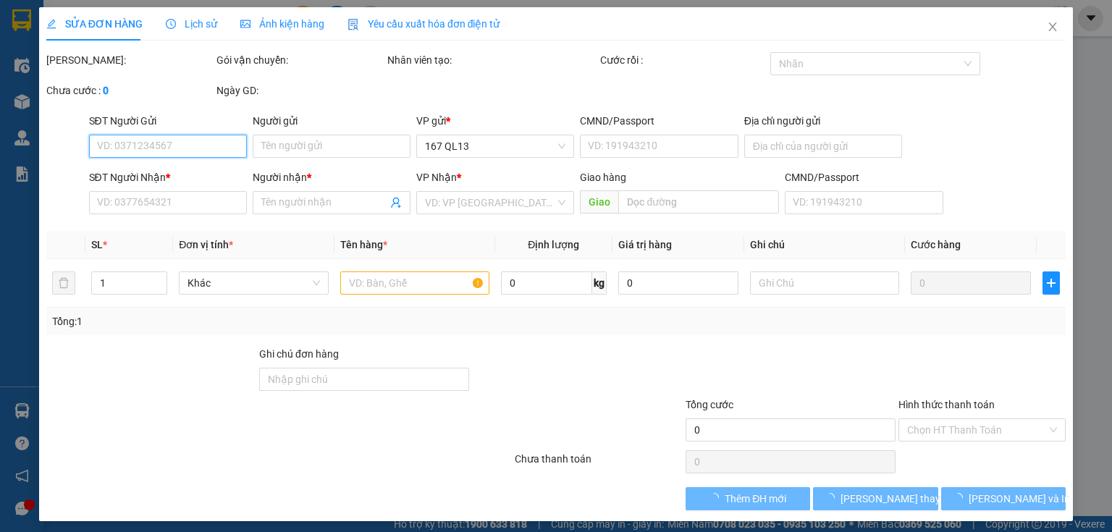
type input "70.000"
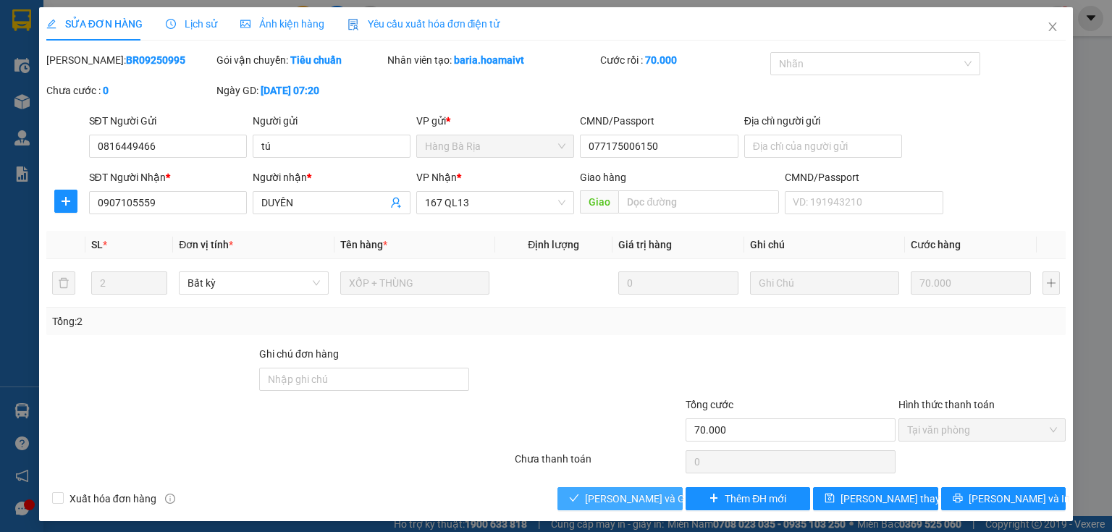
click at [632, 499] on span "[PERSON_NAME] và Giao hàng" at bounding box center [654, 499] width 139 height 16
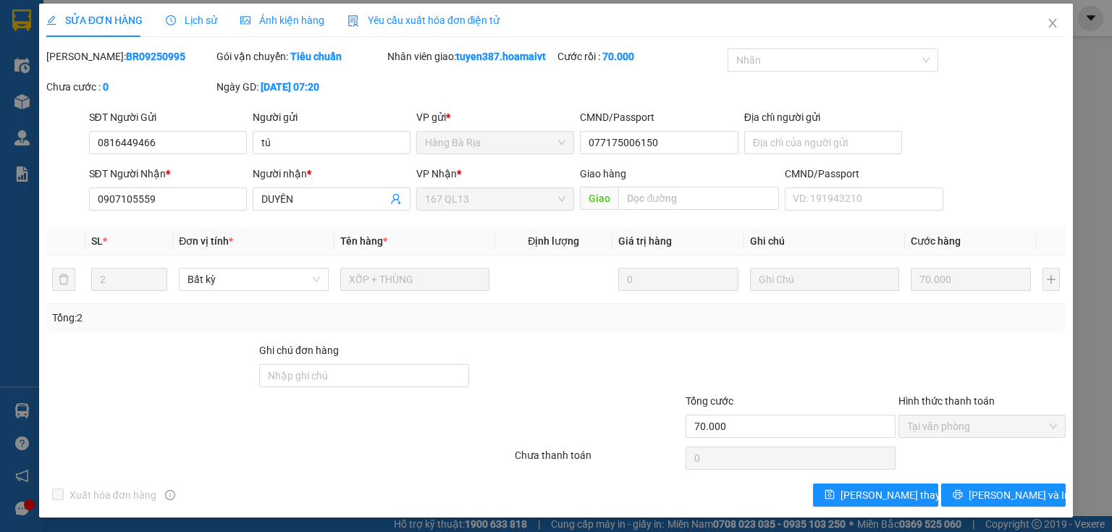
scroll to position [5, 0]
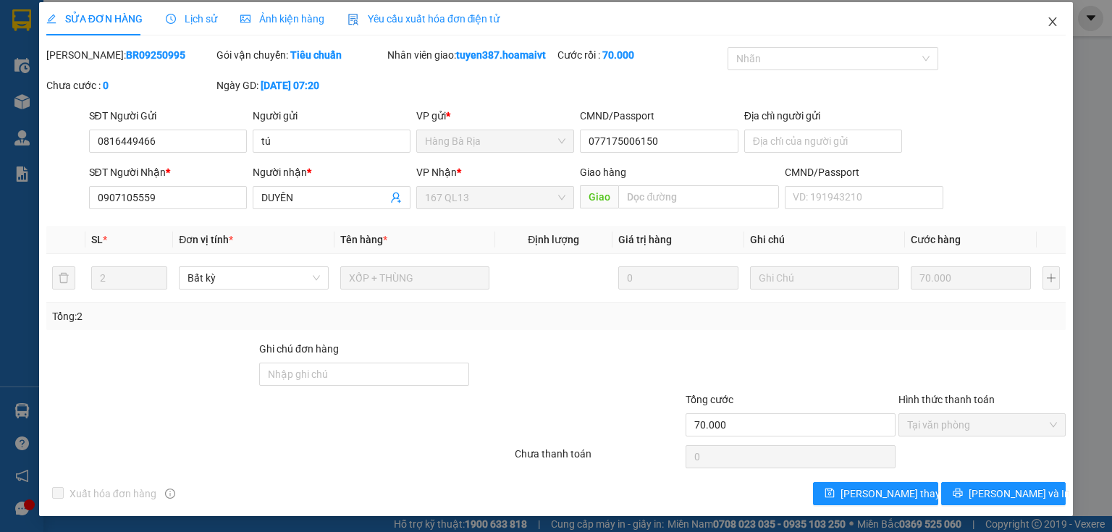
click at [1049, 19] on icon "close" at bounding box center [1053, 21] width 8 height 9
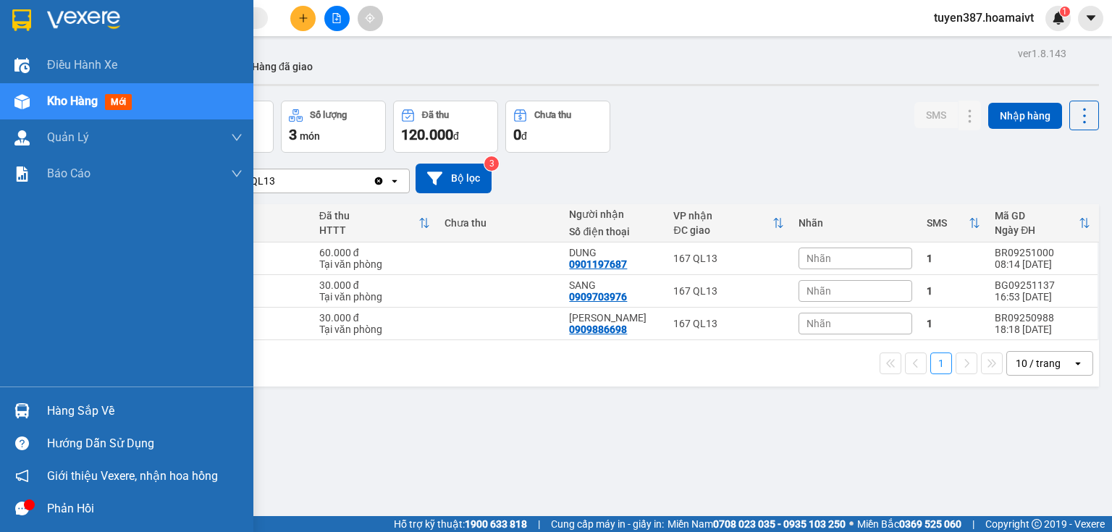
click at [40, 510] on div "Phản hồi" at bounding box center [126, 508] width 253 height 33
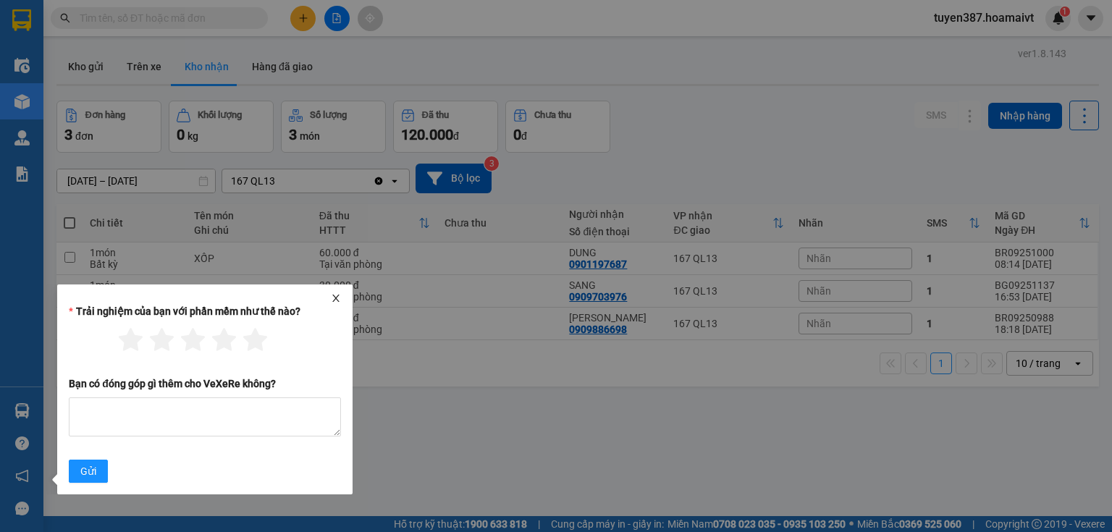
click at [336, 297] on icon "close" at bounding box center [336, 298] width 10 height 10
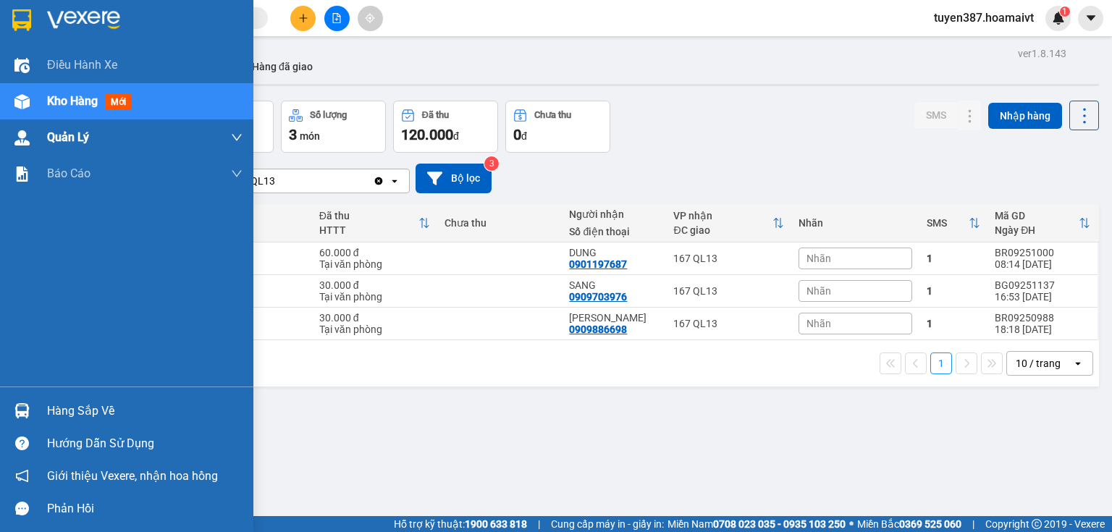
drag, startPoint x: 127, startPoint y: 329, endPoint x: 84, endPoint y: 144, distance: 189.7
click at [123, 296] on div "Điều hành xe Kho hàng mới Quản [PERSON_NAME] lý chuyến Quản lý khách hàng mới B…" at bounding box center [126, 217] width 253 height 340
click at [119, 106] on span "mới" at bounding box center [118, 102] width 27 height 16
click at [121, 104] on span "mới" at bounding box center [118, 102] width 27 height 16
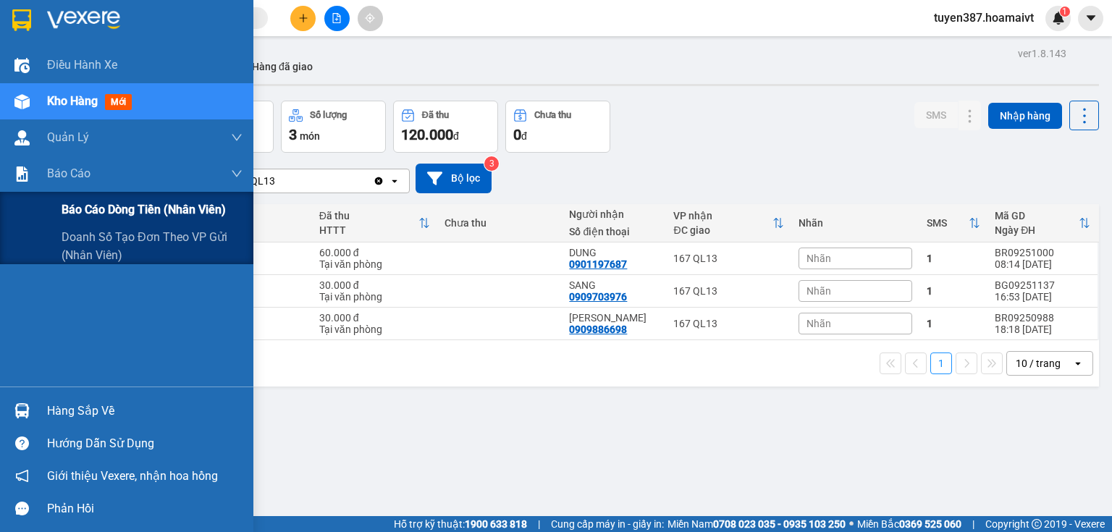
click at [102, 210] on span "Báo cáo dòng tiền (nhân viên)" at bounding box center [144, 210] width 164 height 18
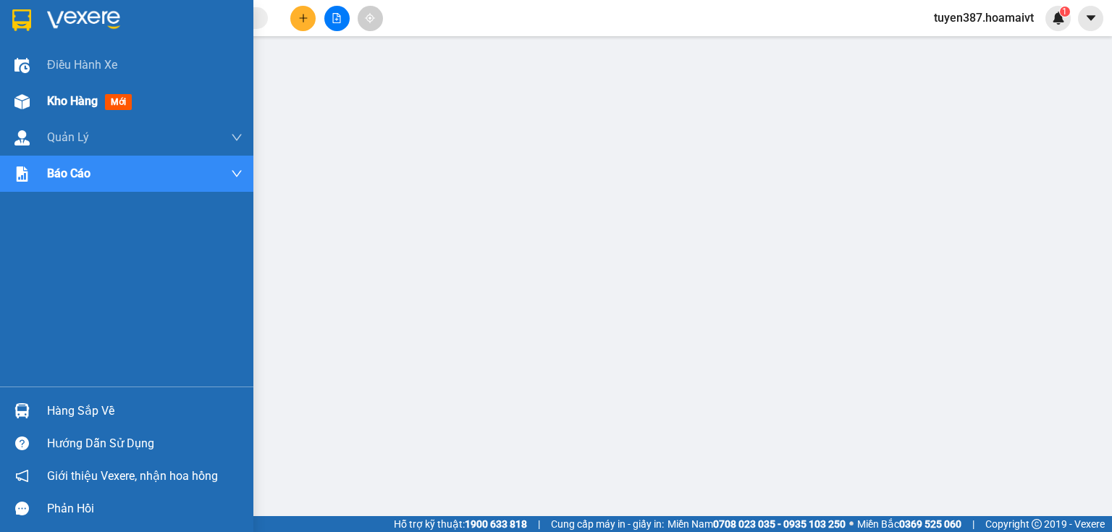
drag, startPoint x: 125, startPoint y: 100, endPoint x: 150, endPoint y: 101, distance: 25.4
click at [125, 101] on span "mới" at bounding box center [118, 102] width 27 height 16
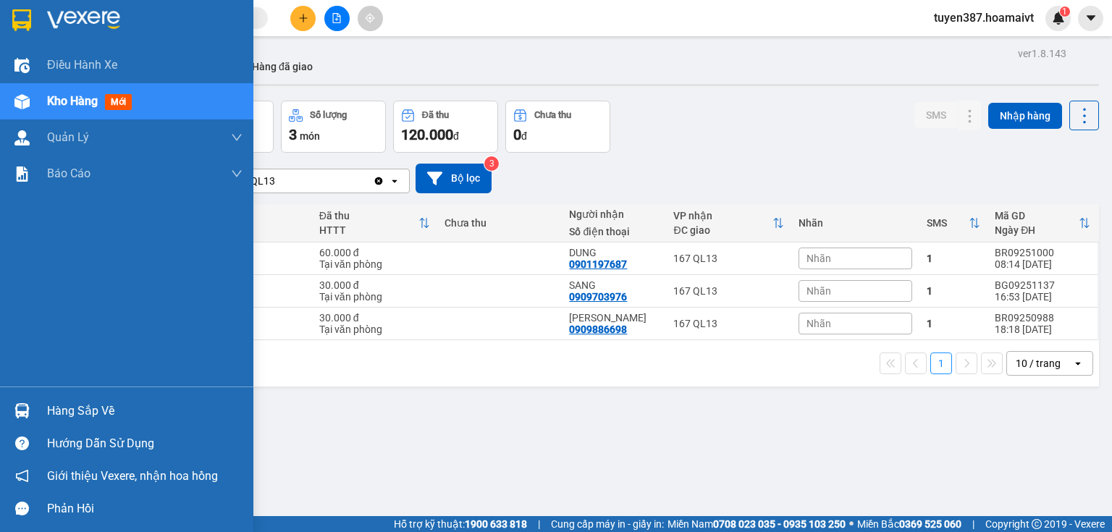
click at [72, 408] on div "Hàng sắp về" at bounding box center [144, 411] width 195 height 22
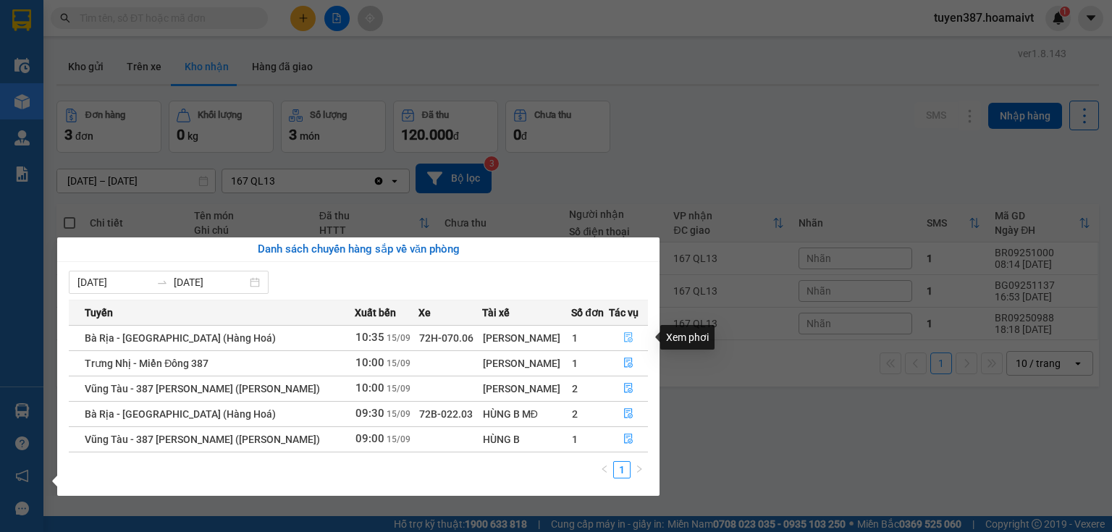
click at [623, 340] on icon "file-done" at bounding box center [628, 337] width 10 height 10
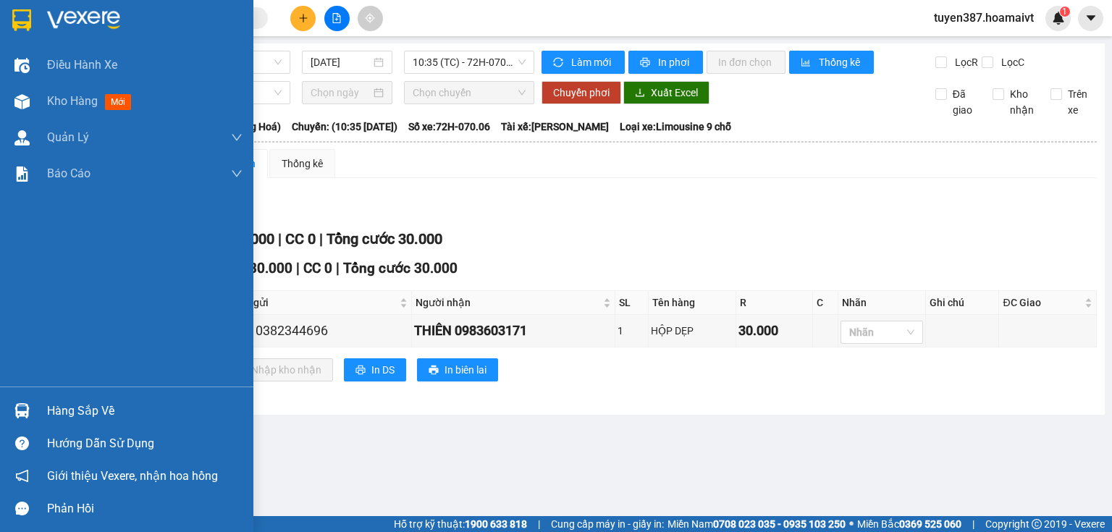
click at [56, 258] on div "Điều hành xe Kho hàng mới Quản [PERSON_NAME] lý chuyến Quản lý khách hàng mới B…" at bounding box center [126, 217] width 253 height 340
click at [114, 98] on span "mới" at bounding box center [118, 102] width 27 height 16
